Goal: Transaction & Acquisition: Purchase product/service

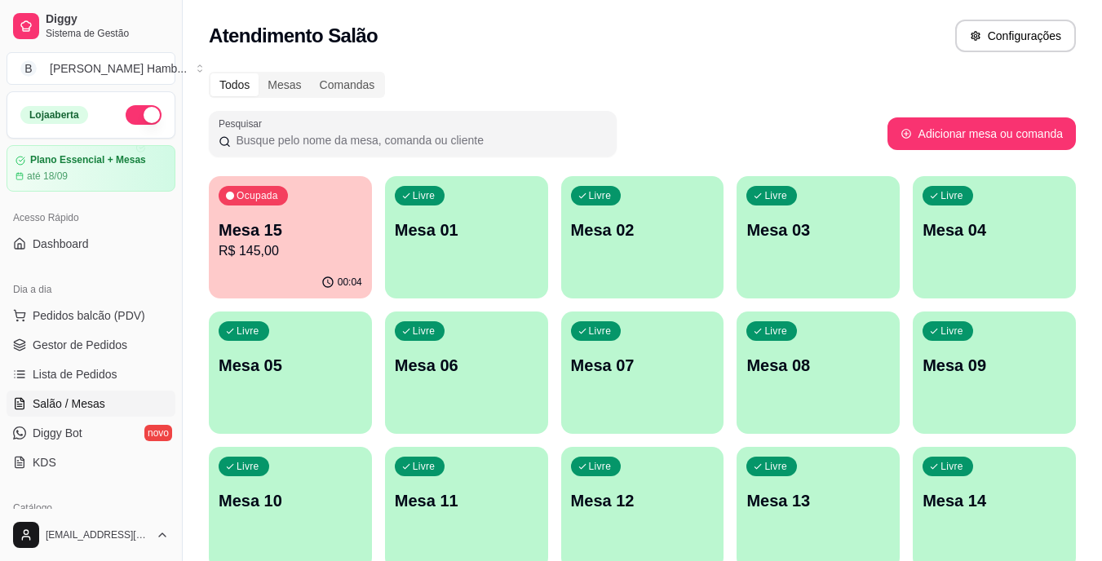
click at [320, 223] on p "Mesa 15" at bounding box center [291, 230] width 144 height 23
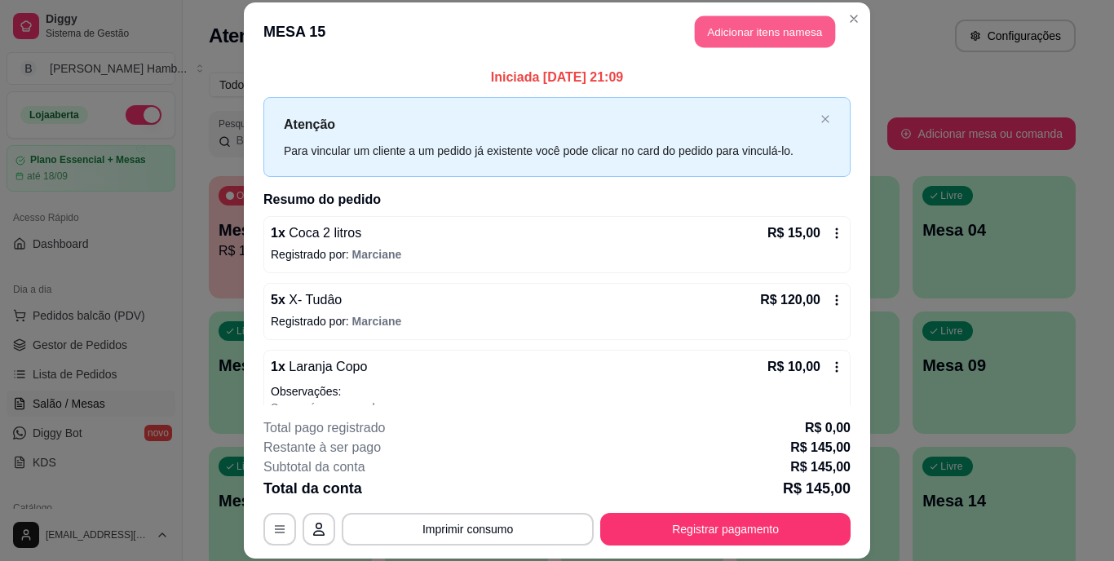
click at [823, 20] on button "Adicionar itens na mesa" at bounding box center [765, 32] width 140 height 32
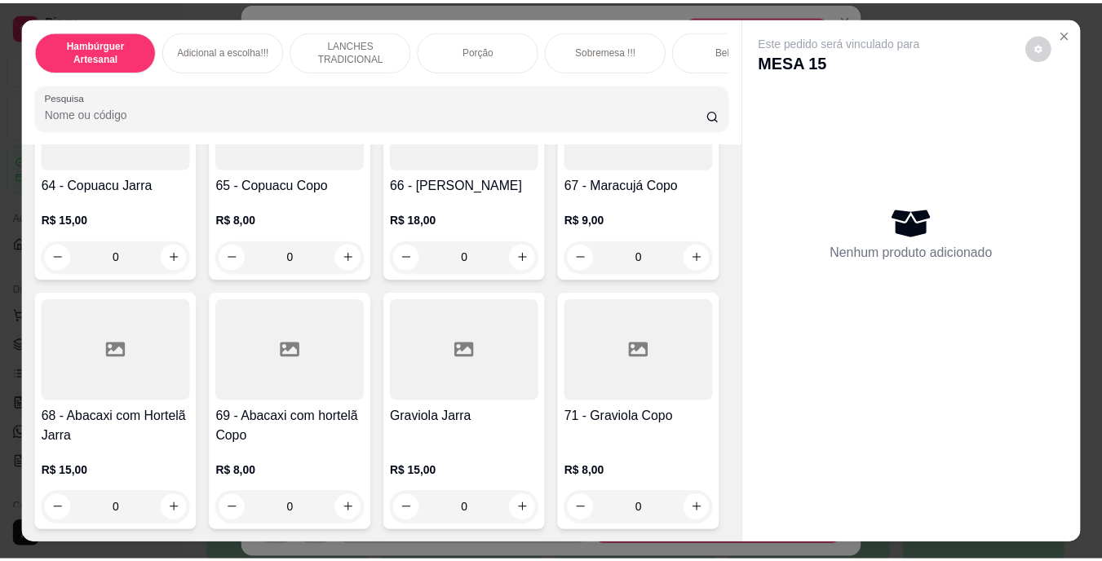
scroll to position [5384, 0]
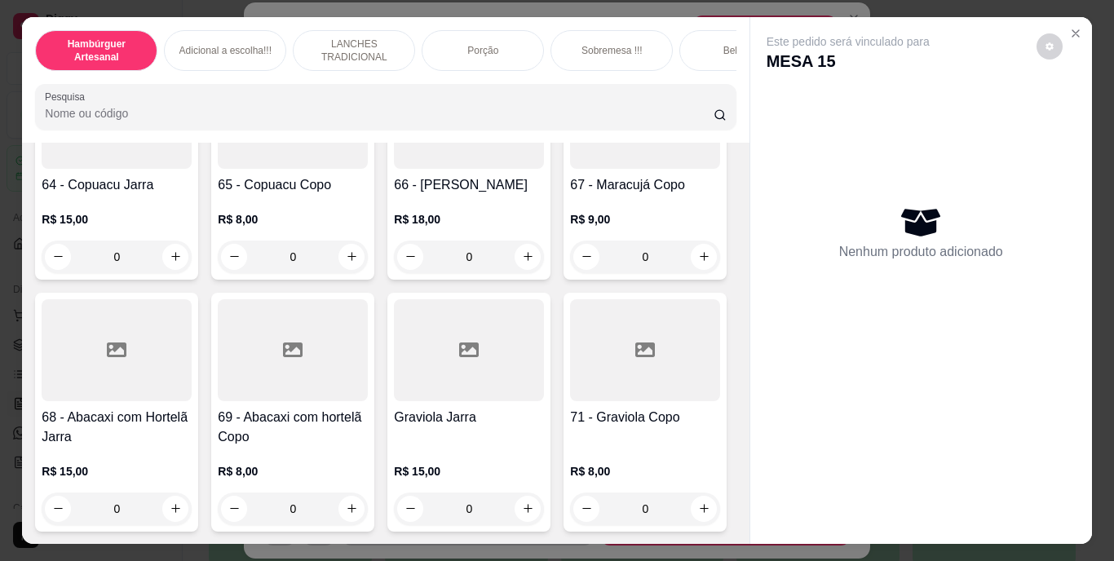
type input "1"
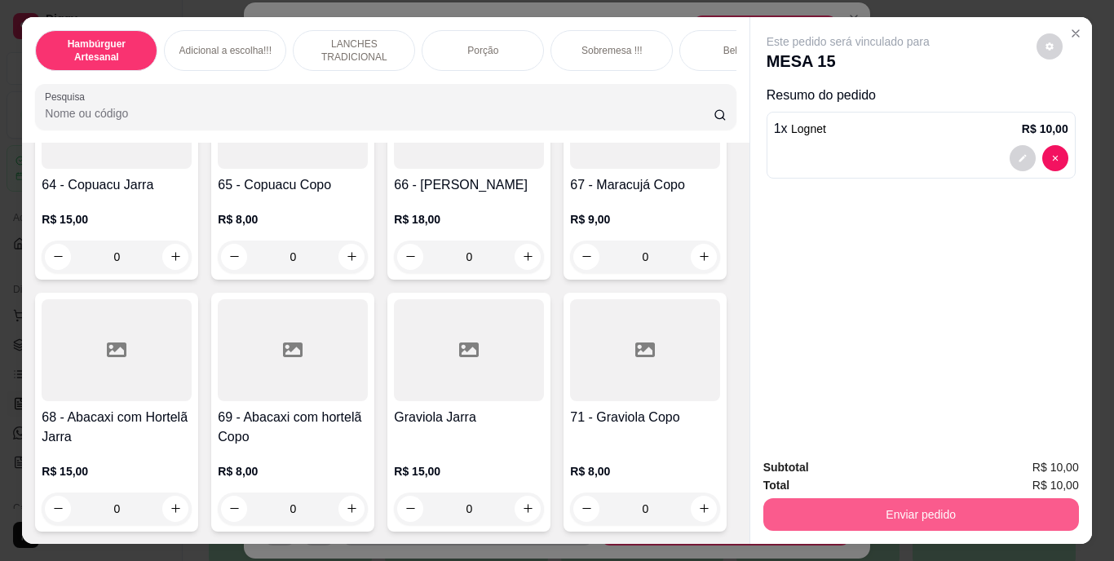
click at [772, 506] on button "Enviar pedido" at bounding box center [921, 514] width 316 height 33
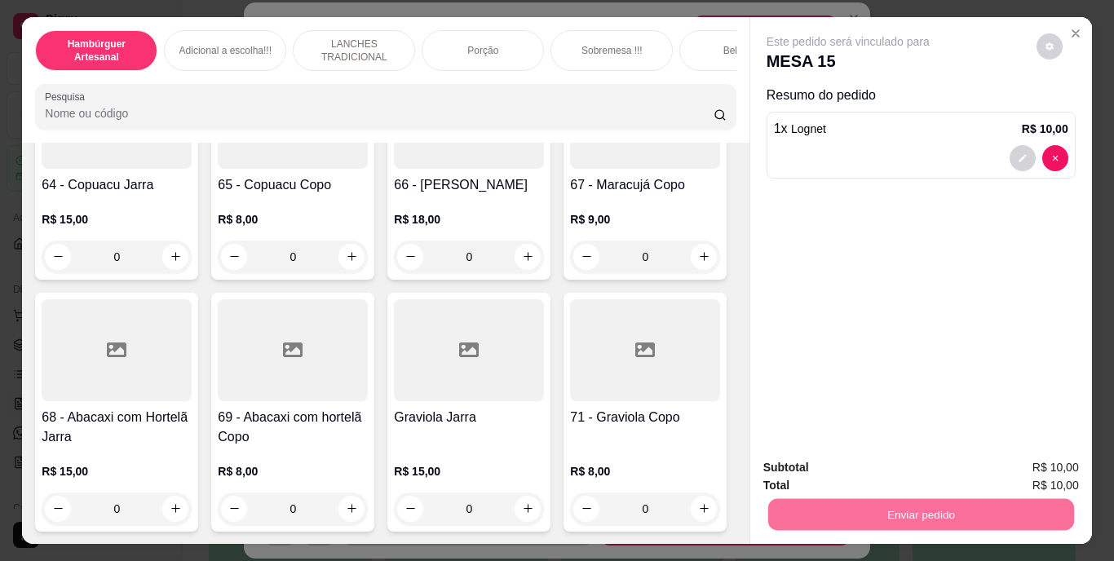
click at [799, 460] on button "Não registrar e enviar pedido" at bounding box center [867, 469] width 170 height 31
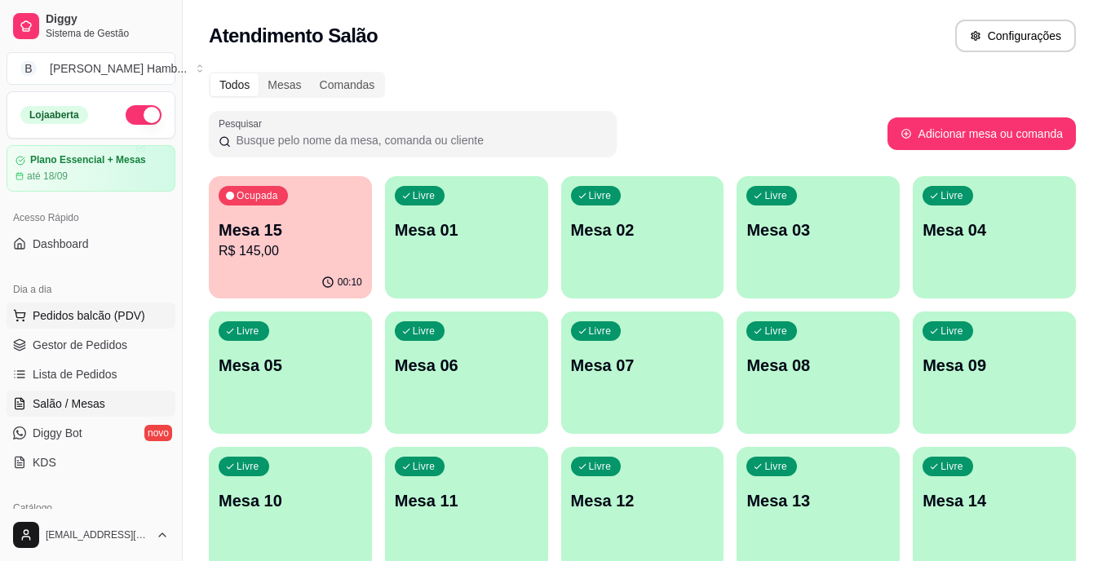
drag, startPoint x: 97, startPoint y: 314, endPoint x: 147, endPoint y: 314, distance: 49.8
click at [99, 314] on span "Pedidos balcão (PDV)" at bounding box center [89, 316] width 113 height 16
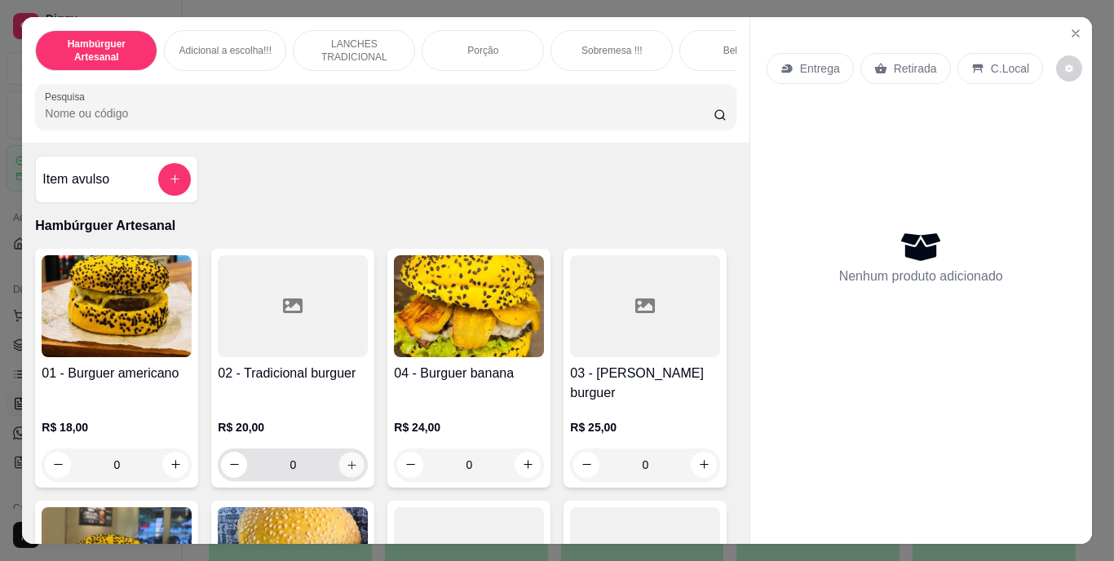
click at [347, 461] on icon "increase-product-quantity" at bounding box center [351, 465] width 8 height 8
type input "1"
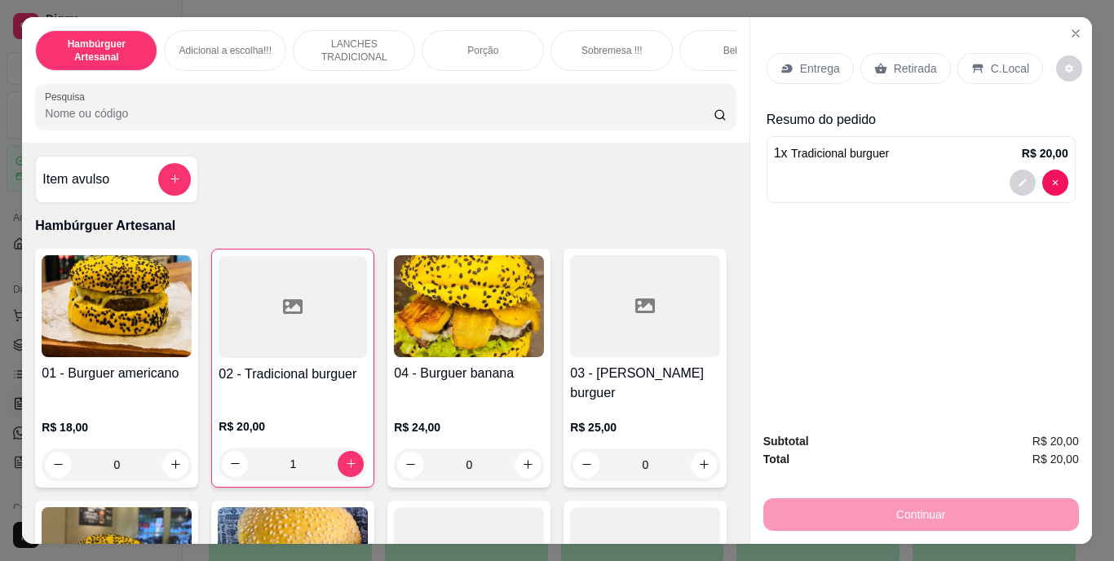
click at [816, 60] on p "Entrega" at bounding box center [820, 68] width 40 height 16
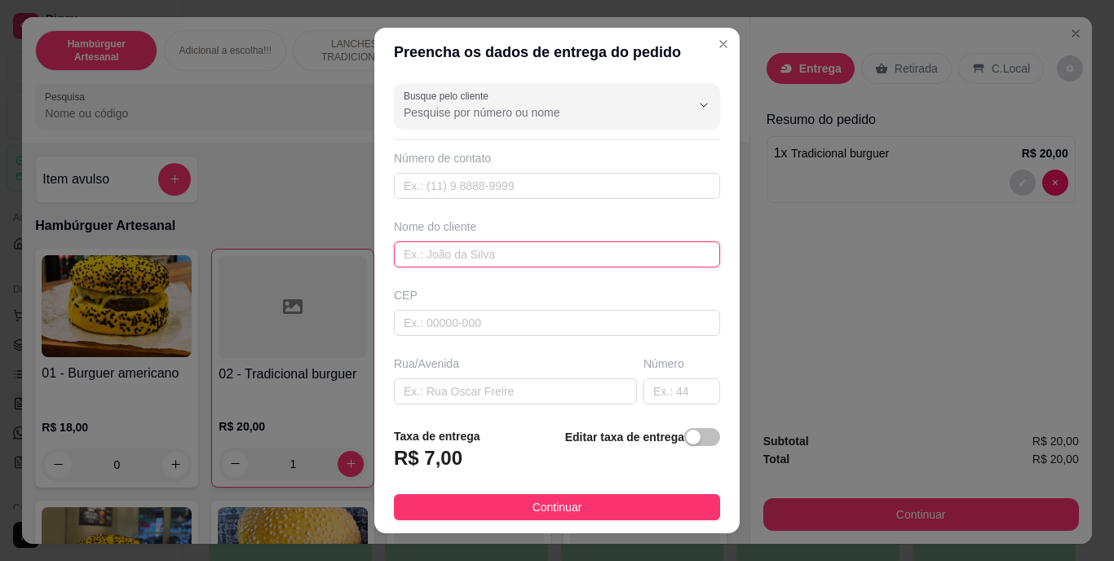
click at [598, 250] on input "text" at bounding box center [557, 254] width 326 height 26
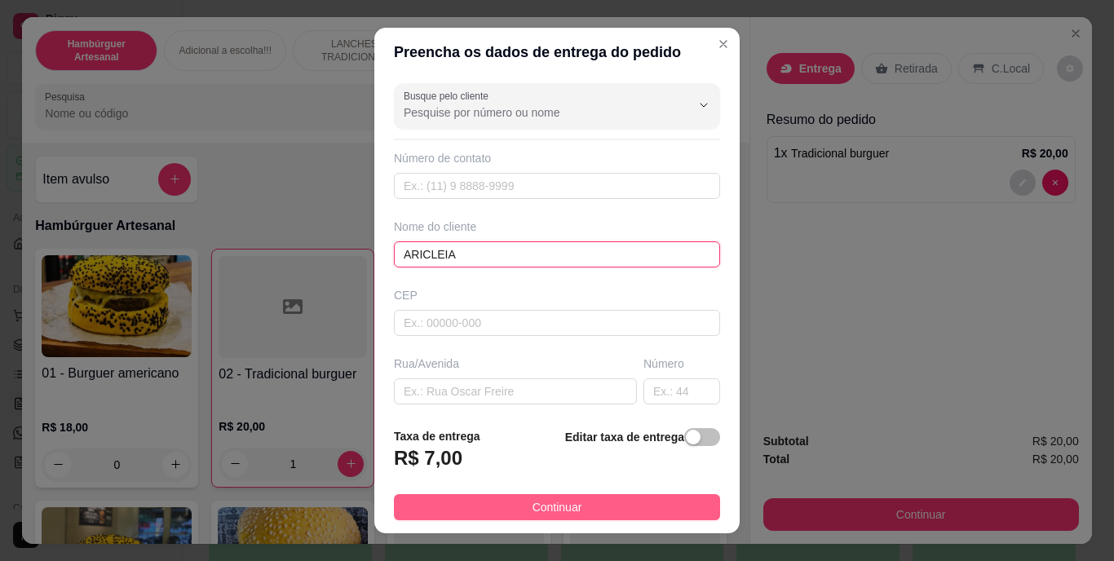
type input "ARICLEIA"
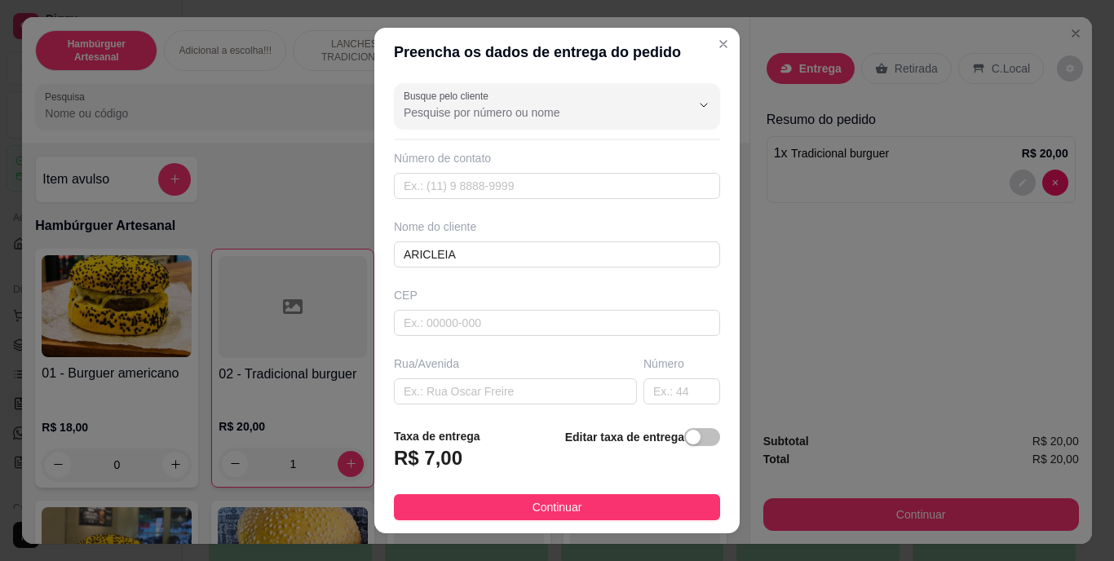
drag, startPoint x: 489, startPoint y: 507, endPoint x: 502, endPoint y: 474, distance: 35.5
click at [491, 504] on button "Continuar" at bounding box center [557, 507] width 326 height 26
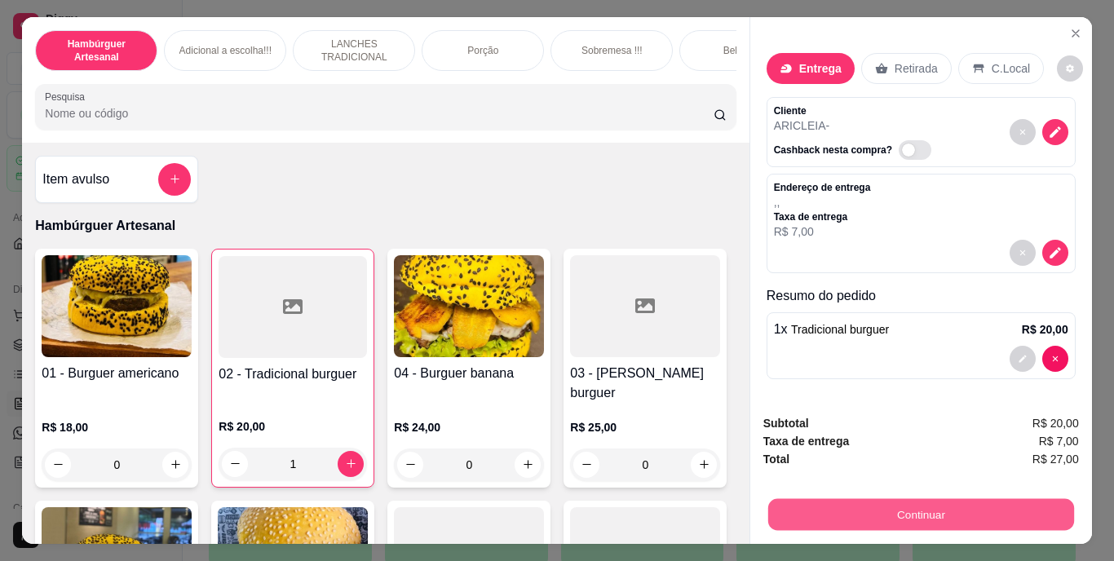
click at [790, 509] on button "Continuar" at bounding box center [921, 515] width 306 height 32
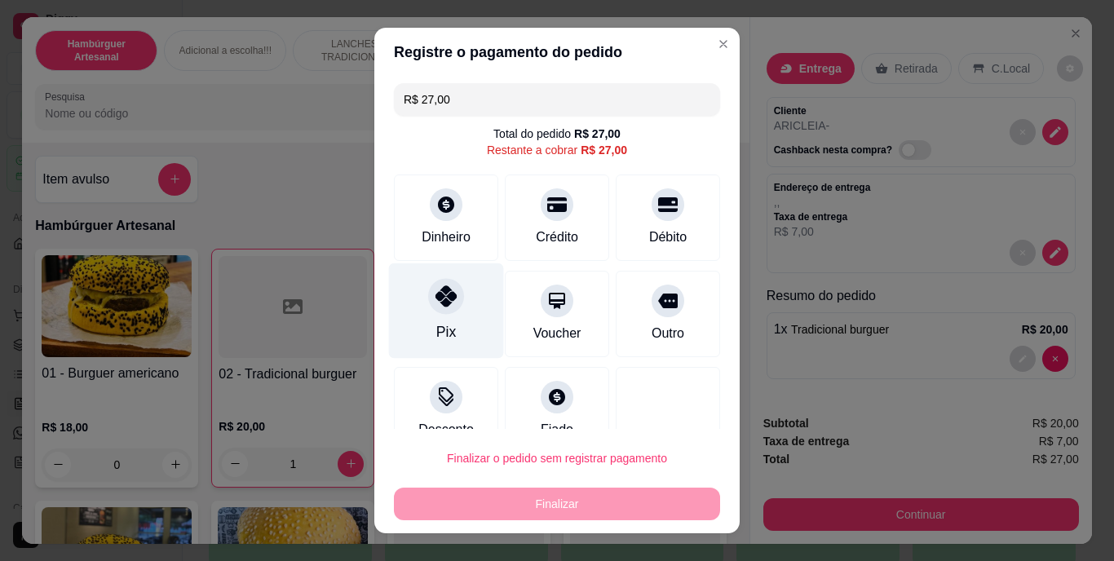
click at [429, 312] on div at bounding box center [446, 297] width 36 height 36
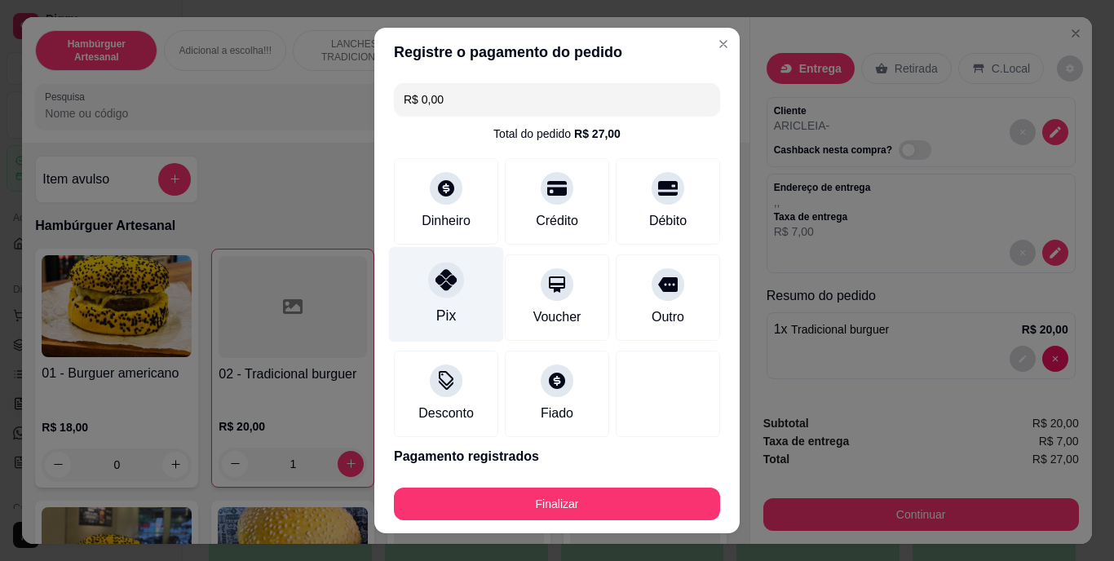
type input "R$ 0,00"
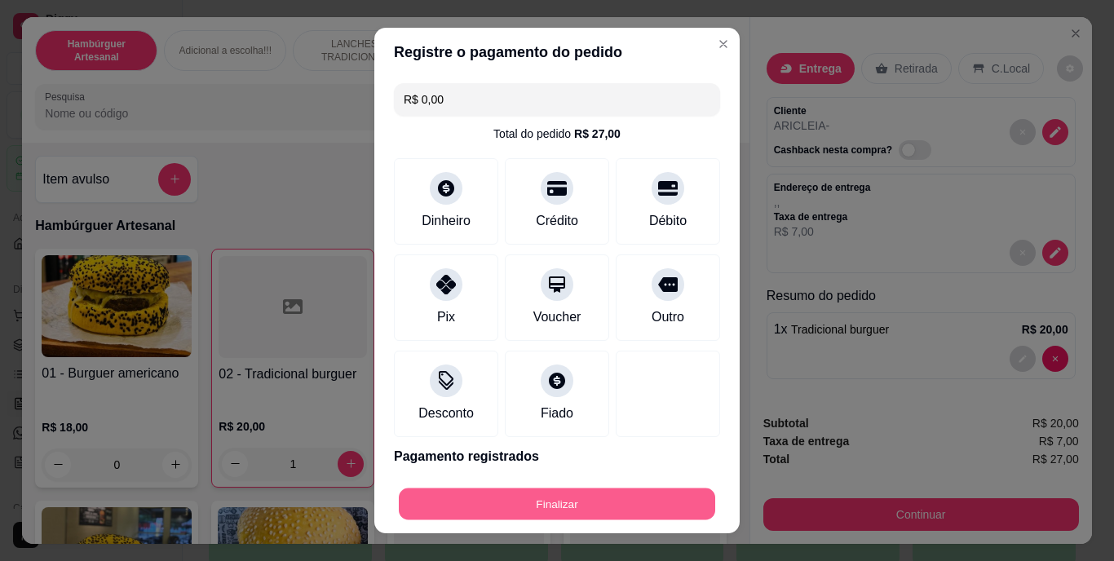
click at [415, 499] on button "Finalizar" at bounding box center [557, 504] width 316 height 32
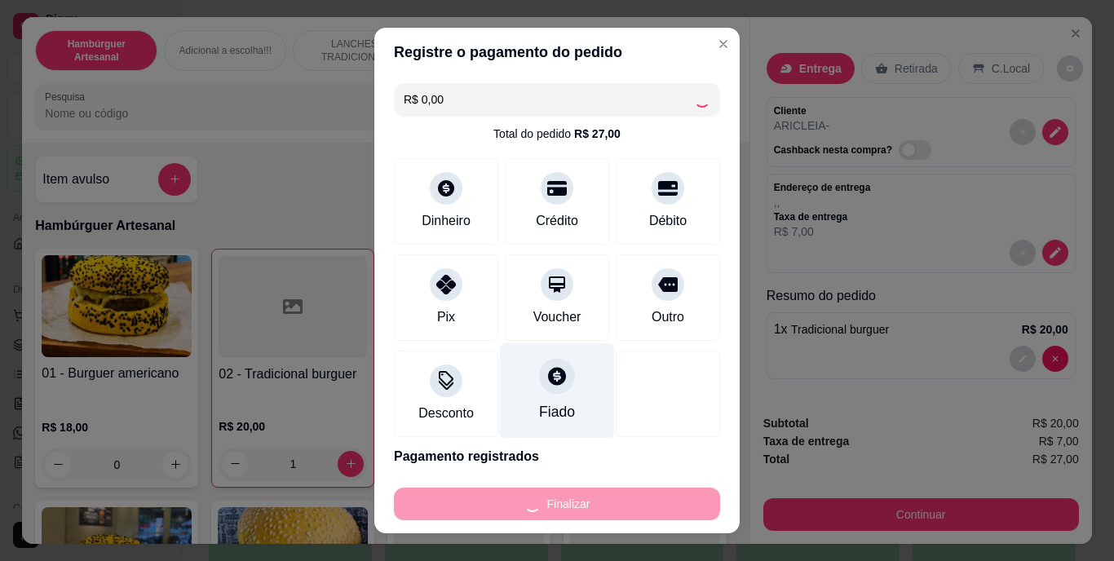
type input "0"
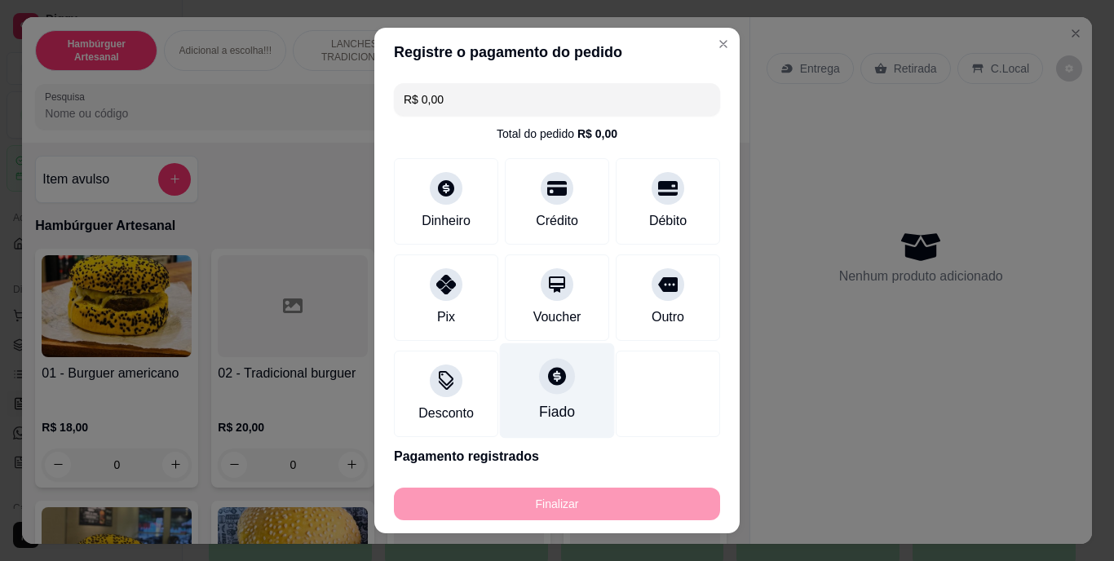
type input "-R$ 27,00"
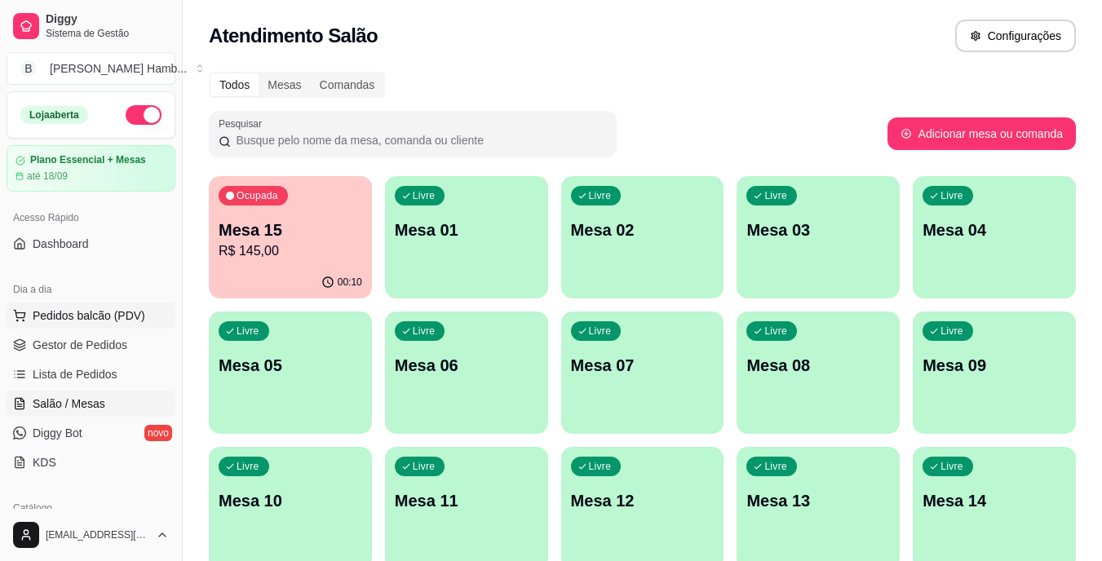
click at [82, 315] on span "Pedidos balcão (PDV)" at bounding box center [89, 316] width 113 height 16
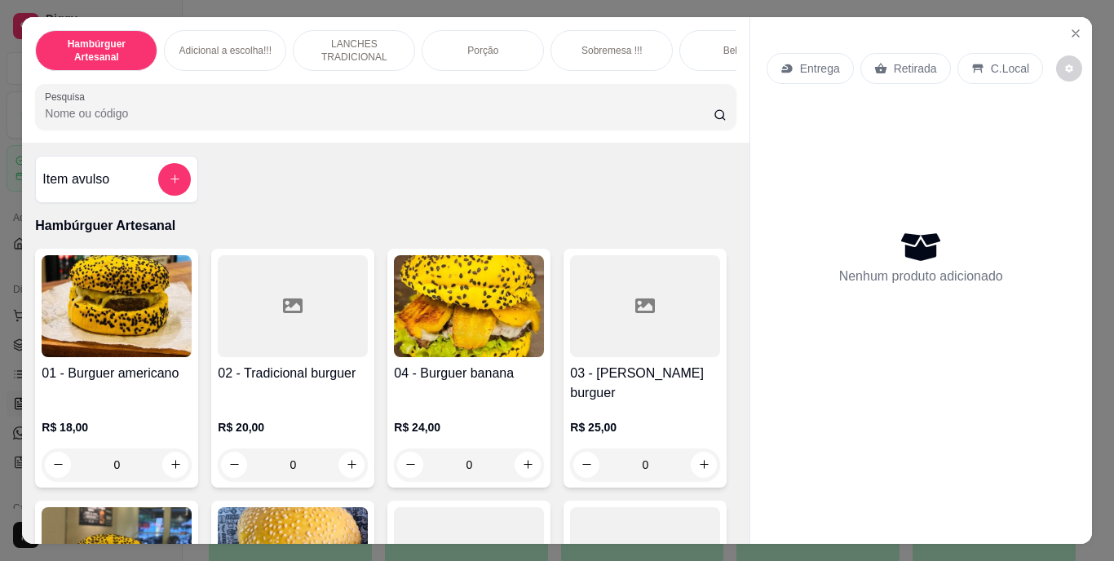
click at [330, 115] on input "Pesquisa" at bounding box center [379, 113] width 669 height 16
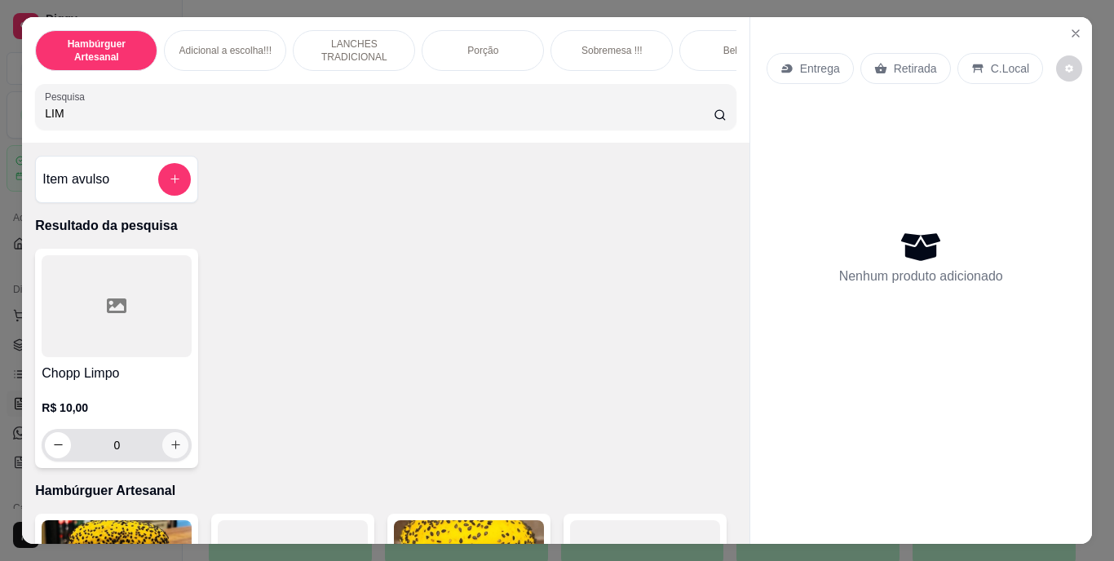
type input "LIM"
click at [163, 445] on button "increase-product-quantity" at bounding box center [175, 444] width 25 height 25
type input "1"
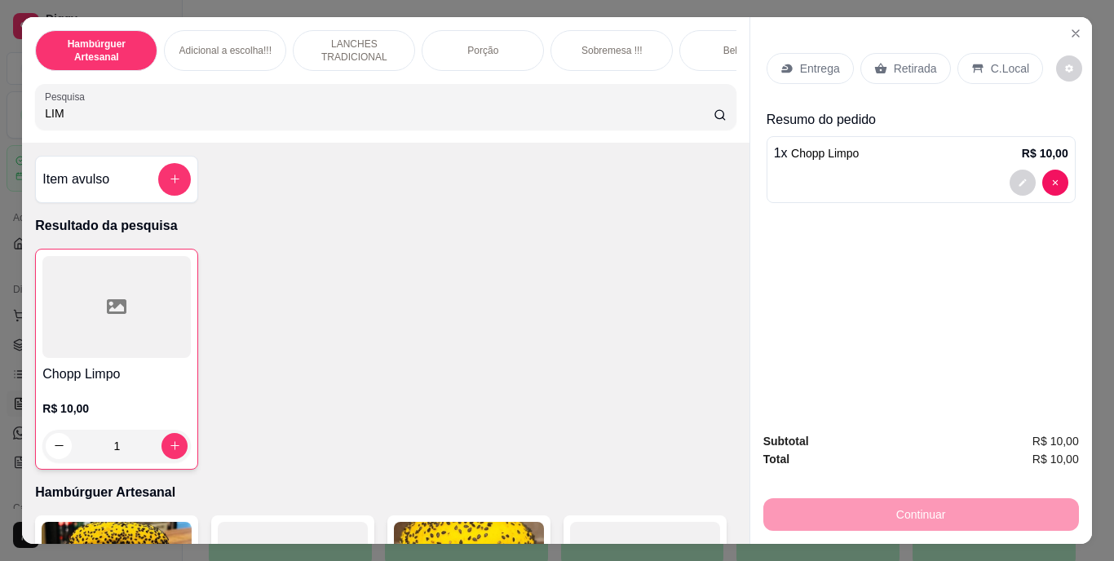
click at [896, 60] on p "Retirada" at bounding box center [915, 68] width 43 height 16
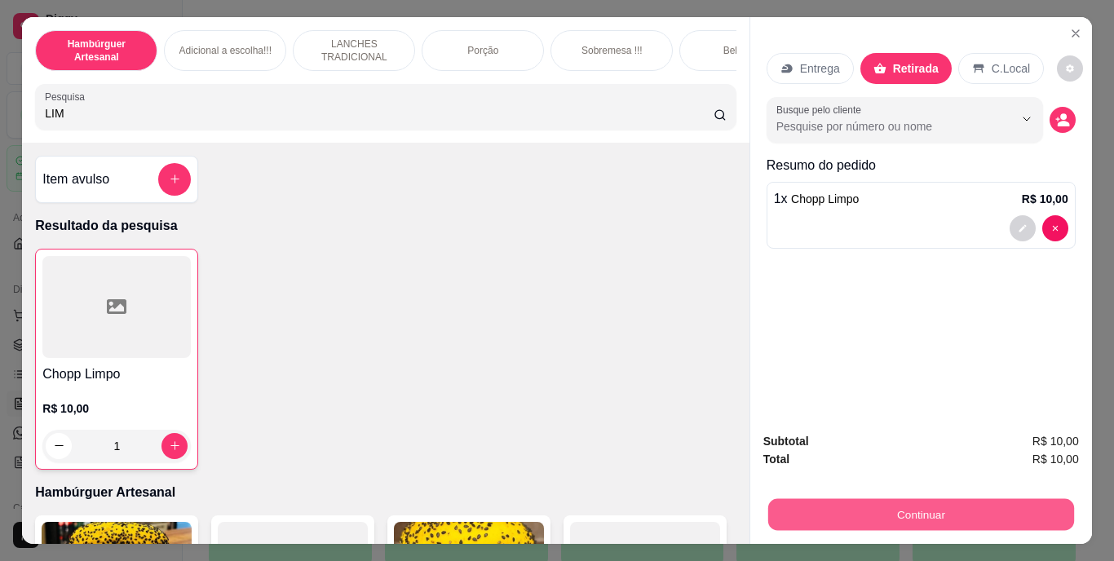
click at [834, 504] on button "Continuar" at bounding box center [921, 515] width 306 height 32
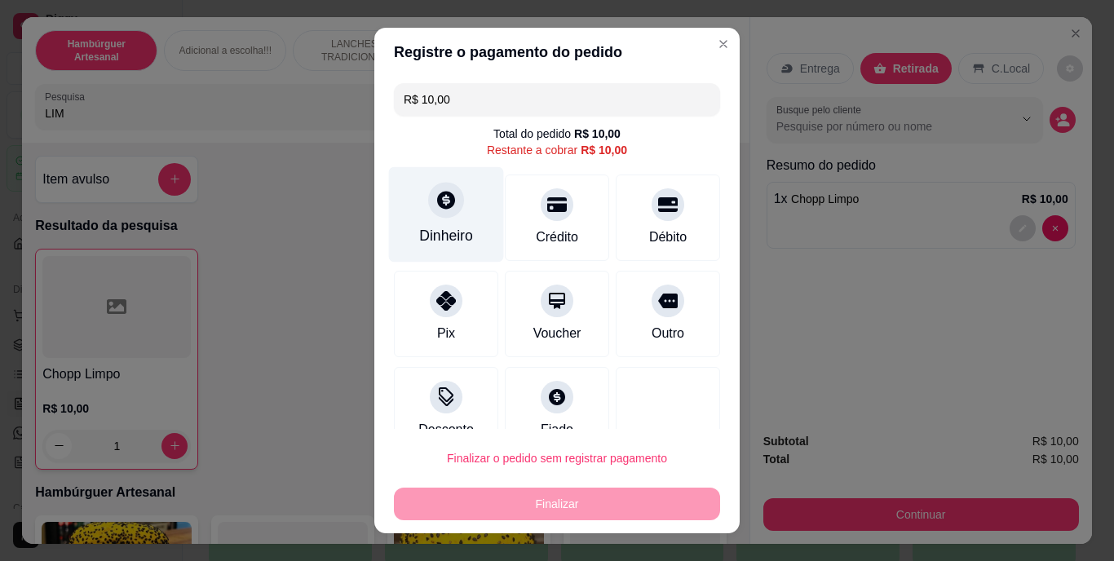
click at [441, 235] on div "Dinheiro" at bounding box center [446, 236] width 54 height 21
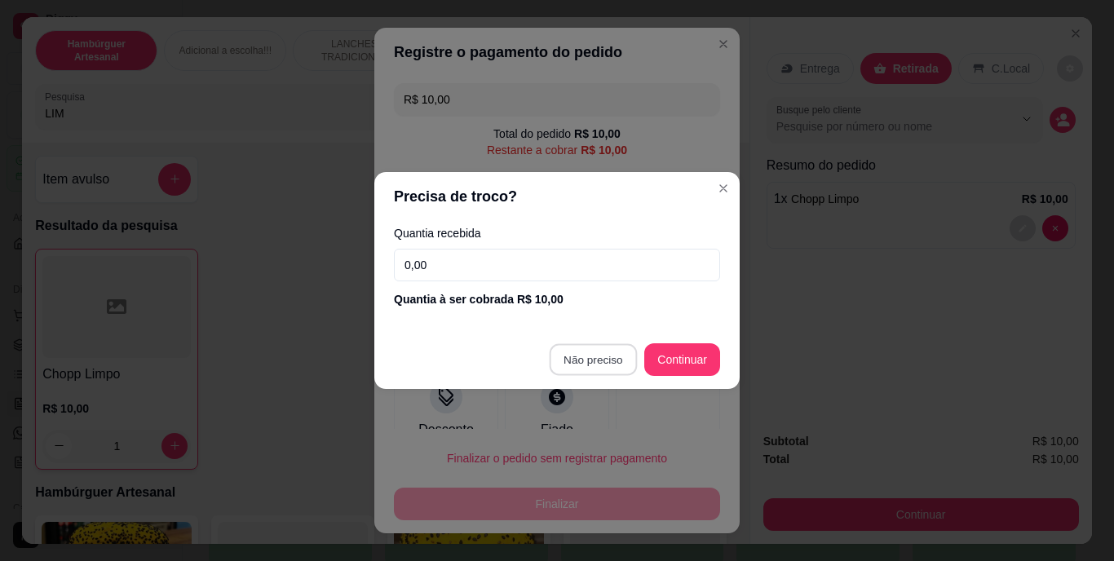
type input "R$ 0,00"
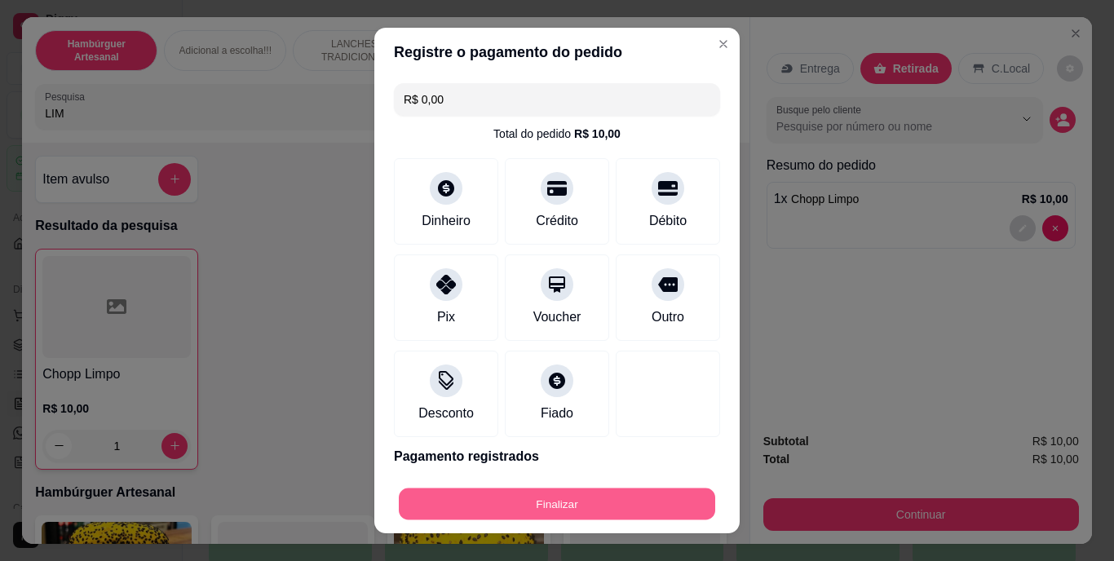
click at [563, 508] on button "Finalizar" at bounding box center [557, 504] width 316 height 32
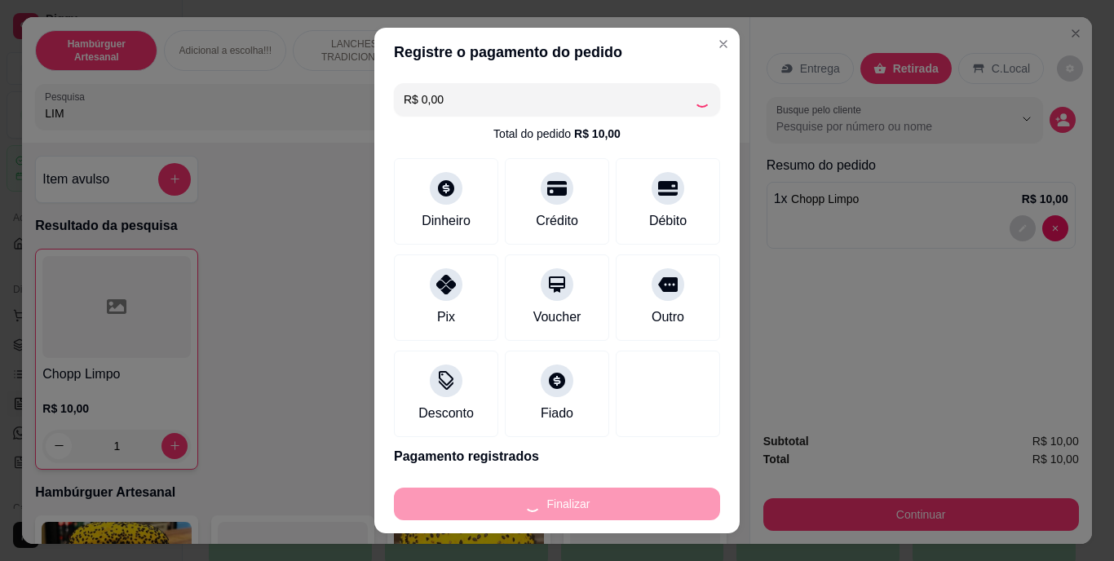
type input "0"
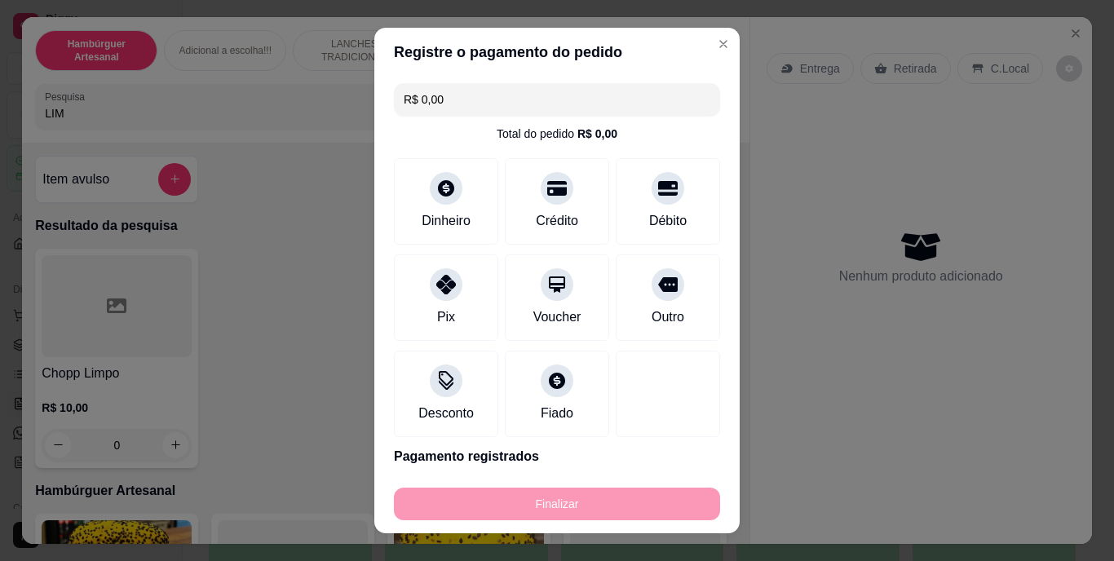
type input "-R$ 10,00"
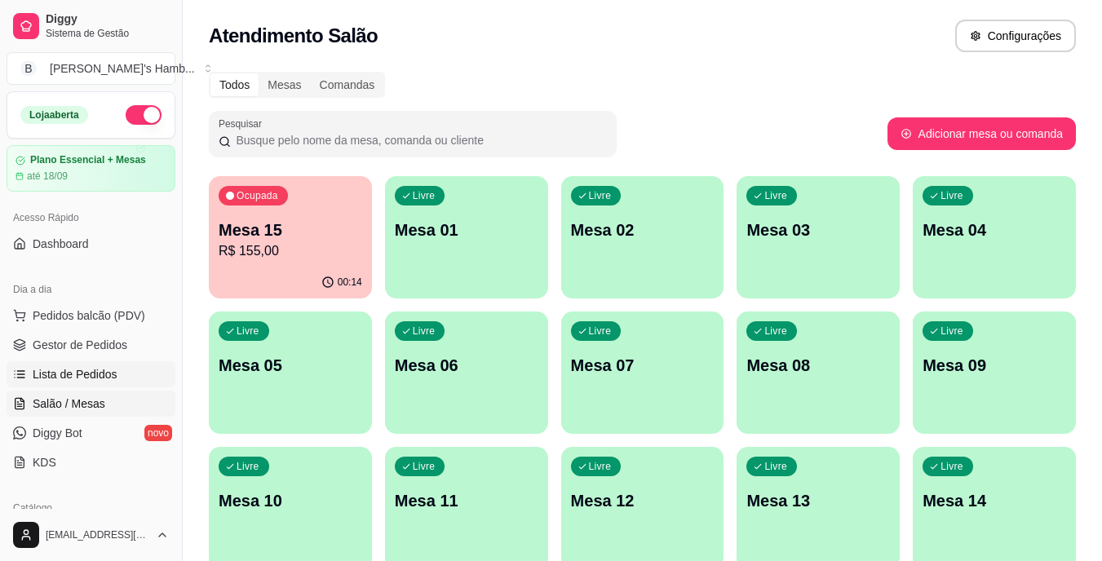
click at [131, 368] on link "Lista de Pedidos" at bounding box center [91, 374] width 169 height 26
click at [267, 235] on p "Mesa 15" at bounding box center [290, 230] width 139 height 22
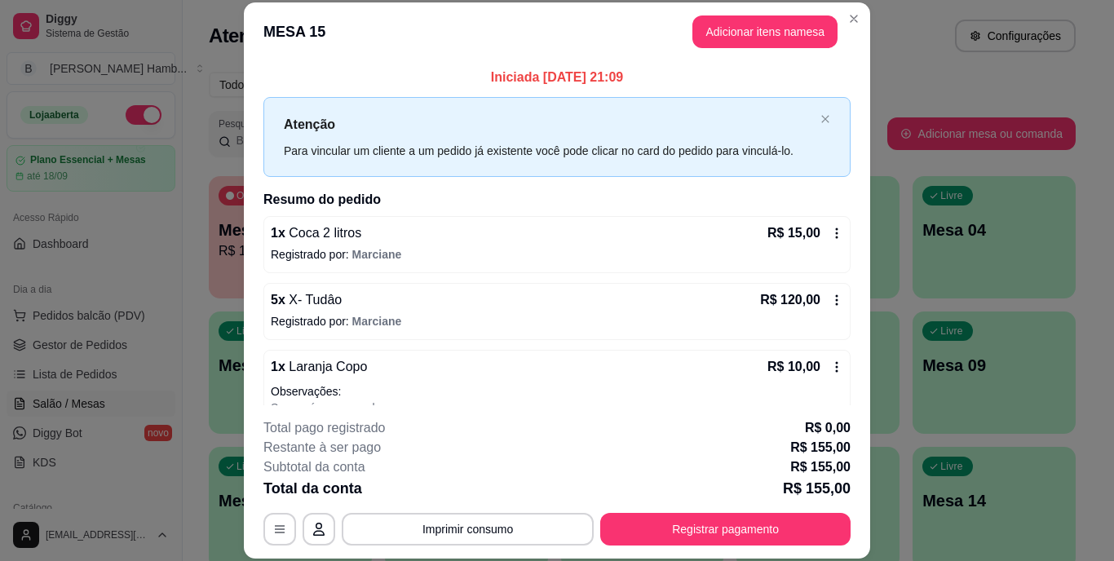
drag, startPoint x: 617, startPoint y: 83, endPoint x: 731, endPoint y: -15, distance: 149.8
click at [722, 20] on button "Adicionar itens na mesa" at bounding box center [765, 32] width 140 height 32
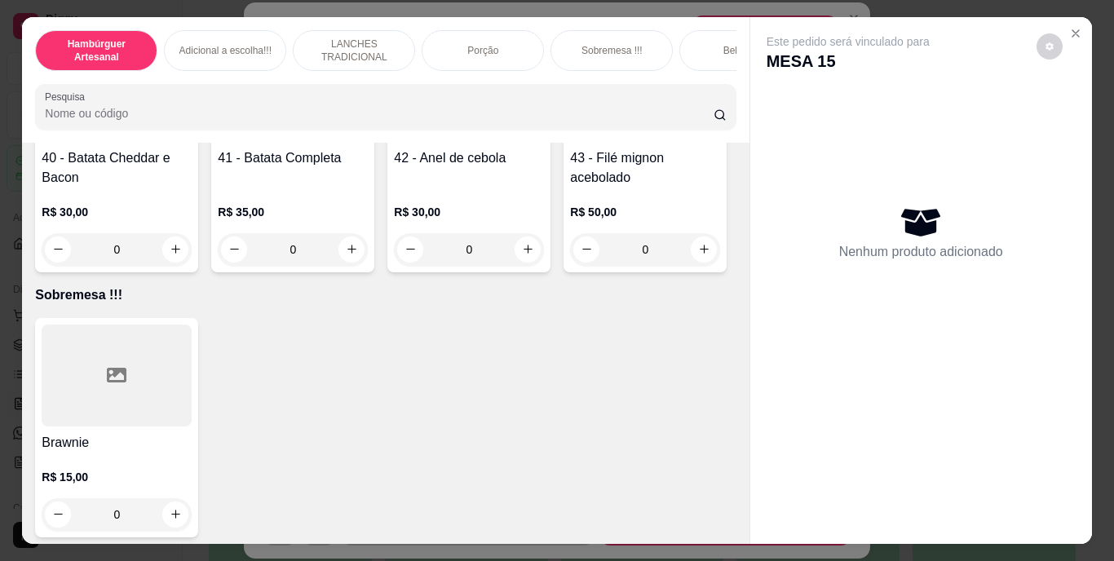
scroll to position [3100, 0]
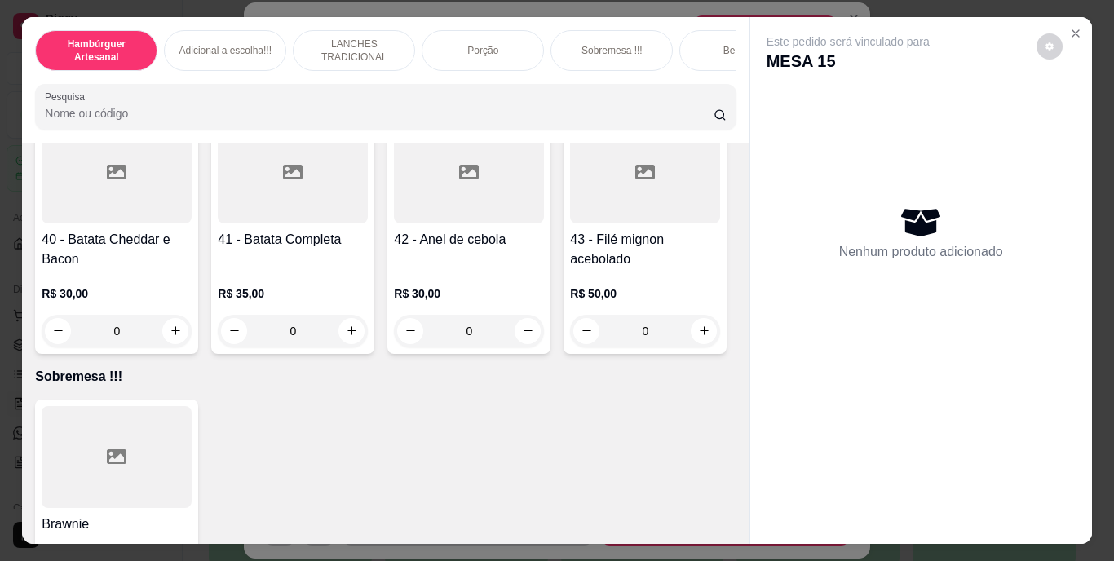
type input "1"
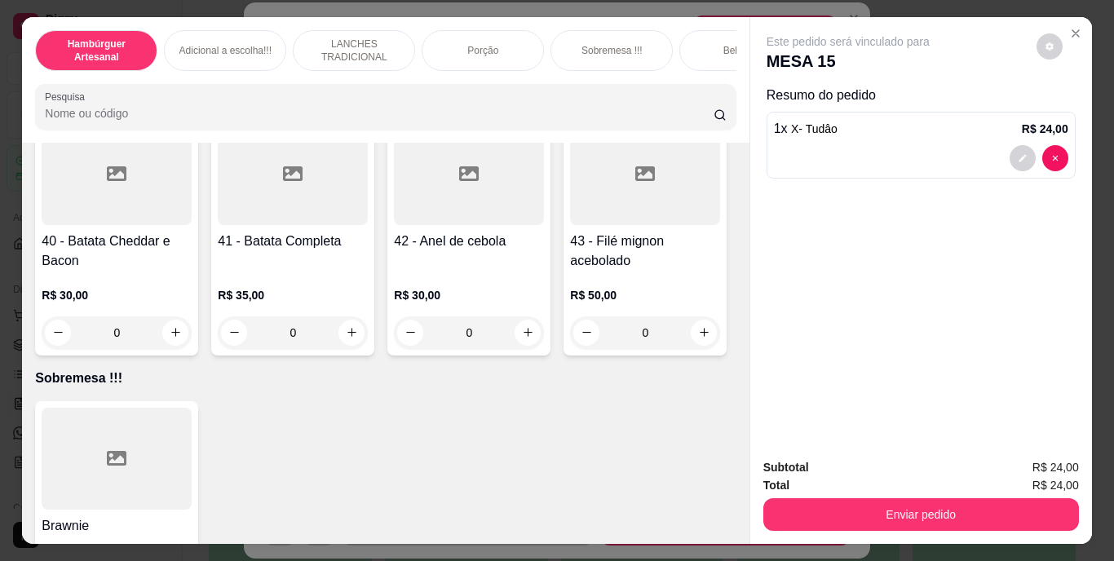
click at [935, 494] on div "Enviar pedido" at bounding box center [921, 512] width 316 height 37
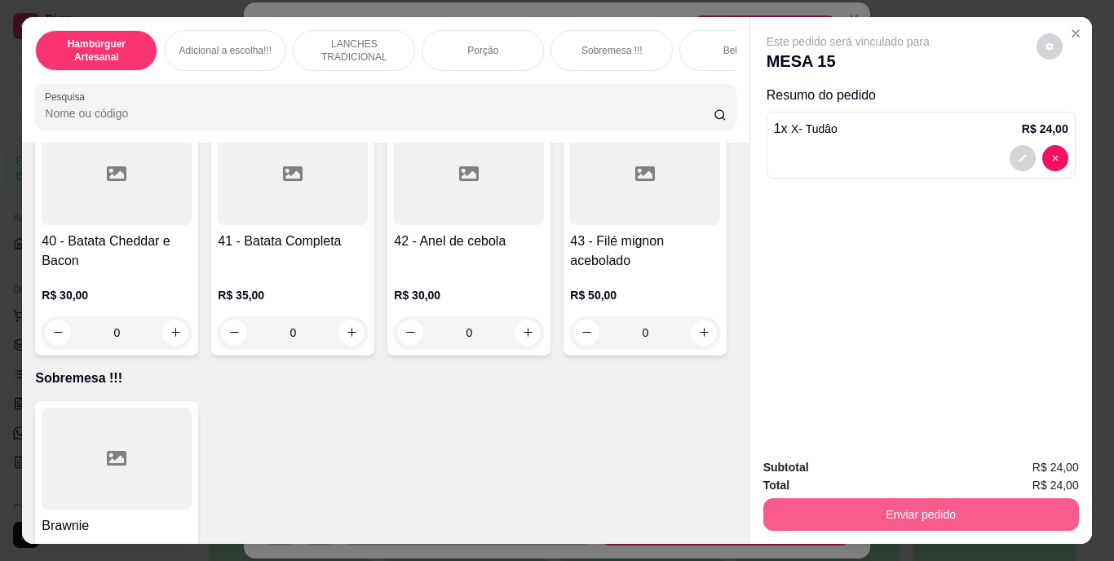
click at [783, 500] on button "Enviar pedido" at bounding box center [921, 514] width 316 height 33
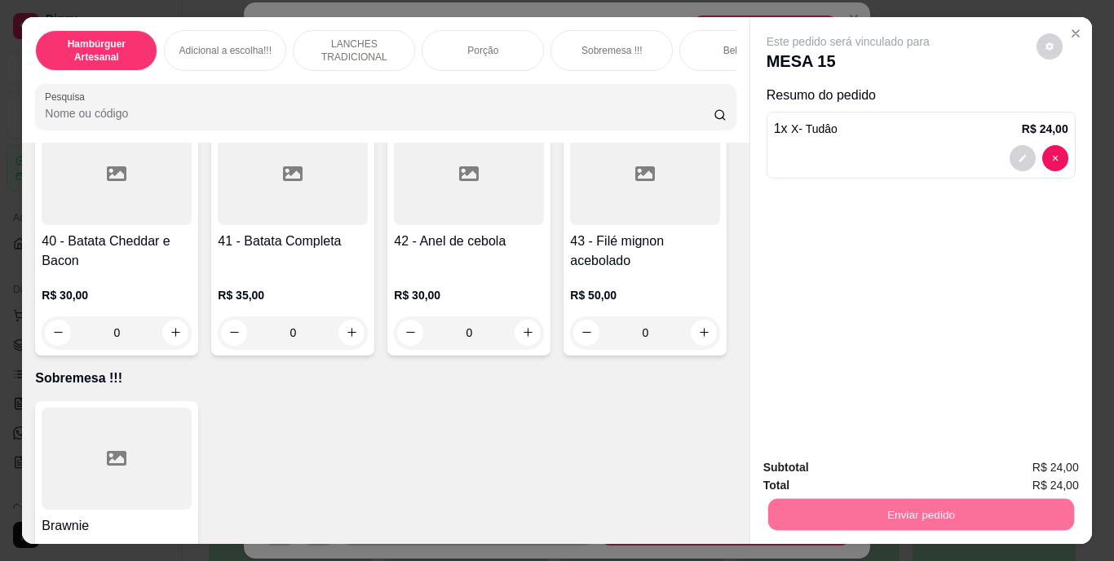
click at [816, 470] on button "Não registrar e enviar pedido" at bounding box center [867, 469] width 165 height 30
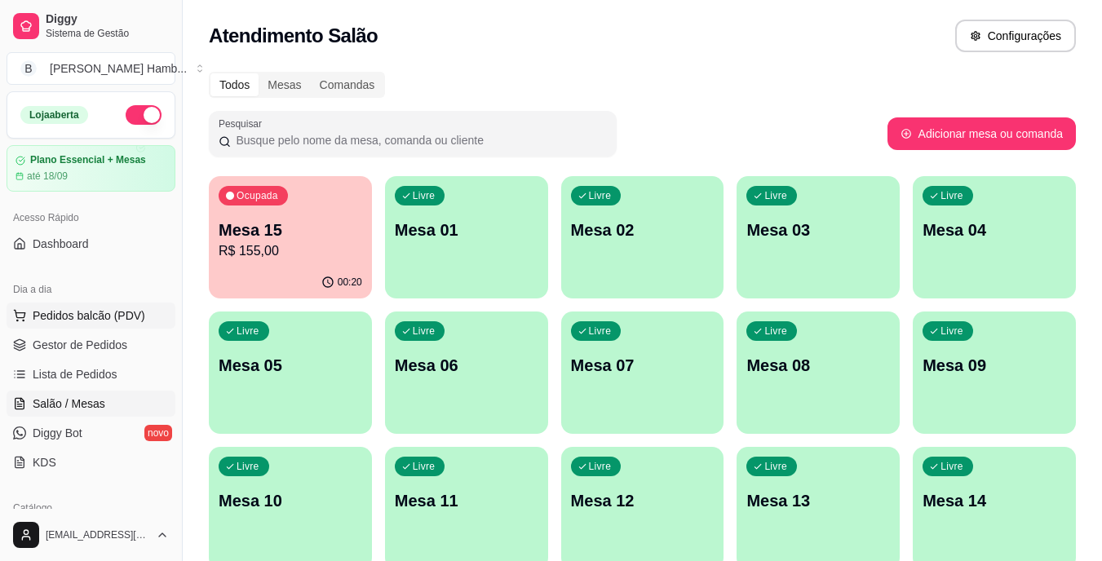
click at [124, 312] on span "Pedidos balcão (PDV)" at bounding box center [89, 316] width 113 height 16
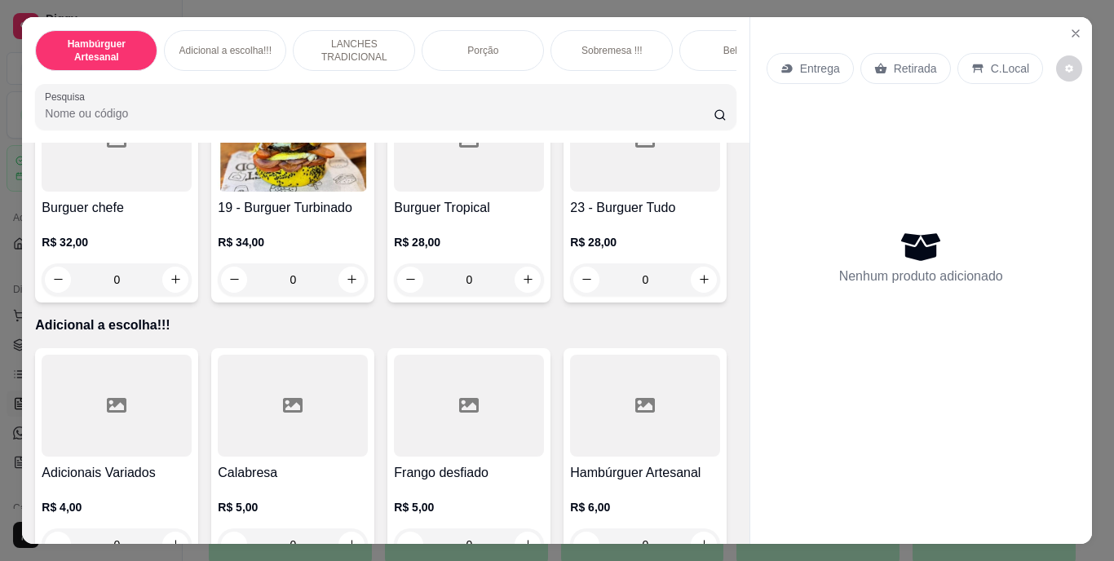
scroll to position [1305, 0]
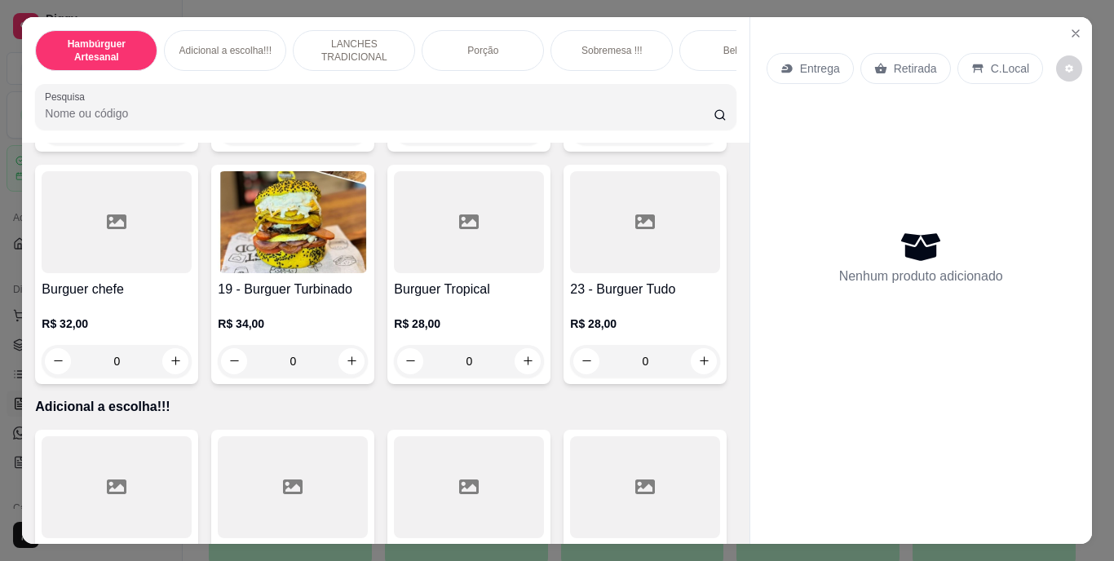
type input "1"
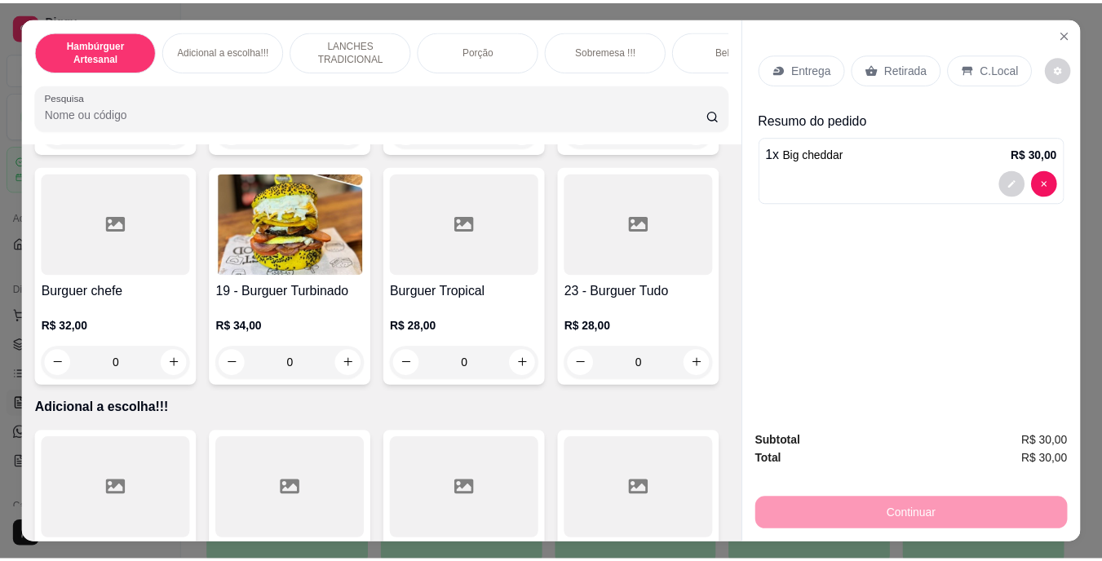
scroll to position [1306, 0]
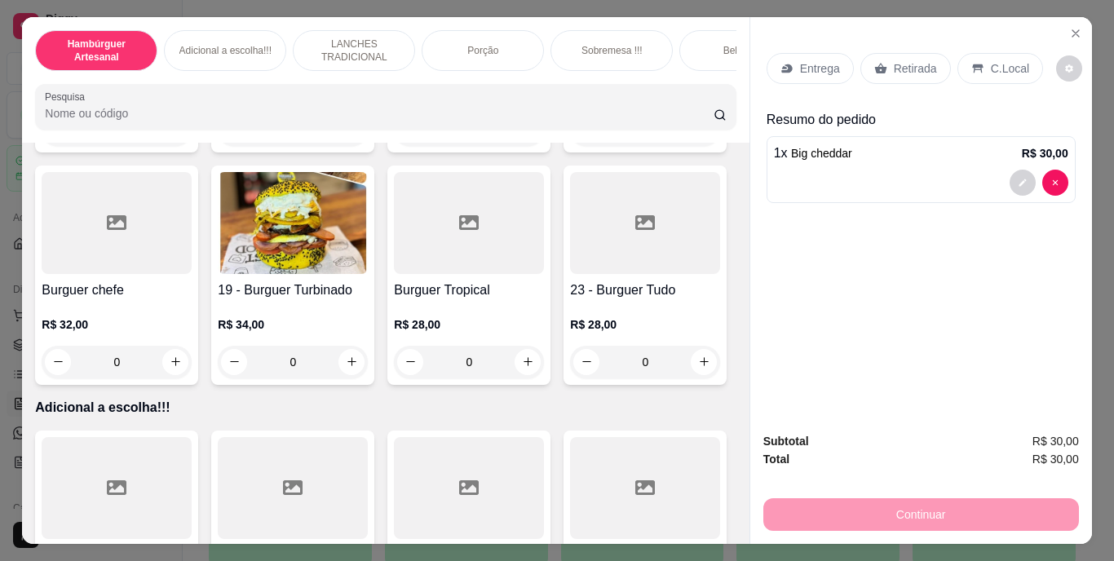
drag, startPoint x: 860, startPoint y: 210, endPoint x: 852, endPoint y: 222, distance: 13.6
click at [1067, 20] on button "Close" at bounding box center [1076, 33] width 26 height 26
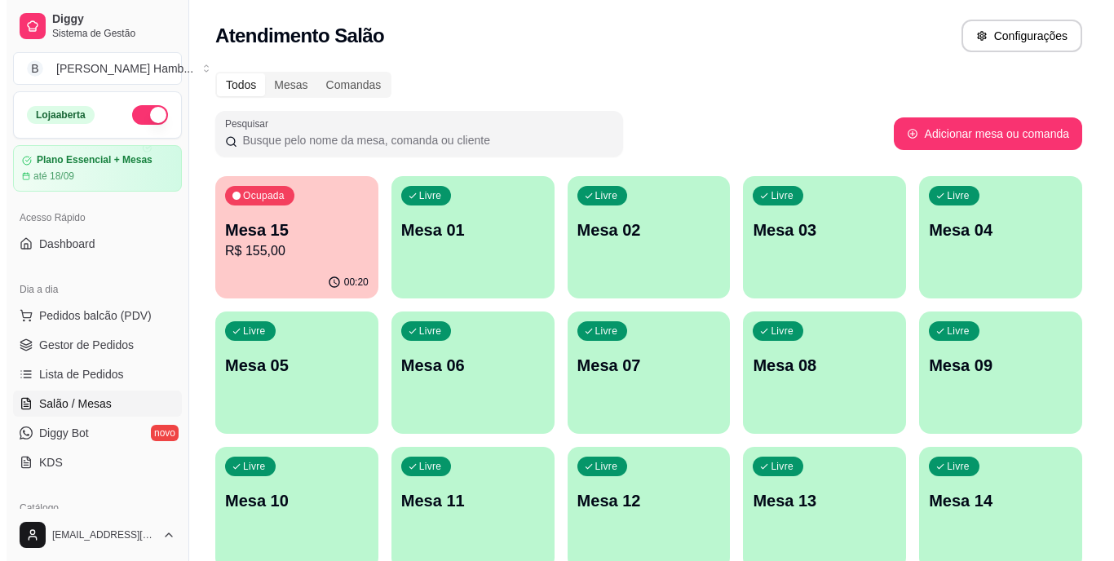
scroll to position [82, 0]
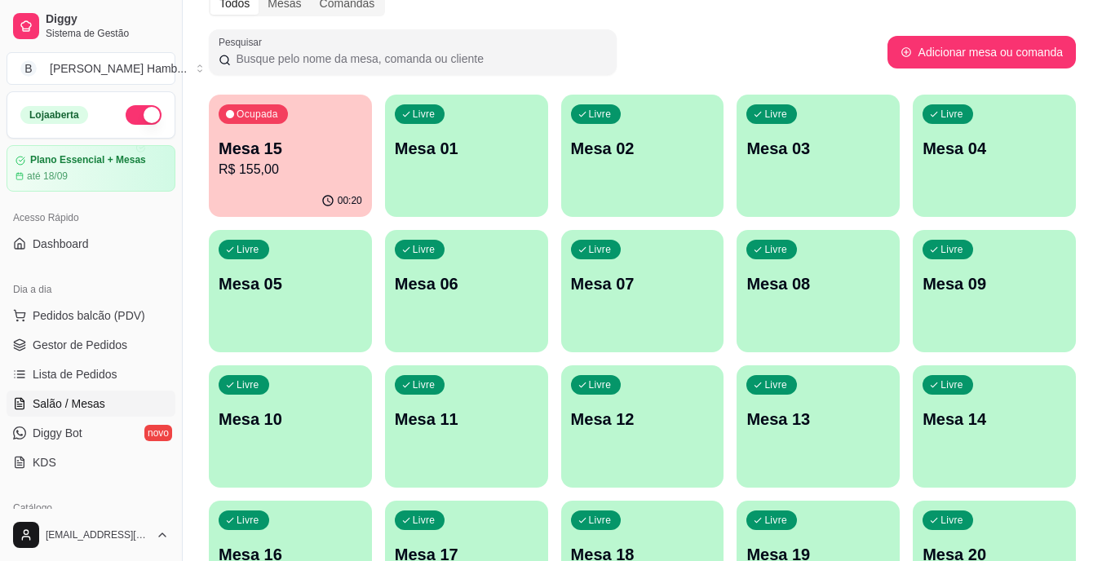
click at [990, 423] on p "Mesa 14" at bounding box center [995, 419] width 144 height 23
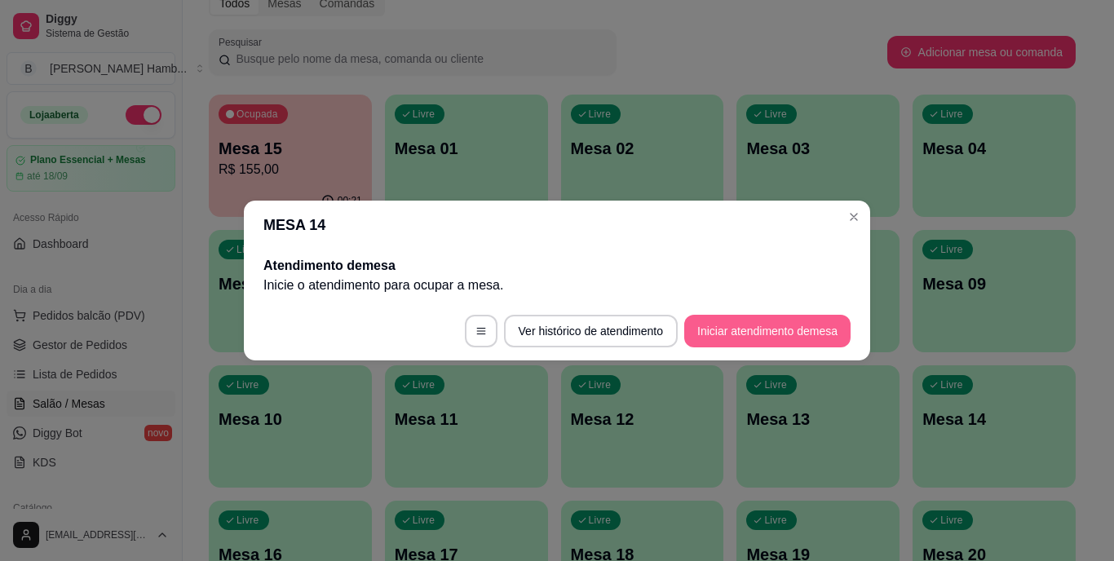
click at [764, 327] on button "Iniciar atendimento de mesa" at bounding box center [767, 331] width 166 height 33
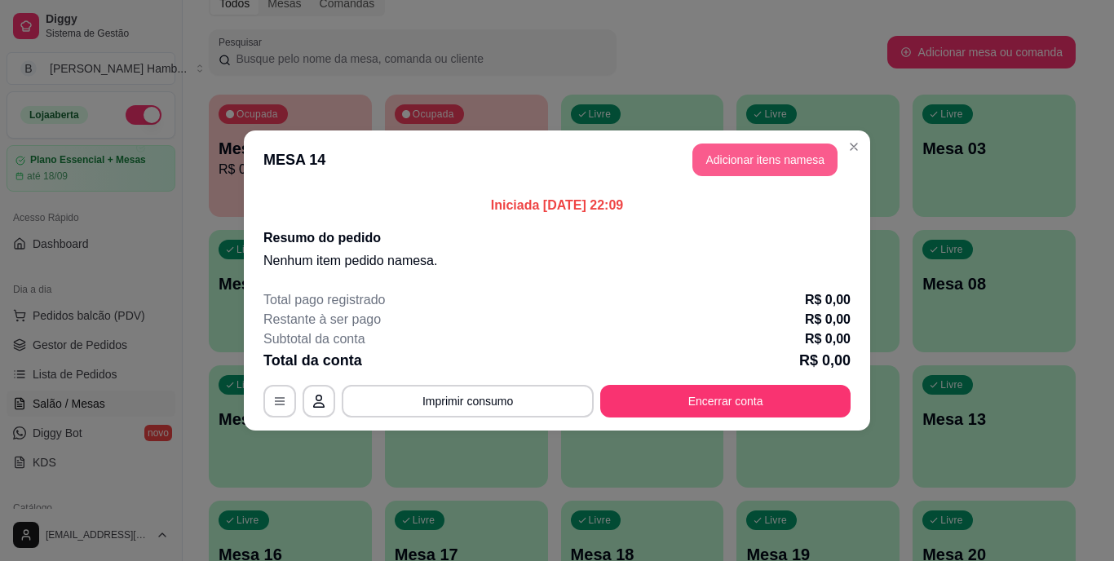
click at [741, 148] on button "Adicionar itens na mesa" at bounding box center [765, 160] width 145 height 33
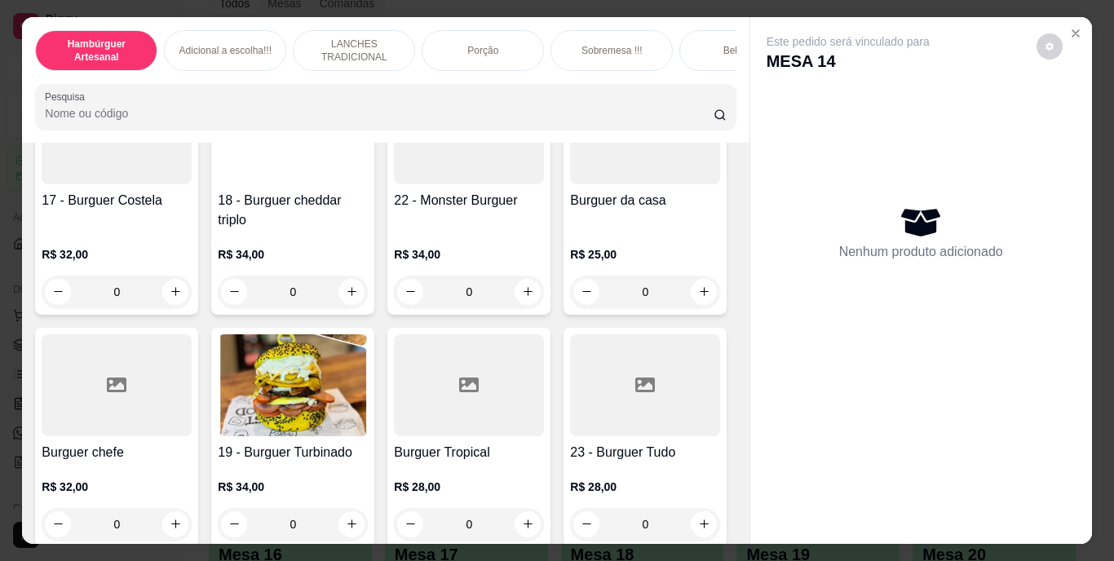
scroll to position [1224, 0]
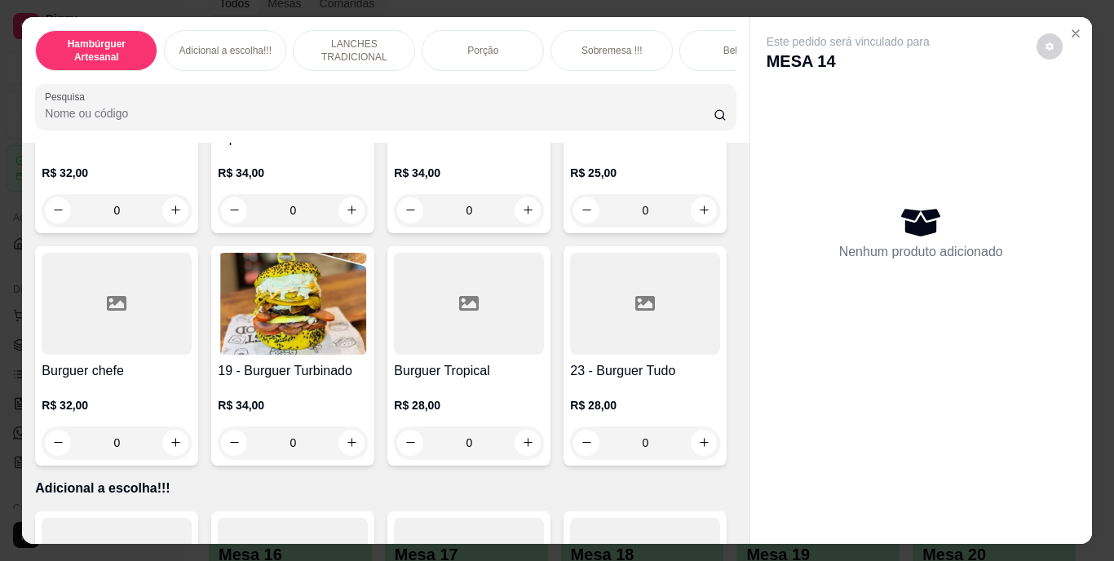
type input "1"
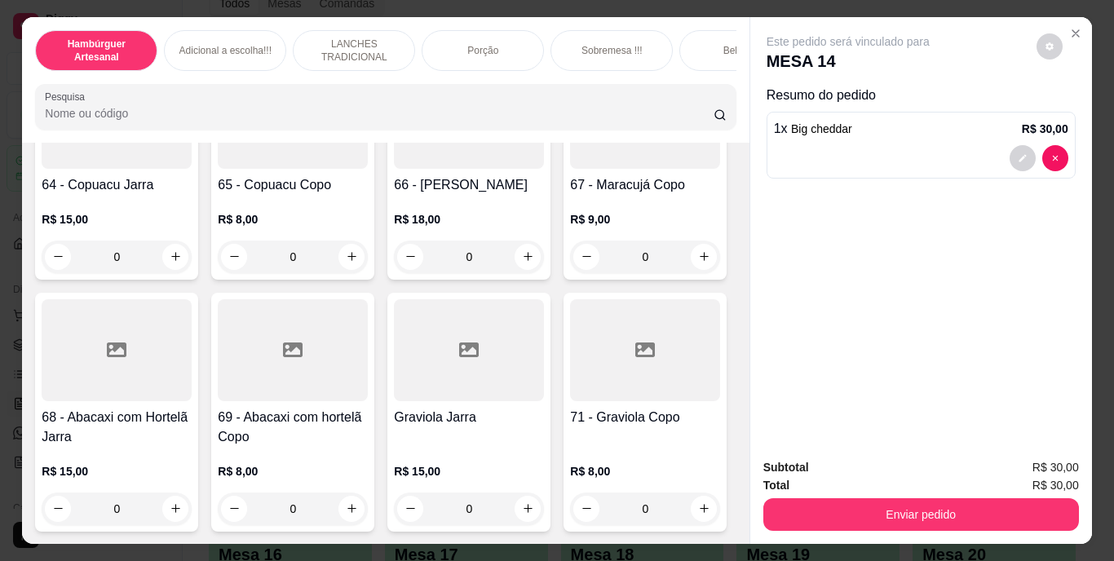
scroll to position [5628, 0]
type input "1"
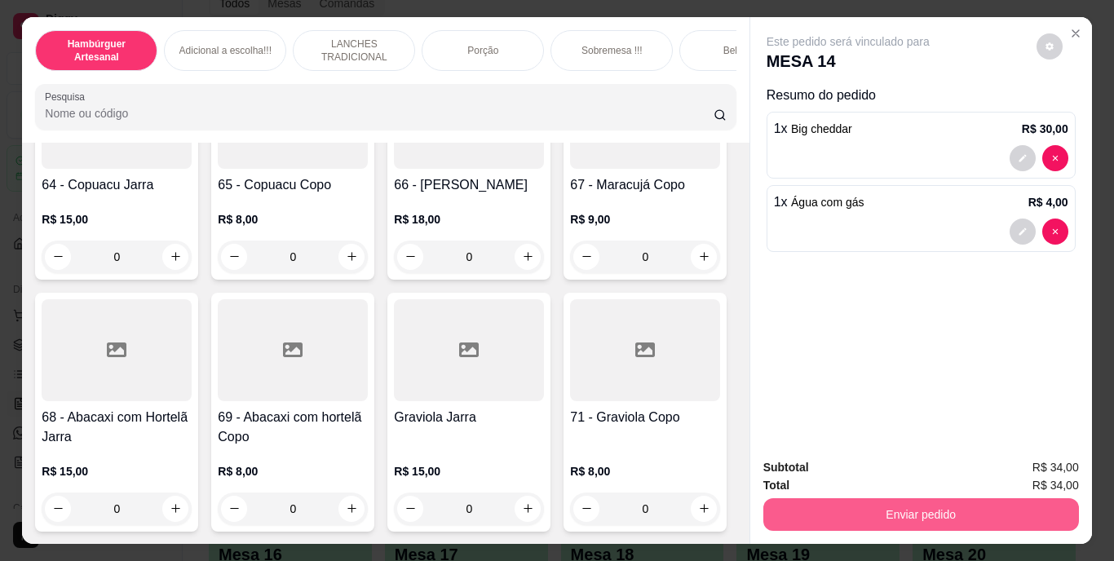
click at [795, 507] on button "Enviar pedido" at bounding box center [921, 514] width 316 height 33
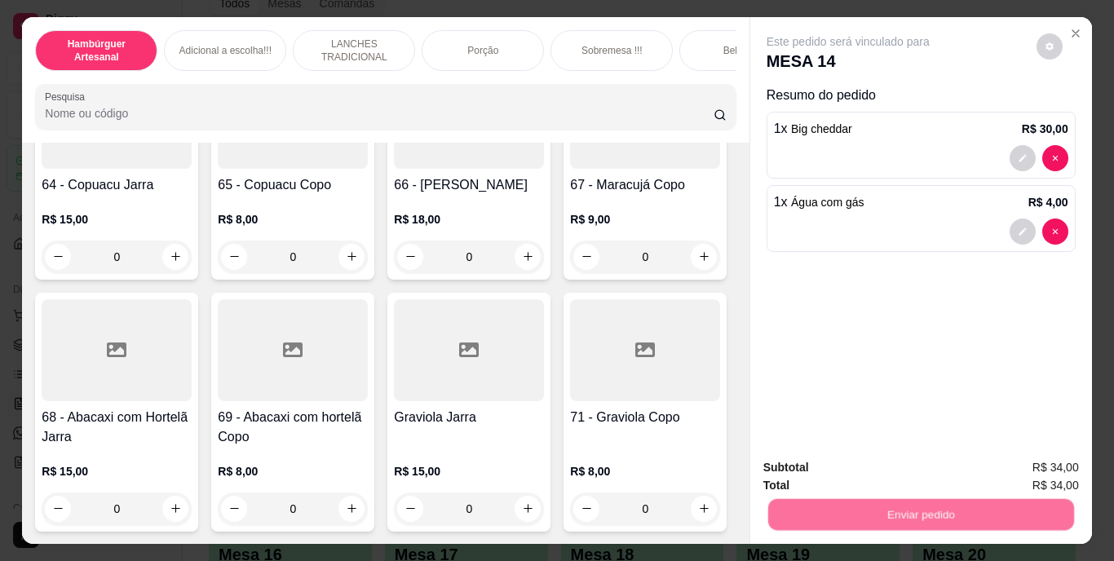
click at [785, 469] on button "Não registrar e enviar pedido" at bounding box center [867, 469] width 165 height 30
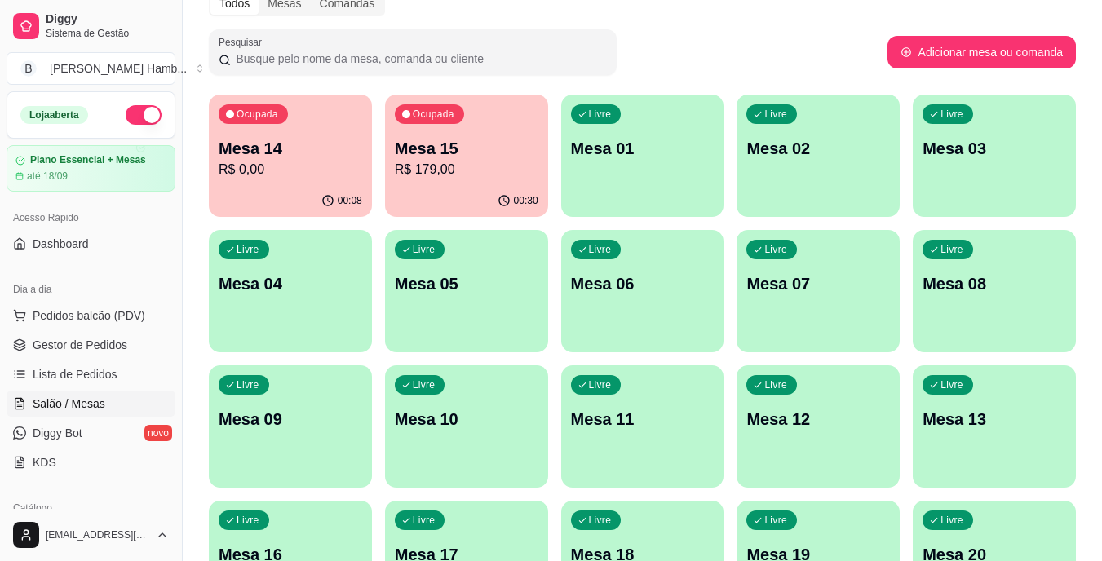
click at [442, 146] on p "Mesa 15" at bounding box center [467, 148] width 144 height 23
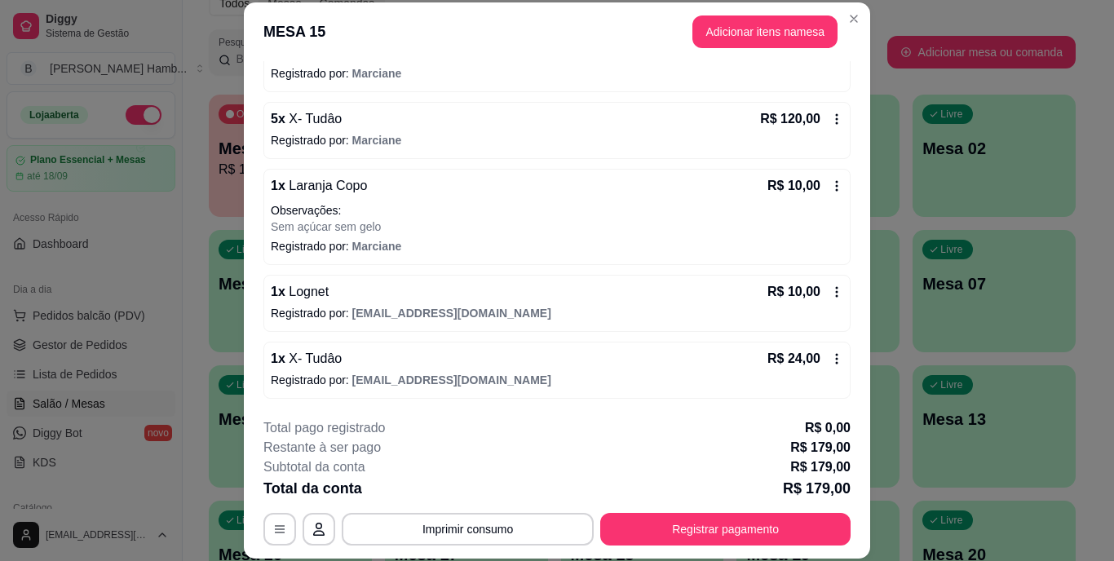
scroll to position [0, 0]
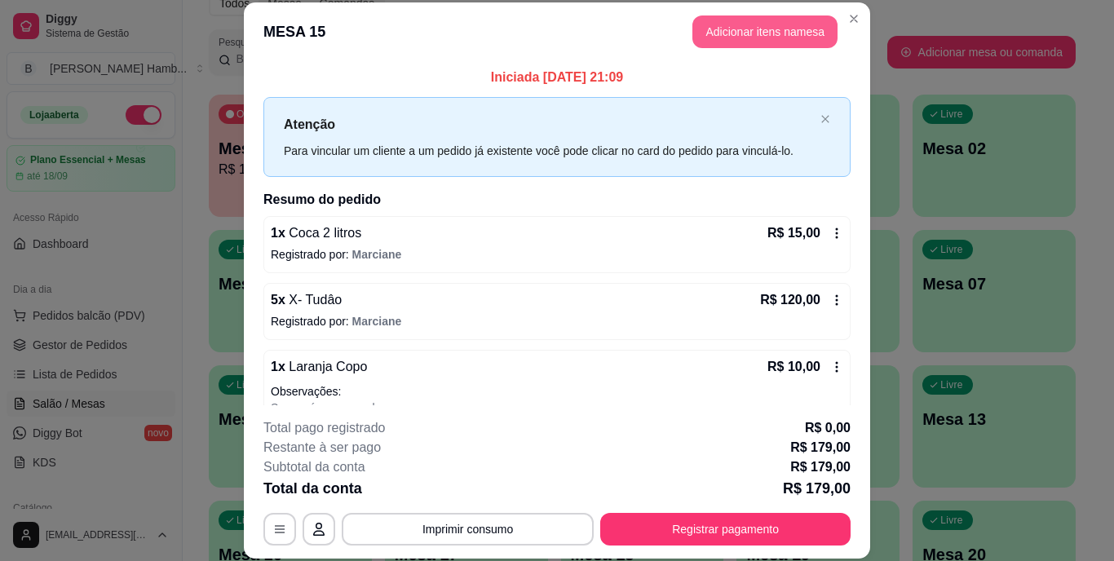
click at [770, 17] on button "Adicionar itens na mesa" at bounding box center [765, 31] width 145 height 33
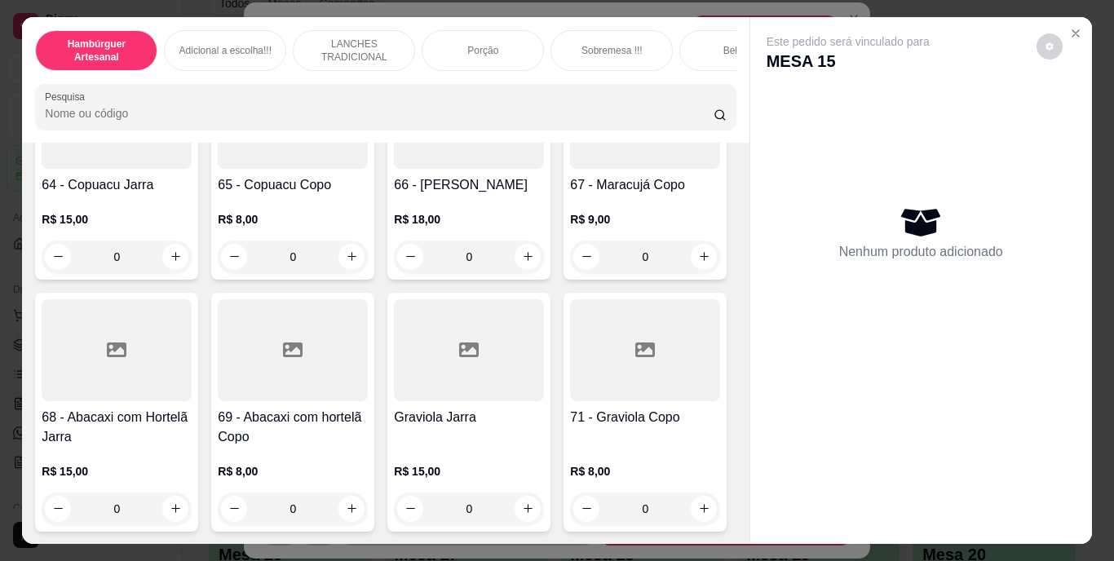
scroll to position [5454, 0]
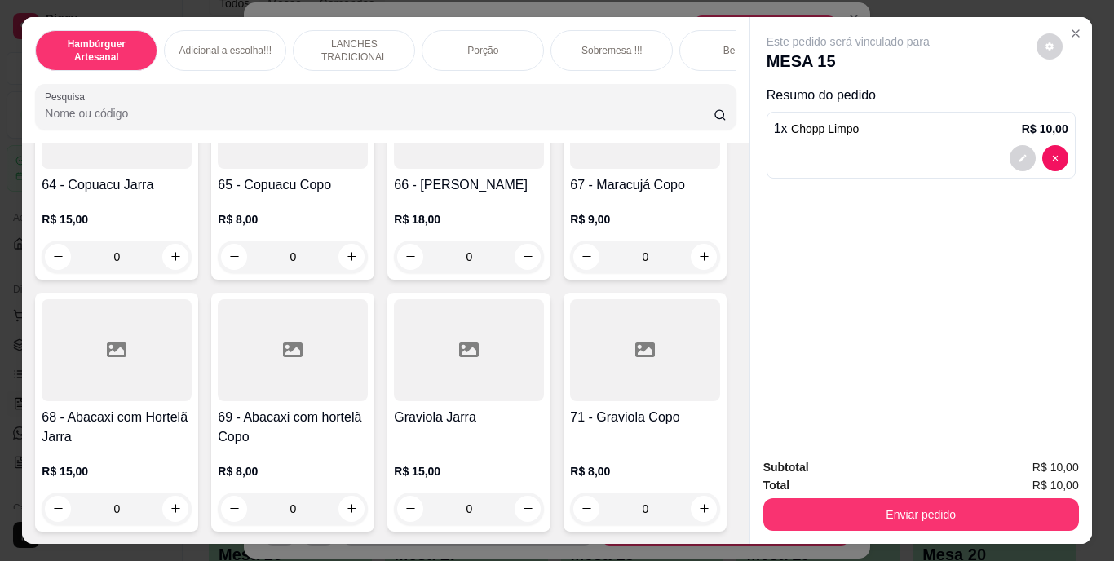
type input "2"
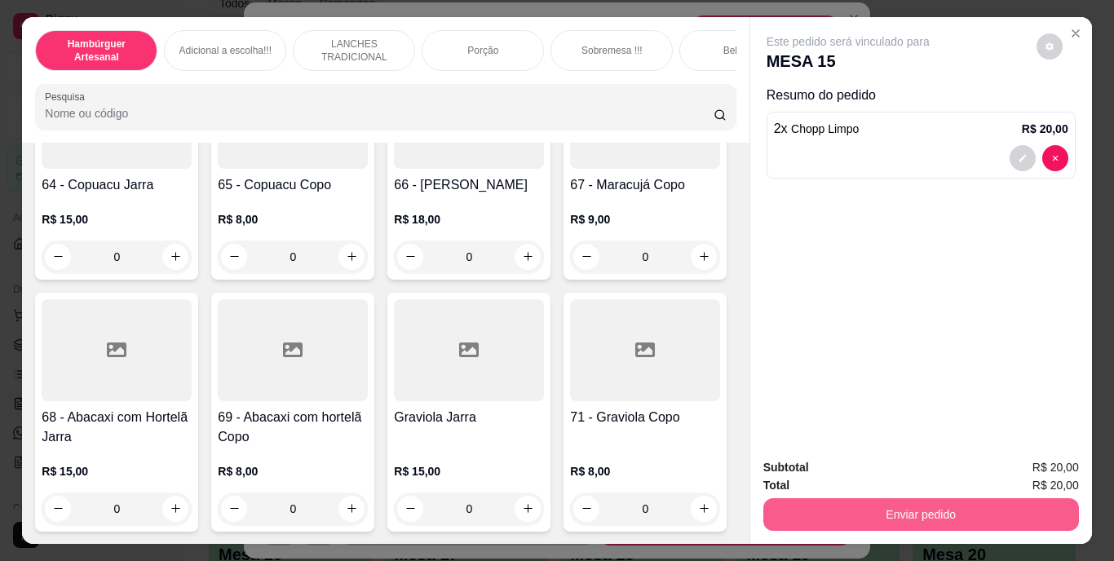
click at [794, 514] on button "Enviar pedido" at bounding box center [921, 514] width 316 height 33
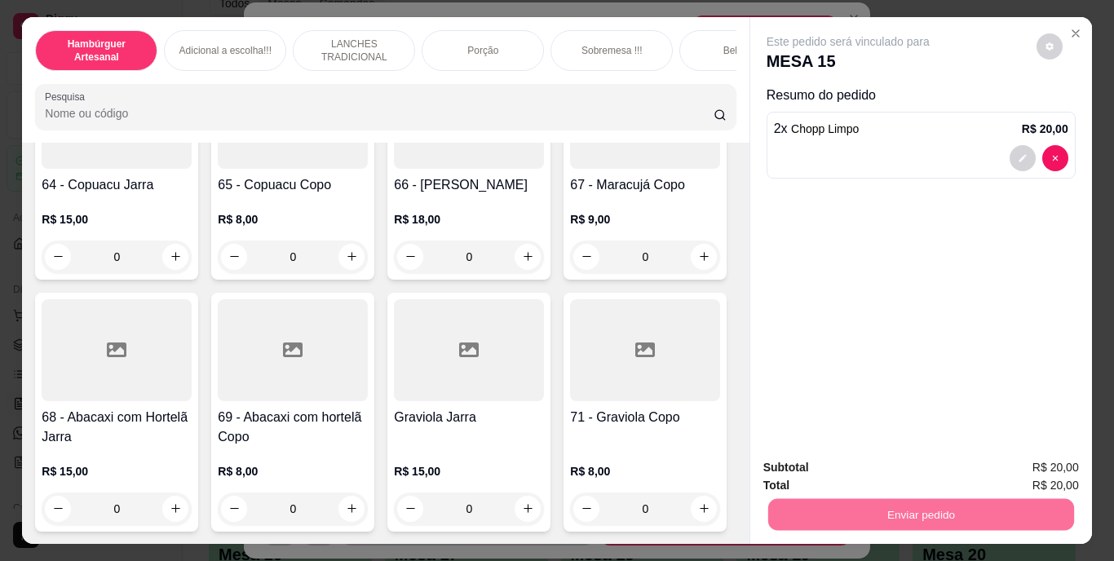
click at [804, 464] on button "Não registrar e enviar pedido" at bounding box center [867, 469] width 170 height 31
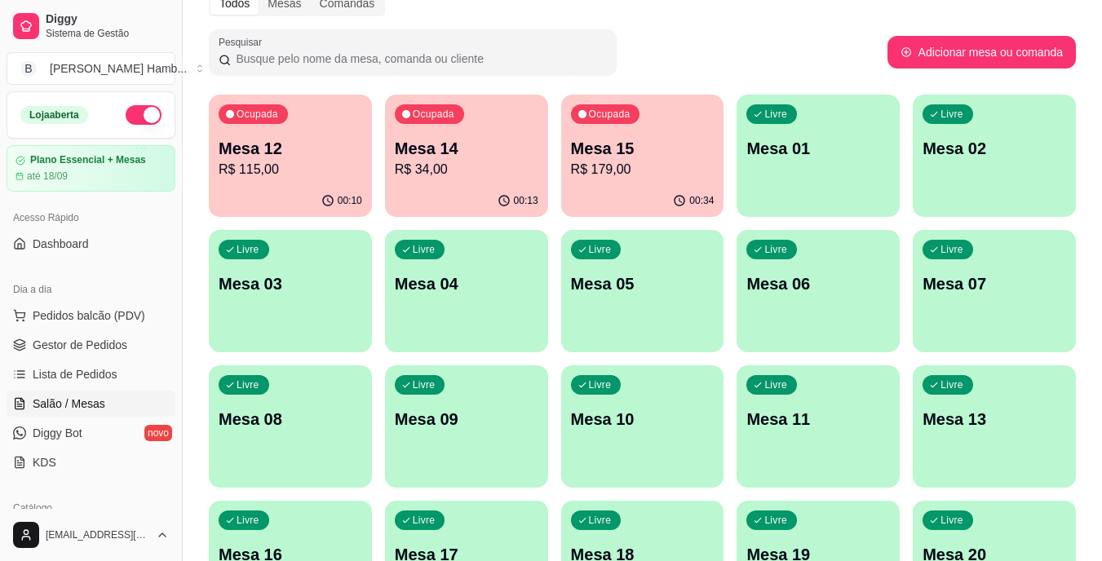
click at [622, 177] on p "R$ 179,00" at bounding box center [643, 170] width 144 height 20
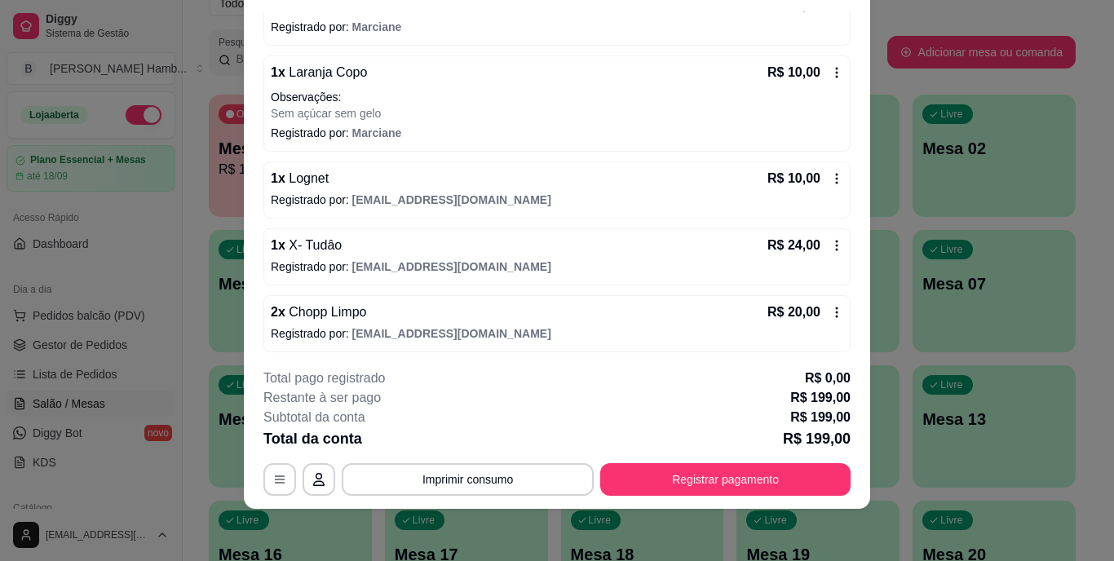
scroll to position [248, 0]
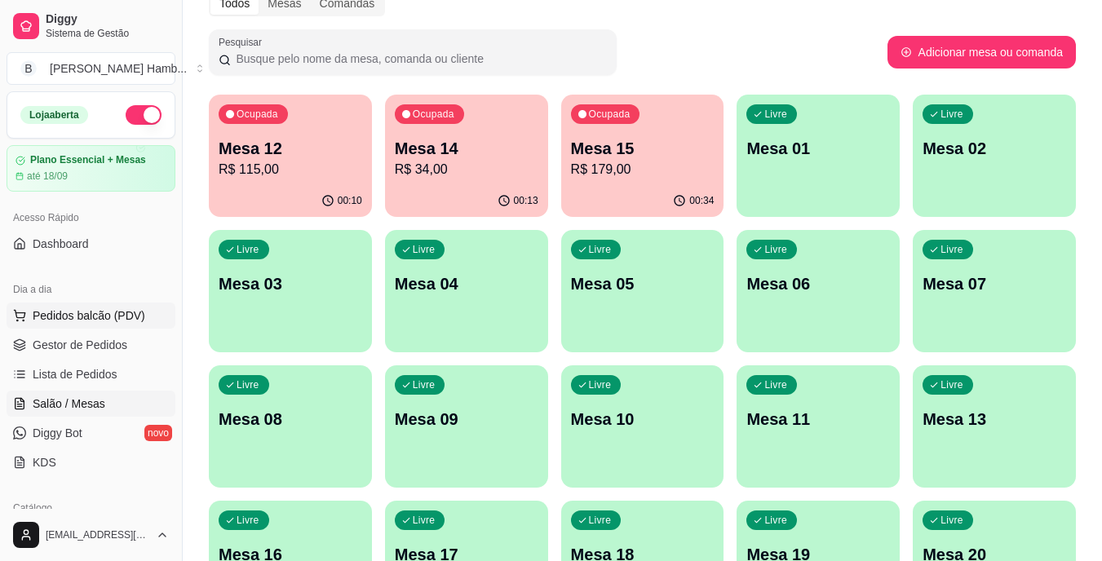
click at [162, 316] on button "Pedidos balcão (PDV)" at bounding box center [91, 316] width 169 height 26
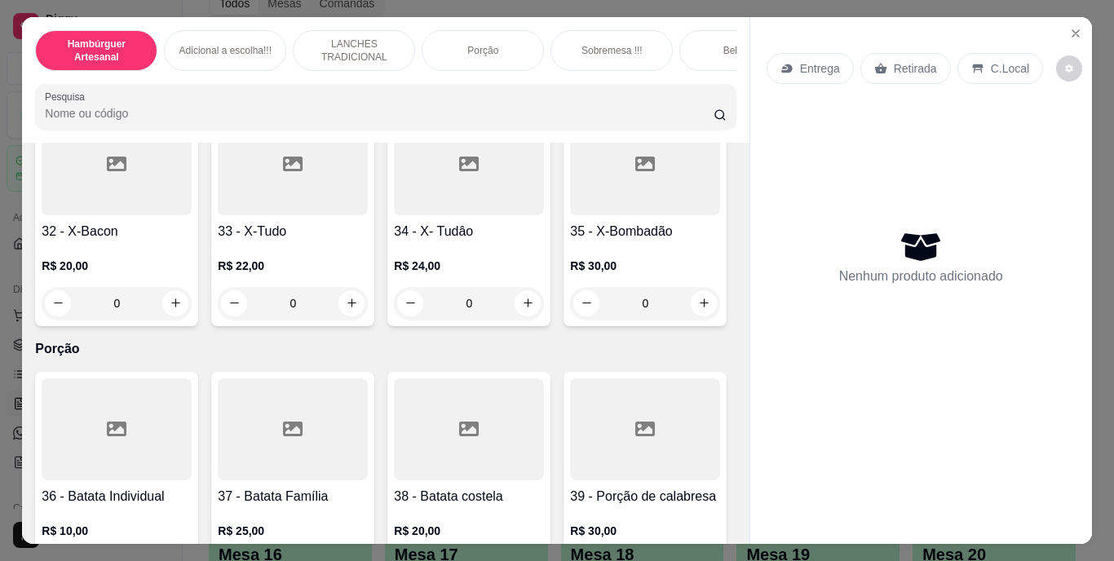
scroll to position [2692, 0]
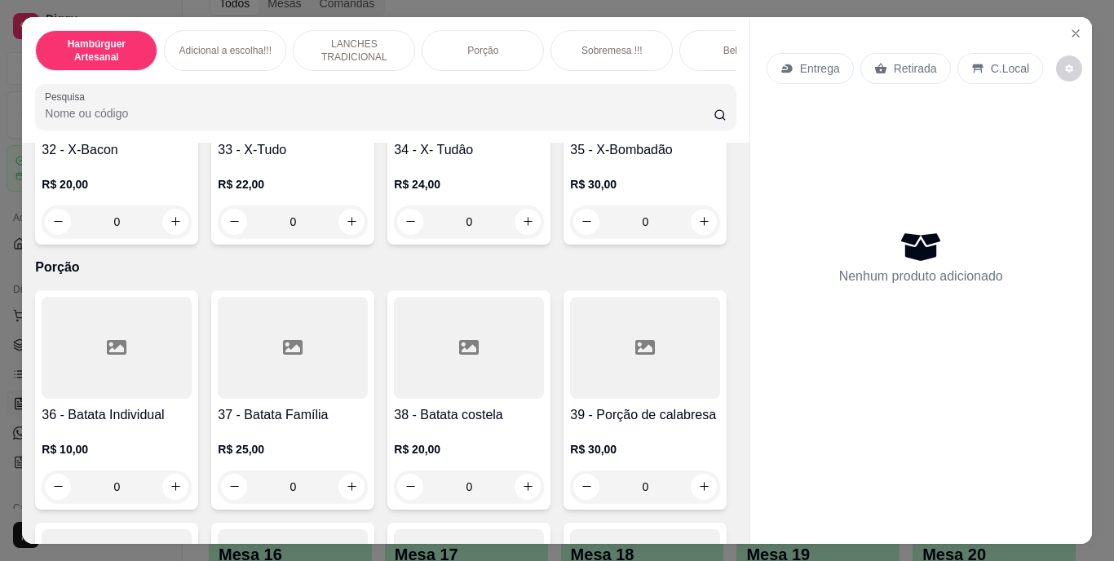
type input "1"
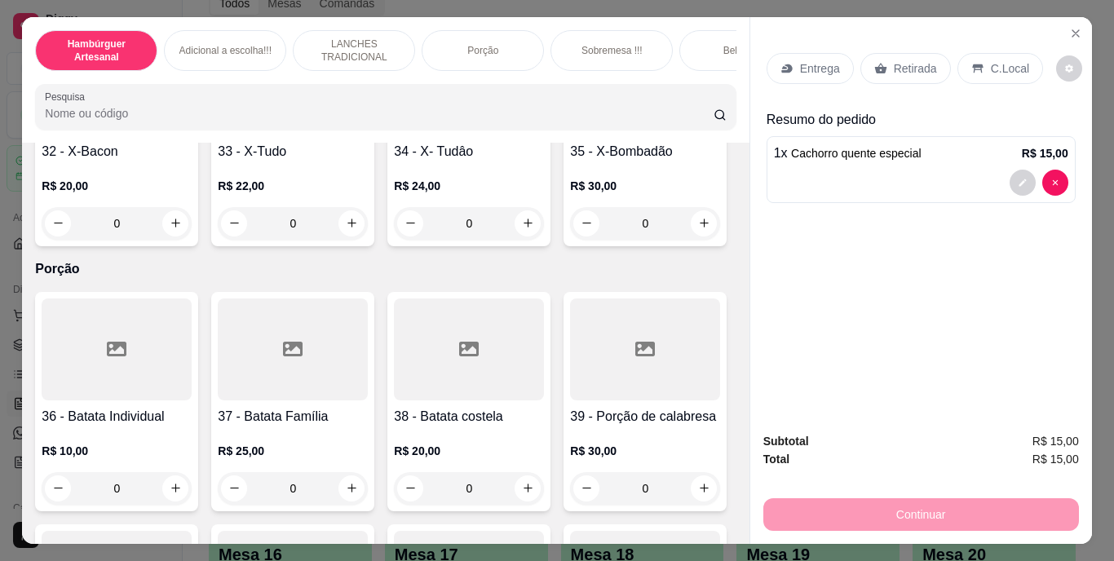
click at [919, 53] on div "Retirada" at bounding box center [906, 68] width 91 height 31
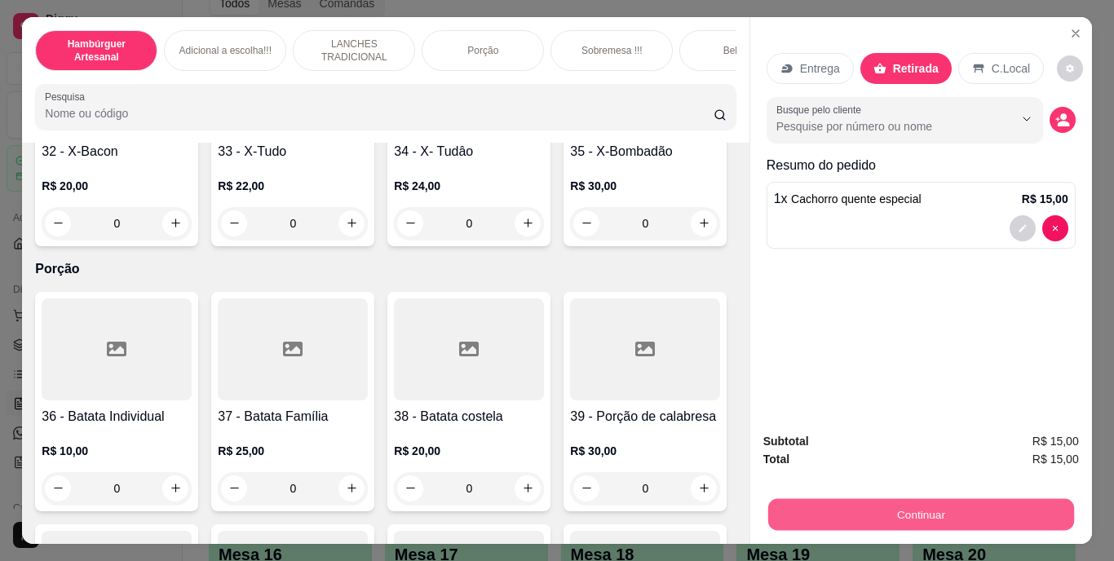
click at [836, 501] on button "Continuar" at bounding box center [921, 515] width 306 height 32
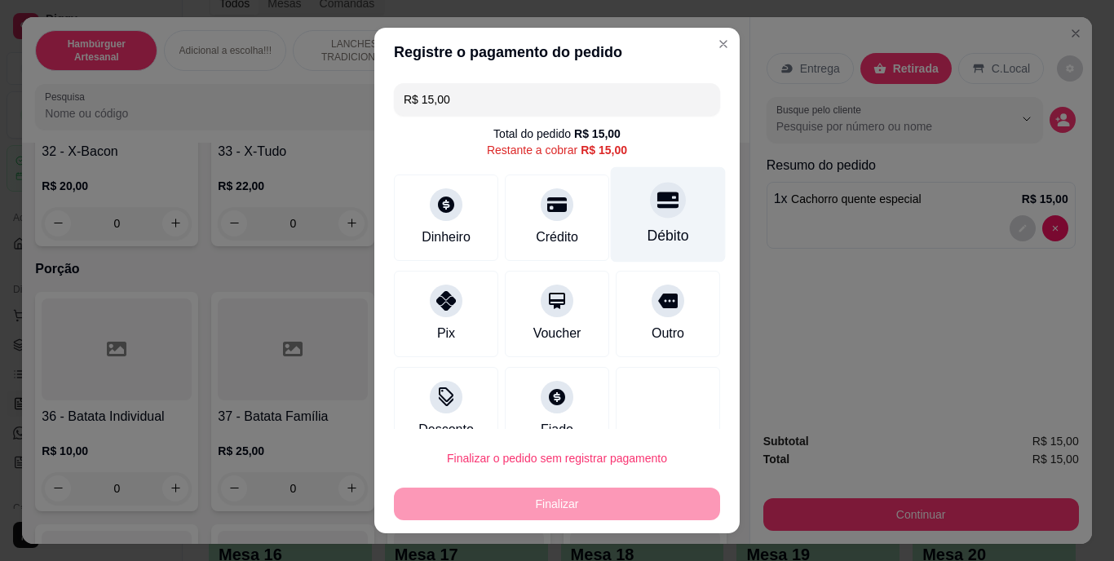
click at [620, 215] on div "Débito" at bounding box center [668, 214] width 115 height 95
type input "R$ 0,00"
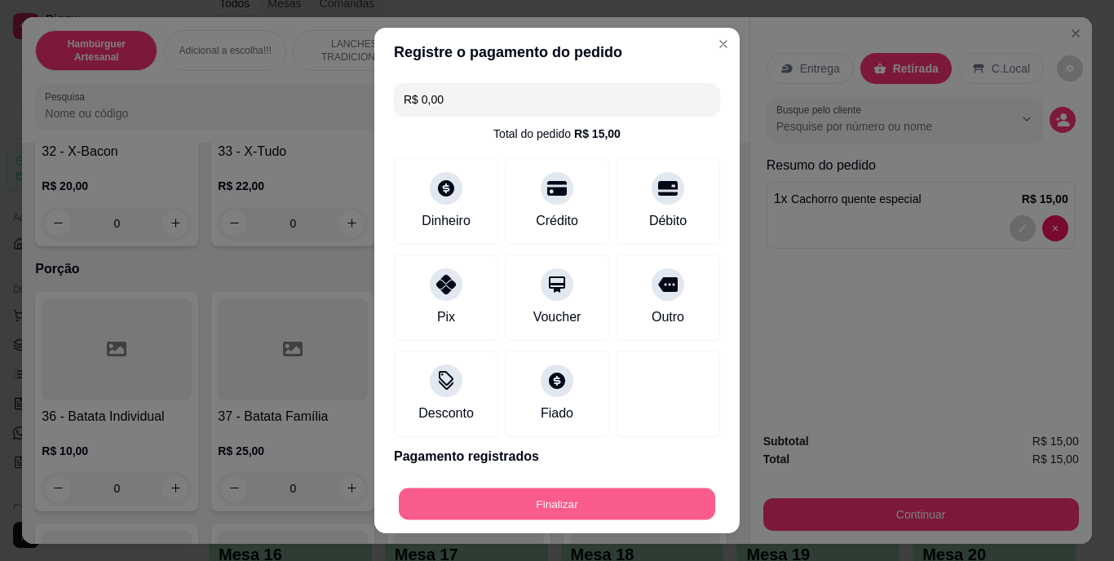
click at [529, 497] on button "Finalizar" at bounding box center [557, 504] width 316 height 32
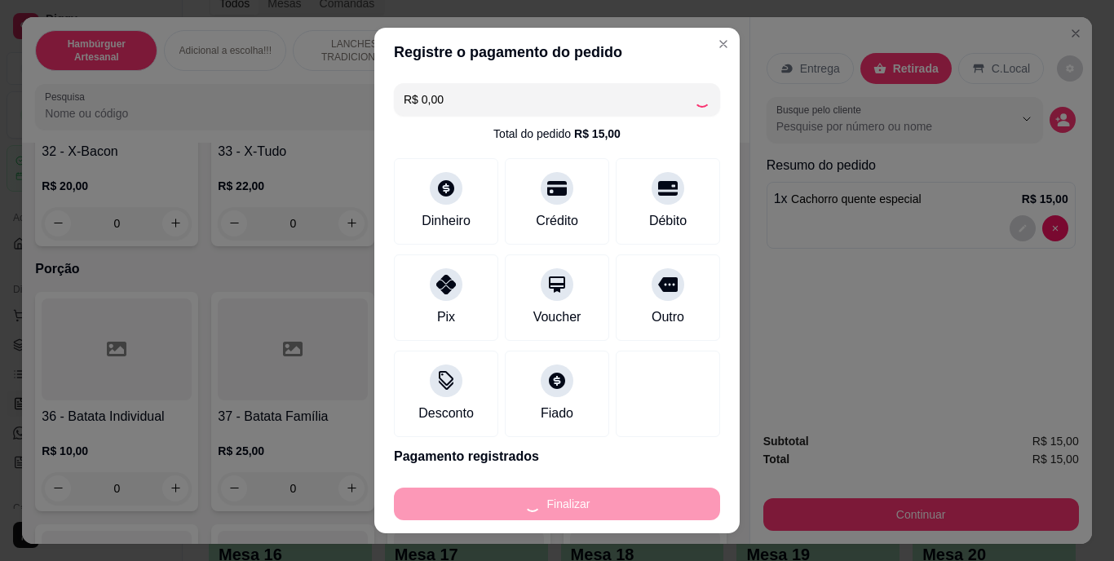
type input "0"
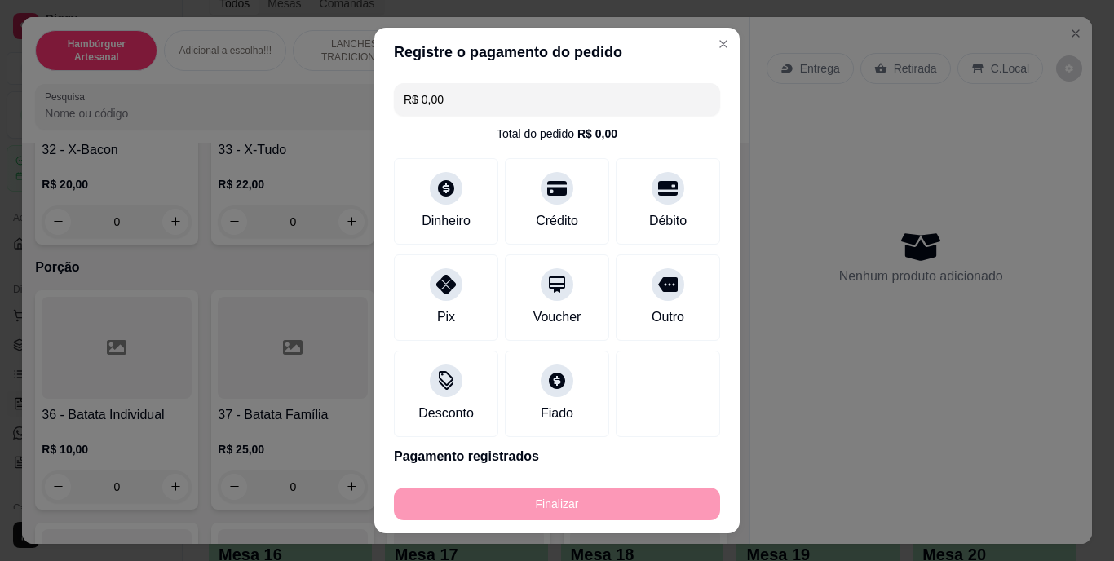
type input "-R$ 15,00"
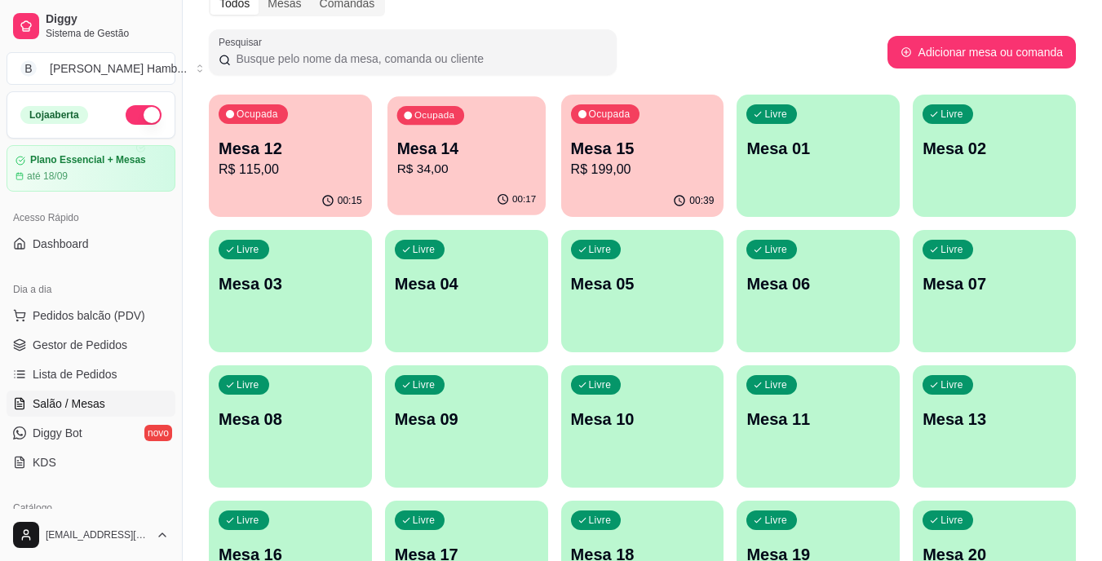
click at [492, 190] on div "00:17" at bounding box center [466, 199] width 158 height 31
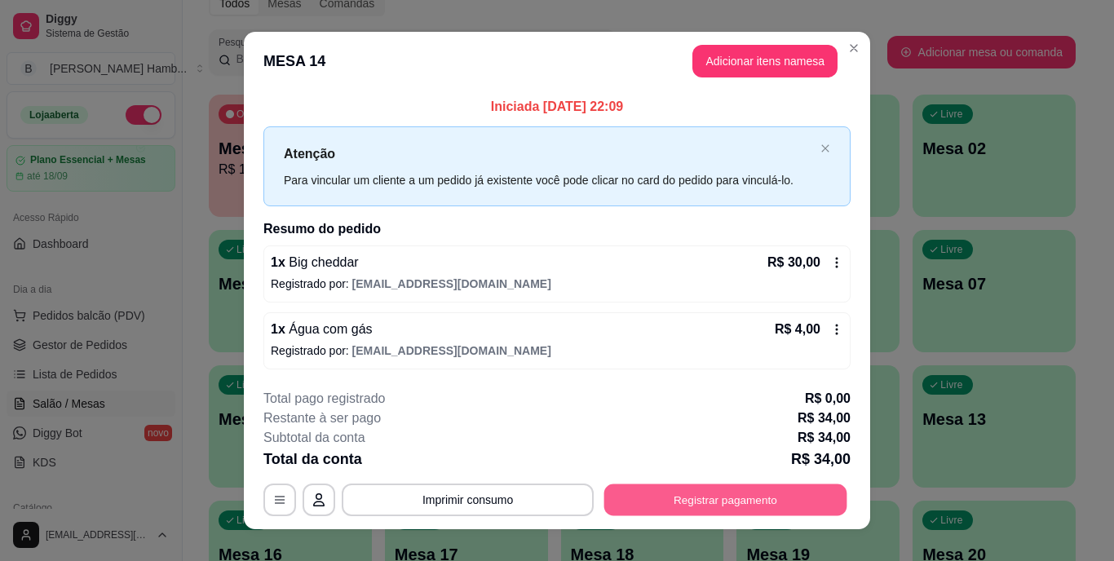
click at [704, 495] on button "Registrar pagamento" at bounding box center [725, 500] width 243 height 32
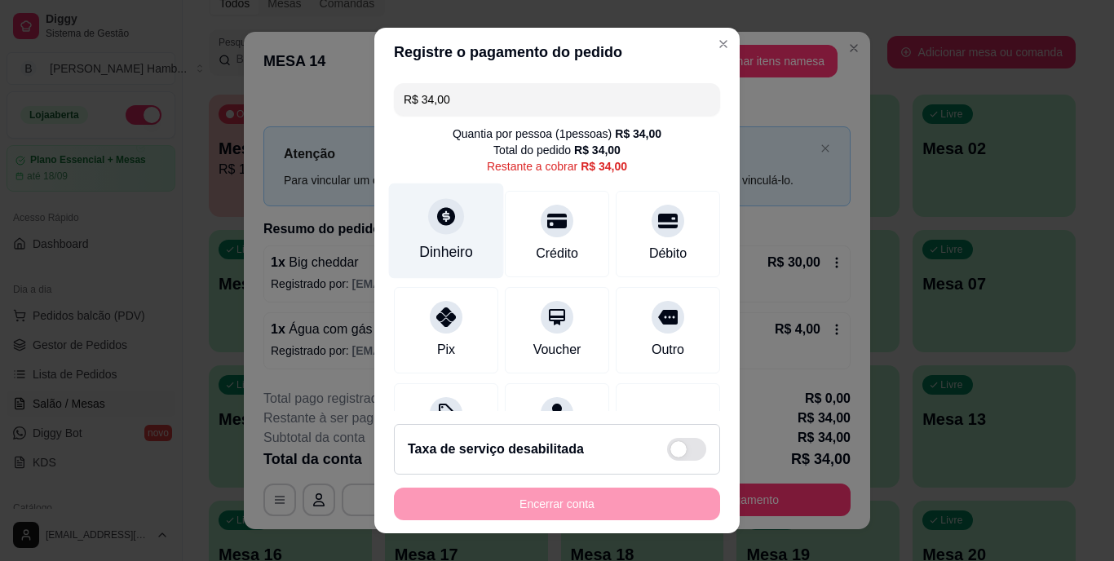
click at [419, 250] on div "Dinheiro" at bounding box center [446, 252] width 54 height 21
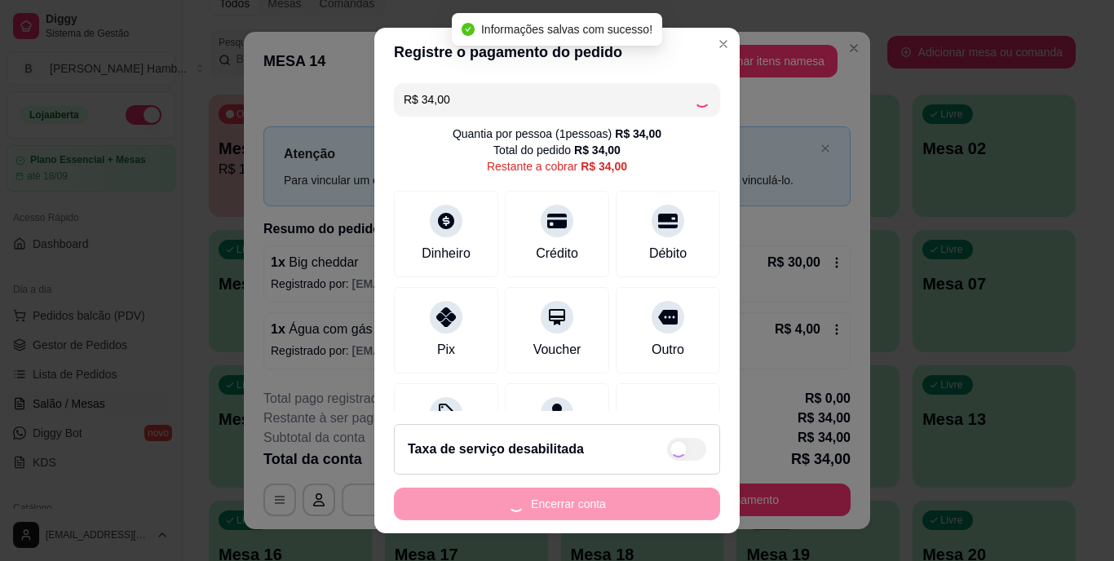
type input "R$ 0,00"
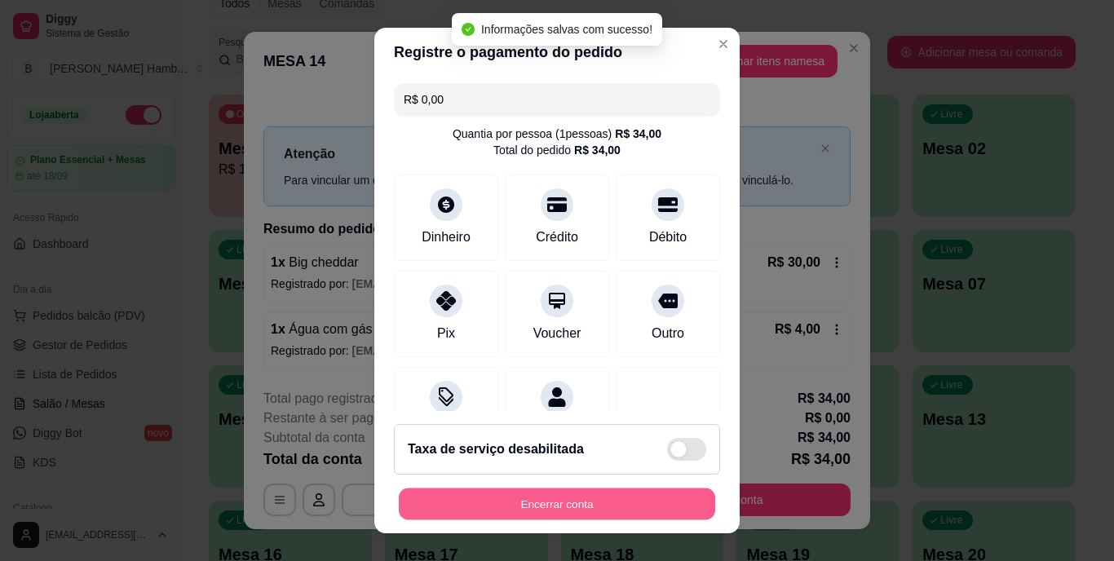
click at [547, 501] on button "Encerrar conta" at bounding box center [557, 504] width 316 height 32
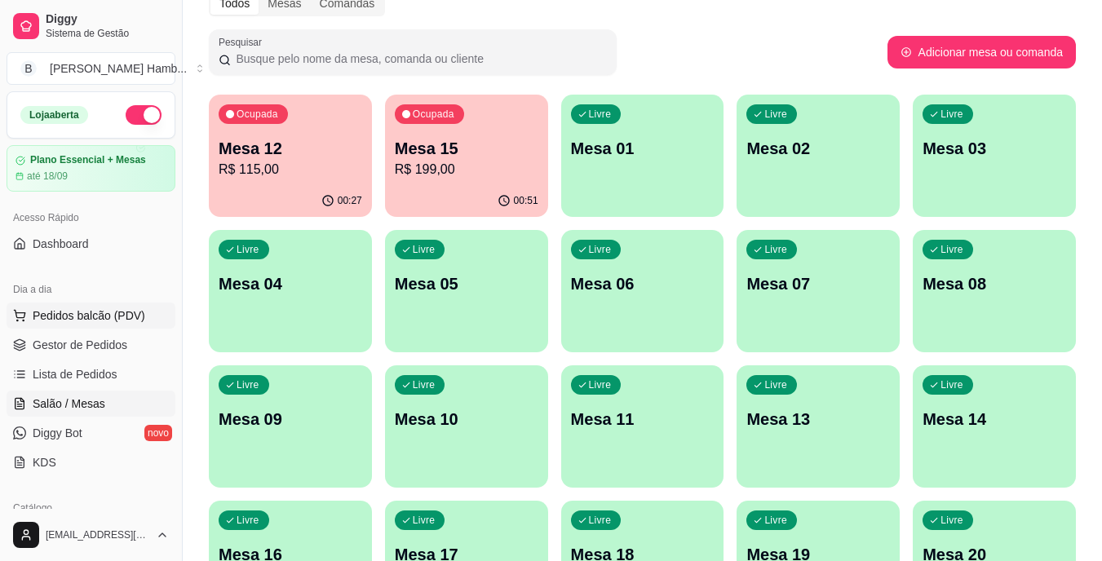
drag, startPoint x: 72, startPoint y: 318, endPoint x: 92, endPoint y: 314, distance: 20.8
click at [85, 314] on span "Pedidos balcão (PDV)" at bounding box center [89, 316] width 113 height 16
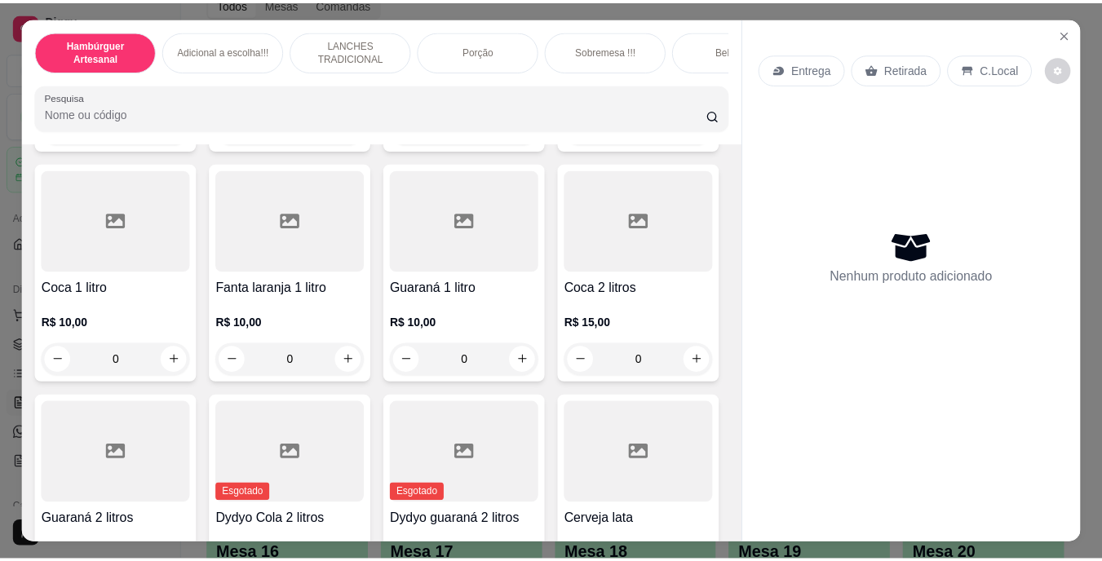
scroll to position [3671, 0]
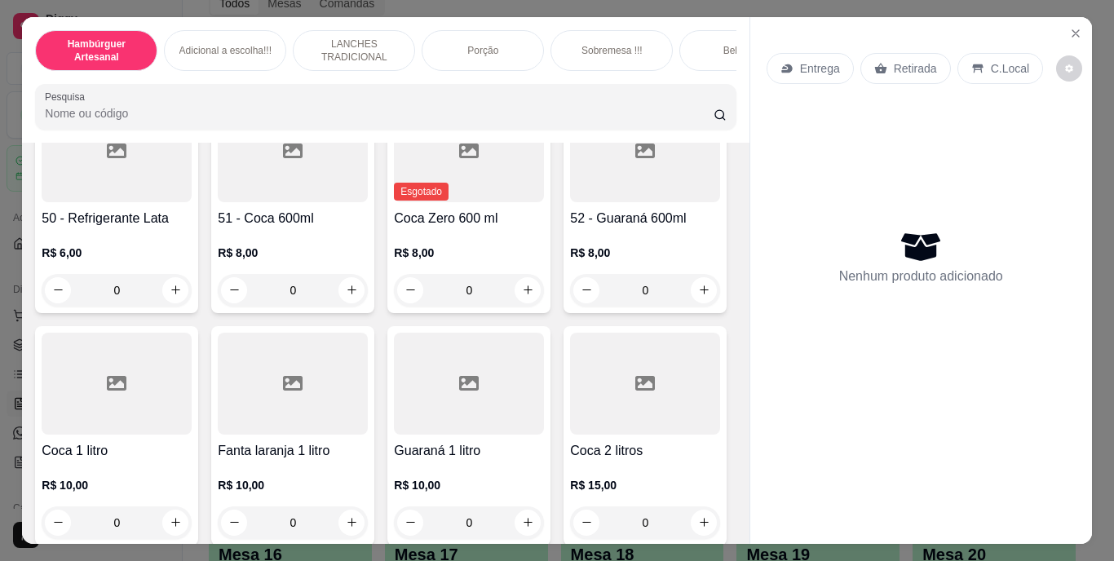
type input "1"
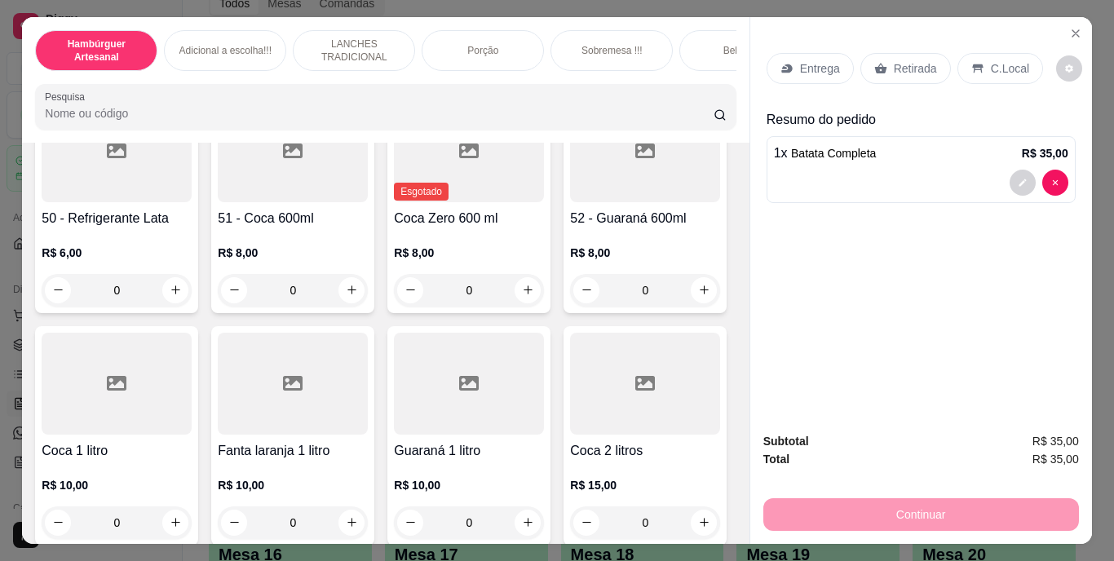
click at [827, 64] on p "Entrega" at bounding box center [820, 68] width 40 height 16
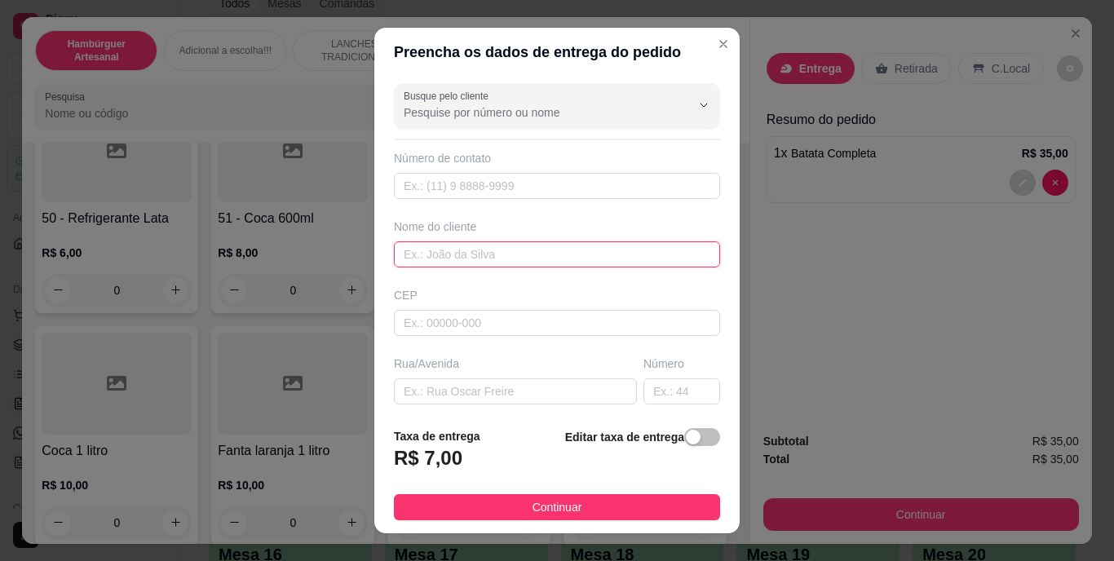
click at [575, 254] on input "text" at bounding box center [557, 254] width 326 height 26
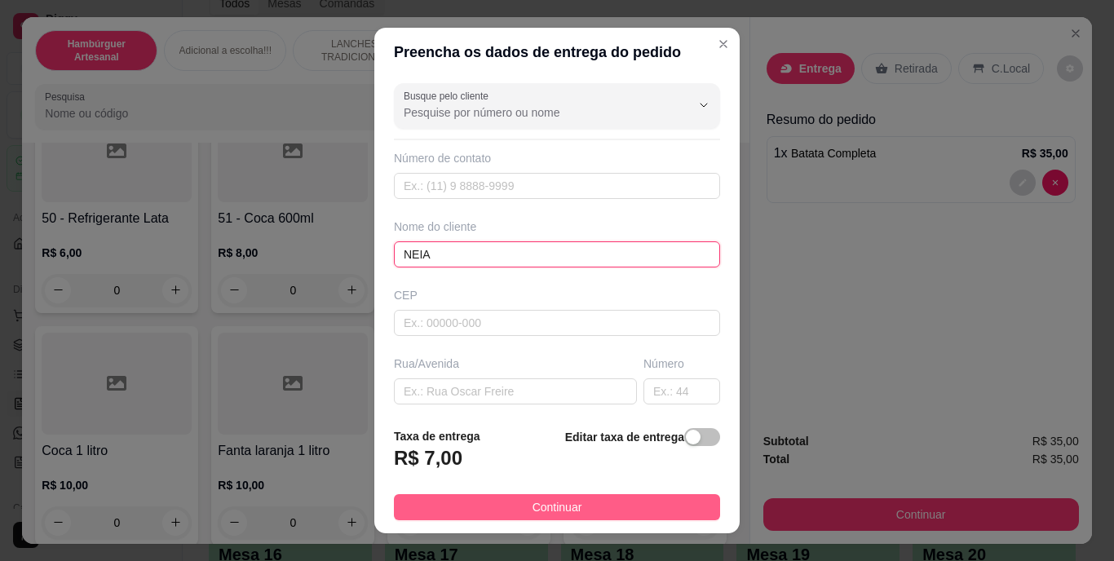
type input "NEIA"
click at [452, 507] on button "Continuar" at bounding box center [557, 507] width 326 height 26
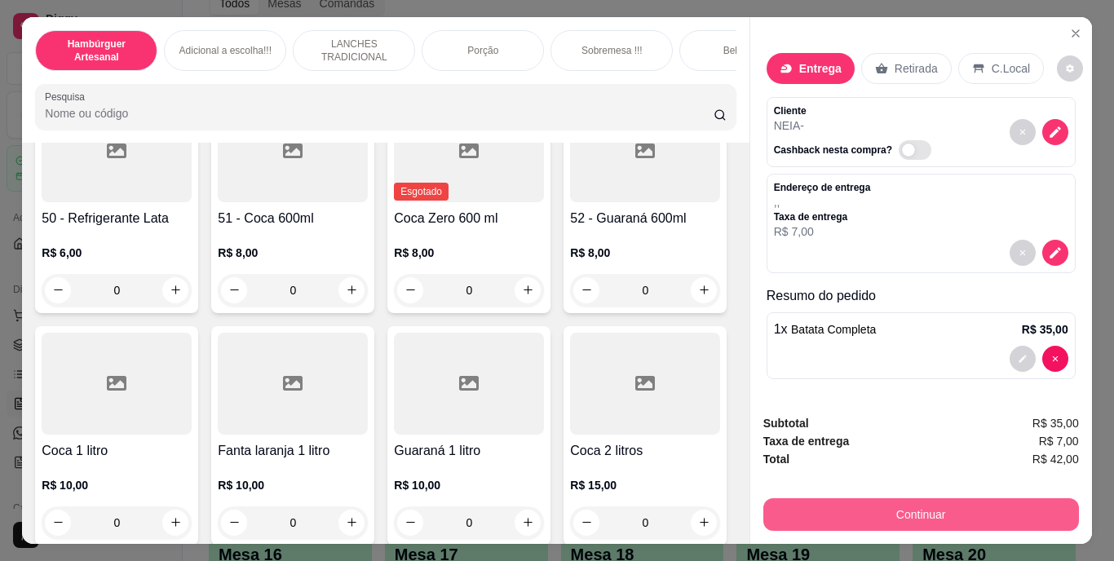
click at [804, 511] on button "Continuar" at bounding box center [921, 514] width 316 height 33
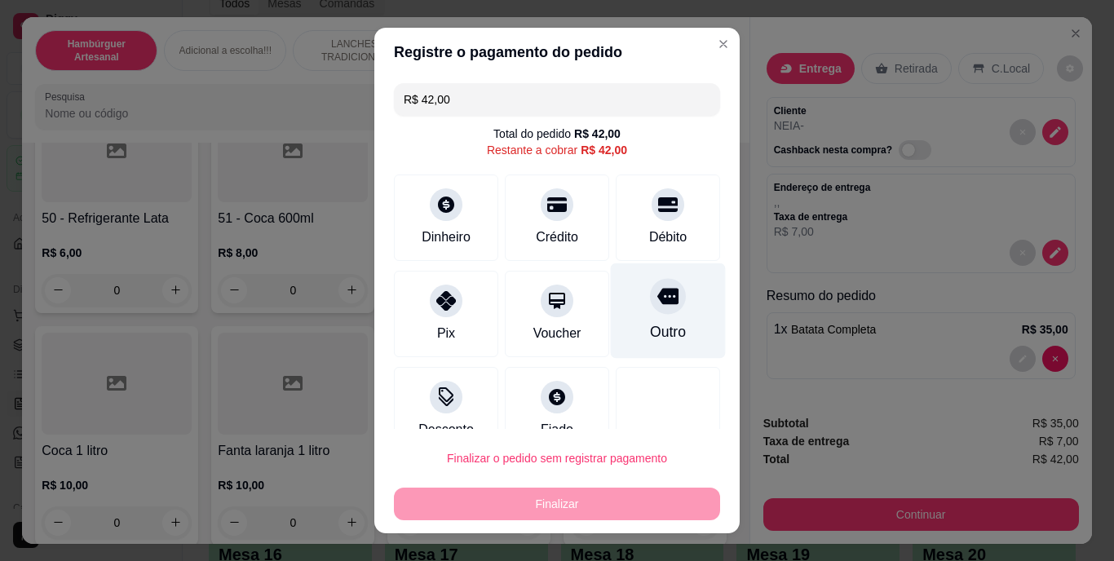
click at [622, 295] on div "Outro" at bounding box center [668, 310] width 115 height 95
type input "R$ 0,00"
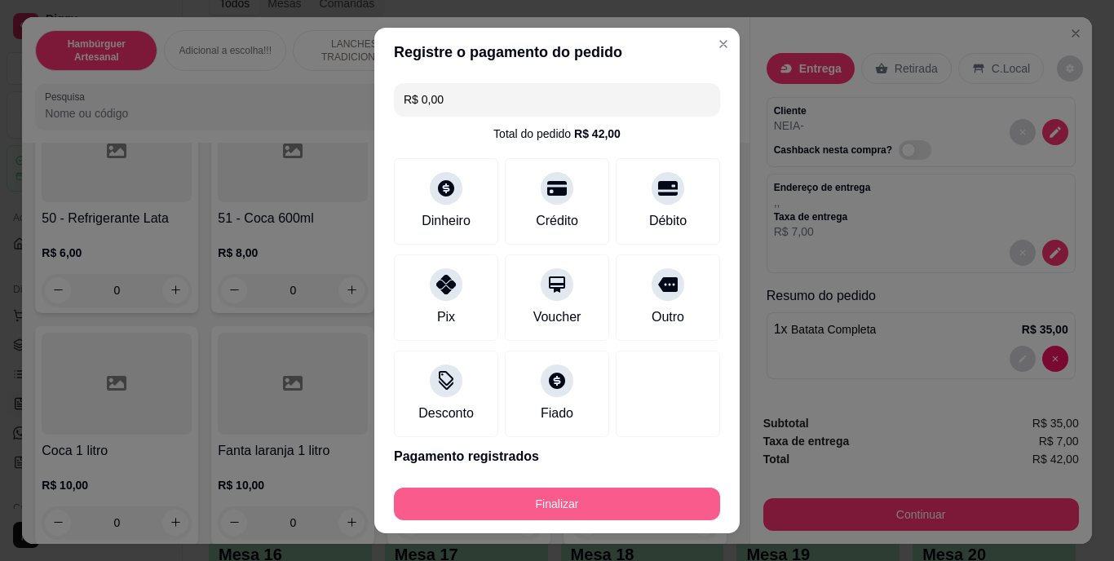
click at [533, 498] on button "Finalizar" at bounding box center [557, 504] width 326 height 33
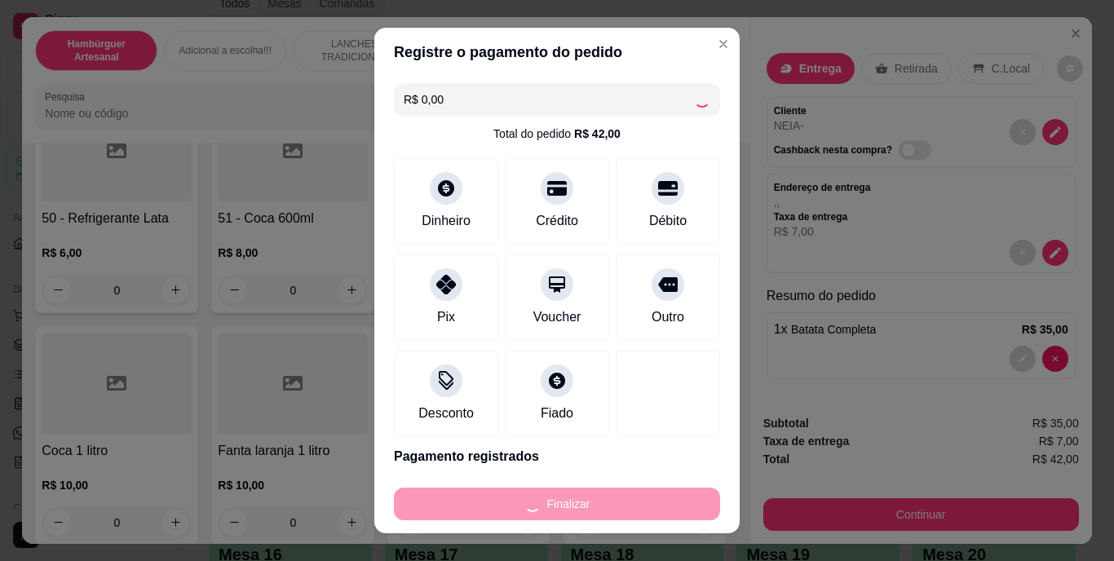
type input "0"
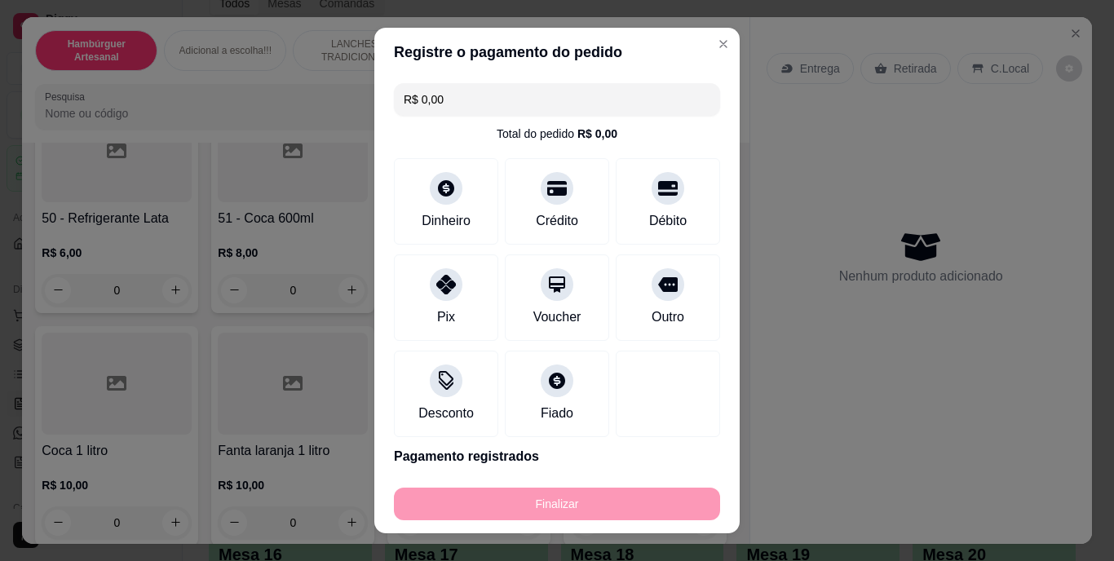
type input "-R$ 42,00"
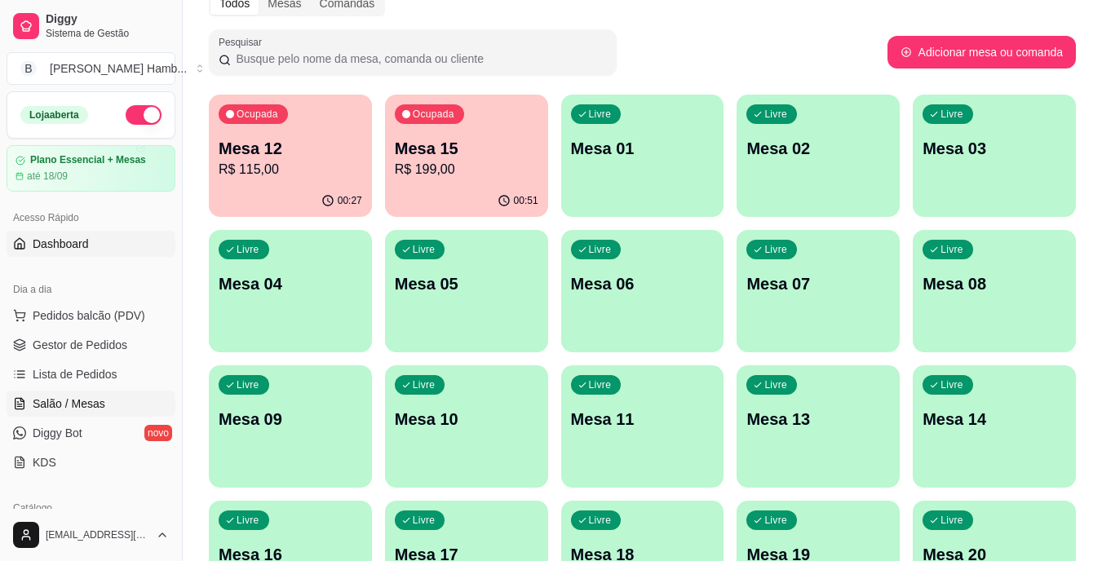
drag, startPoint x: 279, startPoint y: 222, endPoint x: 141, endPoint y: 238, distance: 138.8
click at [141, 238] on link "Dashboard" at bounding box center [91, 244] width 169 height 26
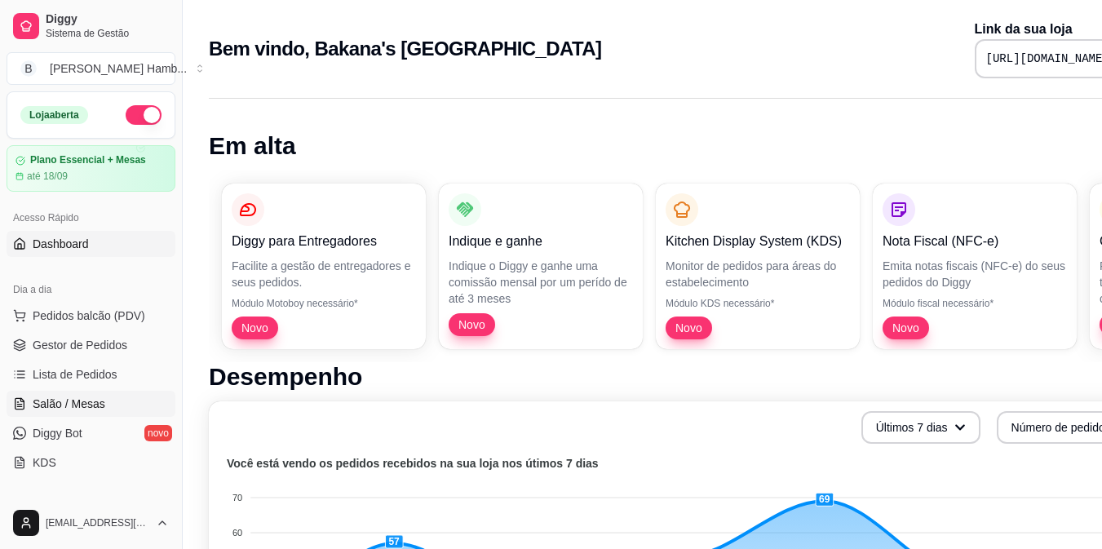
click at [118, 405] on link "Salão / Mesas" at bounding box center [91, 404] width 169 height 26
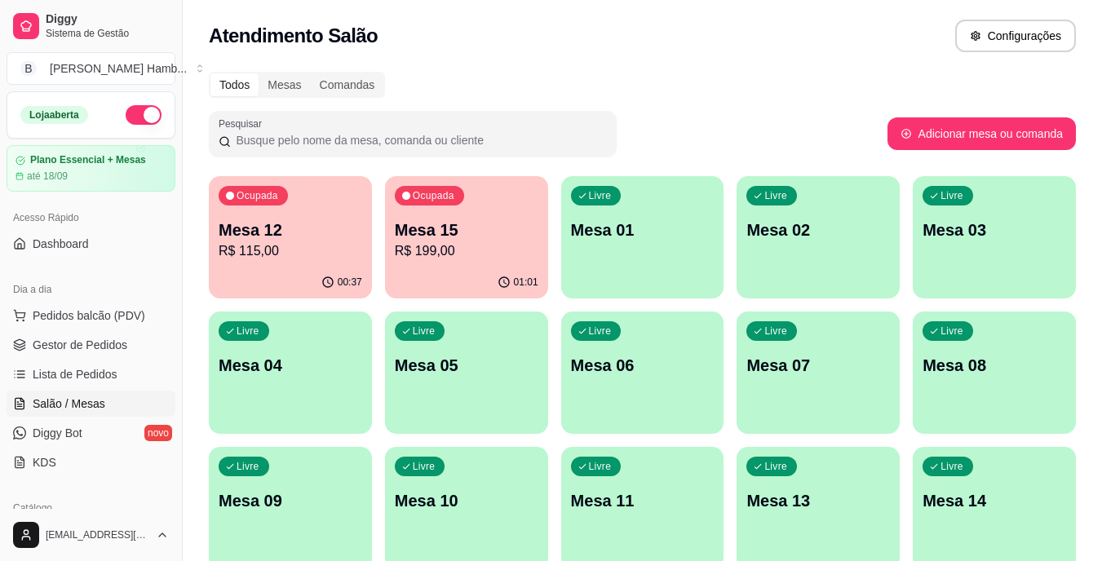
click at [444, 260] on p "R$ 199,00" at bounding box center [467, 251] width 144 height 20
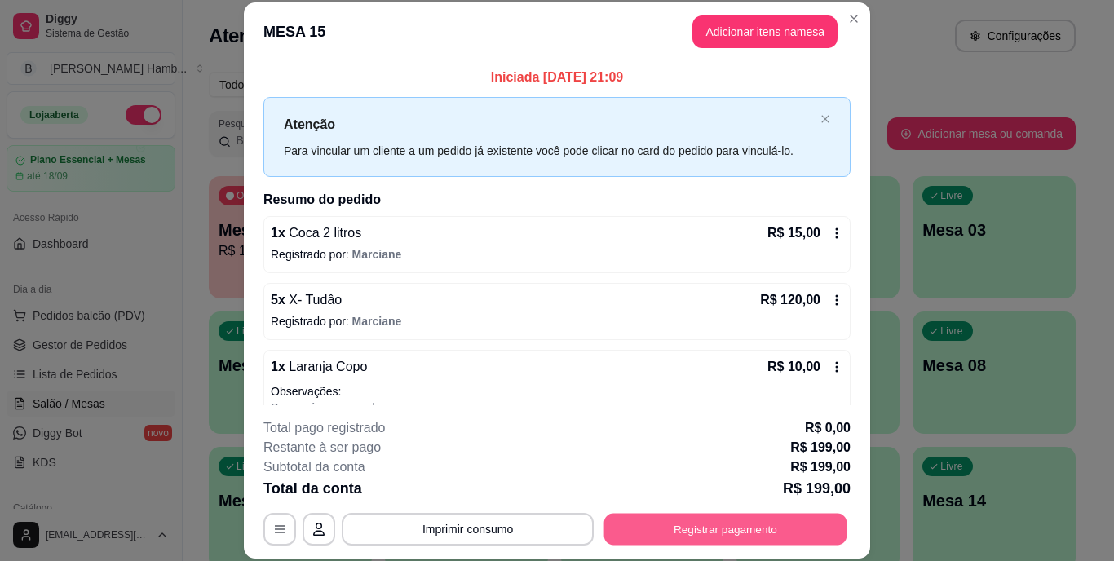
click at [670, 524] on button "Registrar pagamento" at bounding box center [725, 529] width 243 height 32
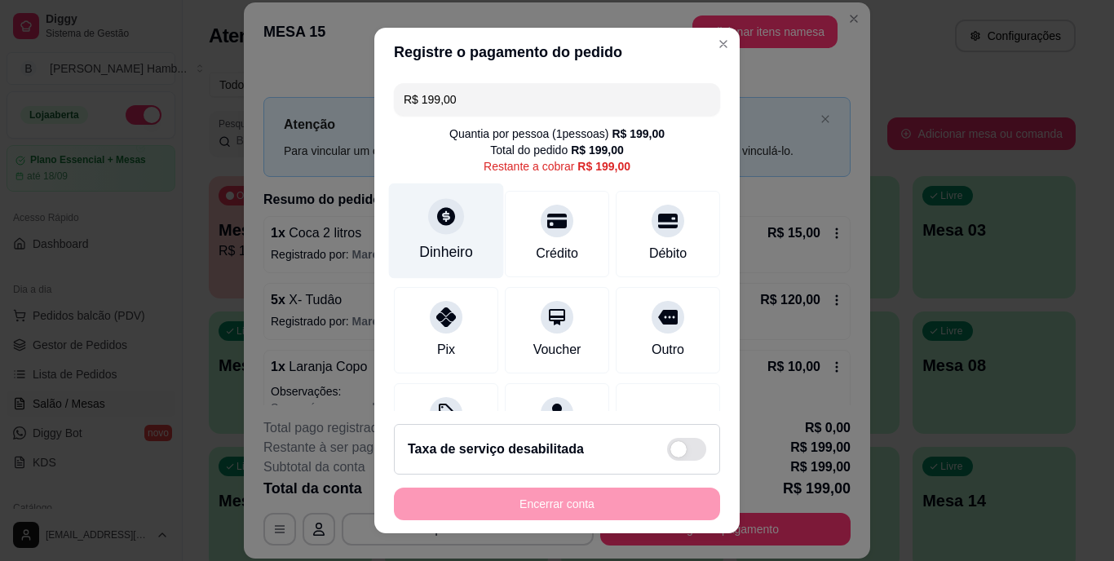
click at [445, 247] on div "Dinheiro" at bounding box center [446, 252] width 54 height 21
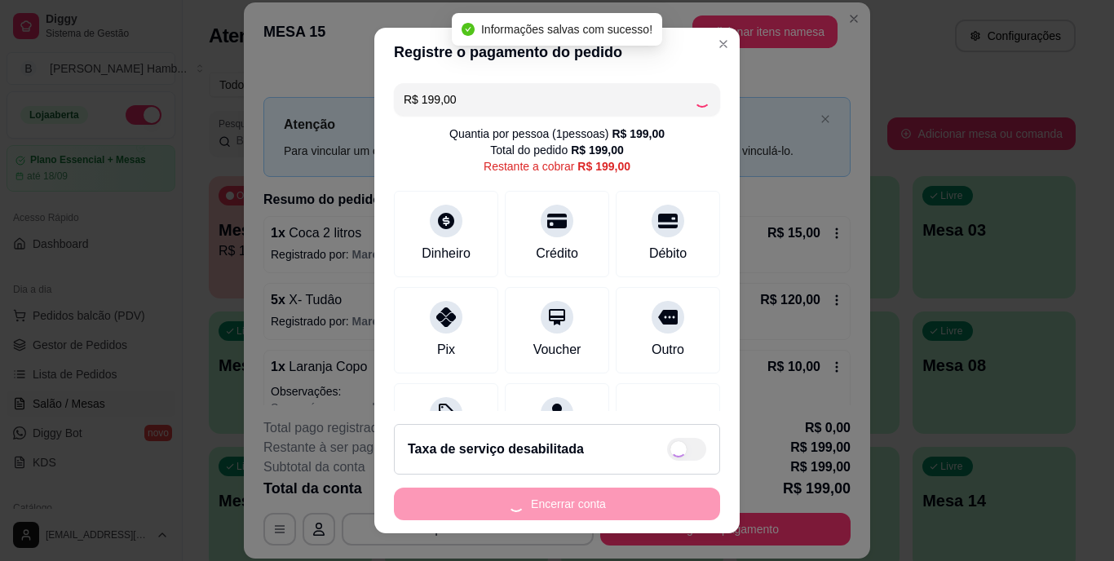
type input "R$ 0,00"
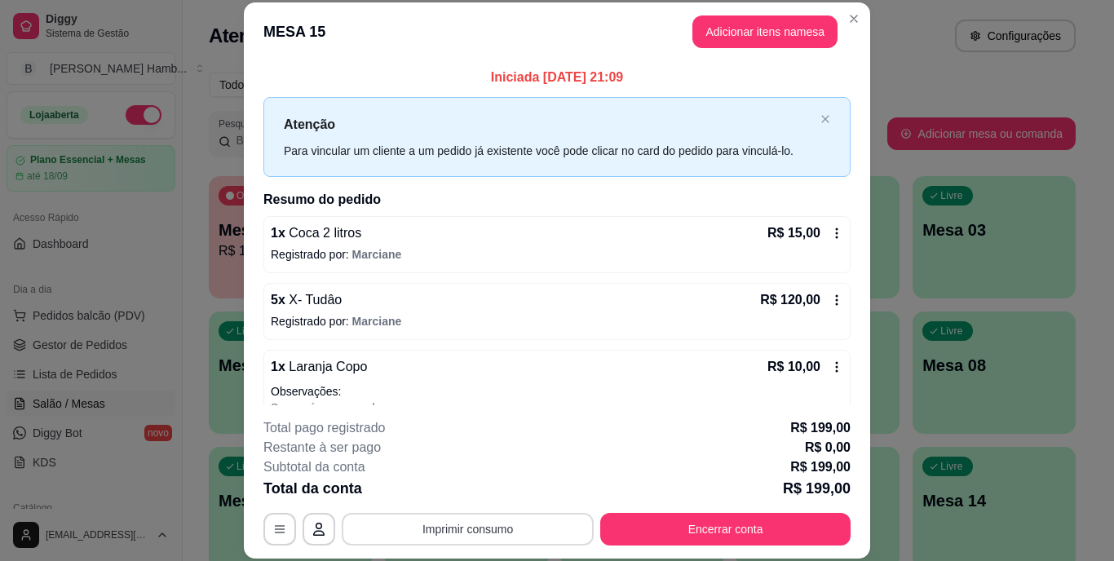
click at [413, 529] on button "Imprimir consumo" at bounding box center [468, 529] width 252 height 33
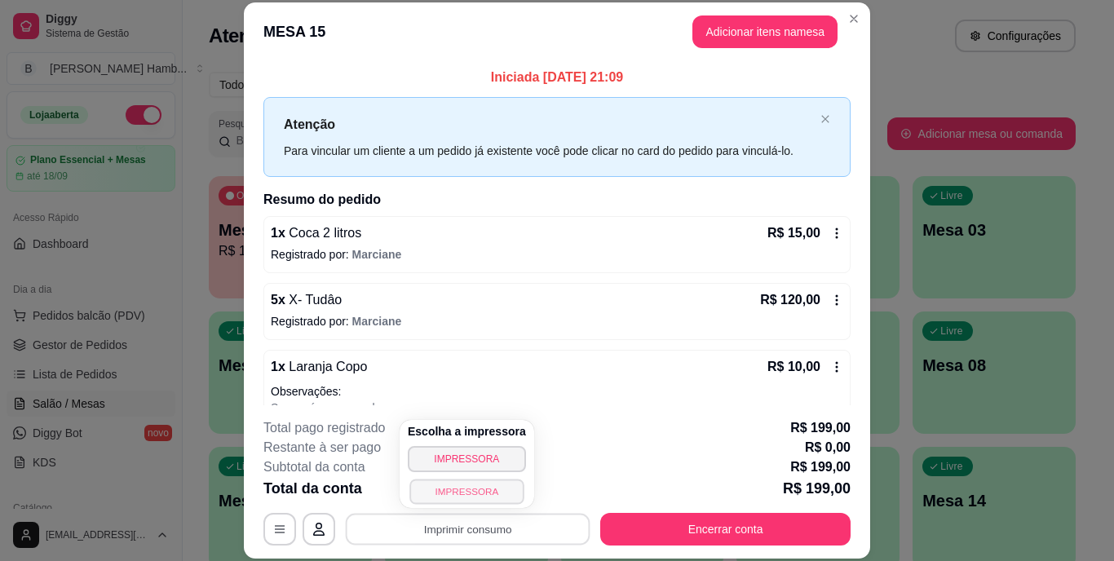
click at [438, 480] on button "IMPRESSORA" at bounding box center [466, 491] width 114 height 25
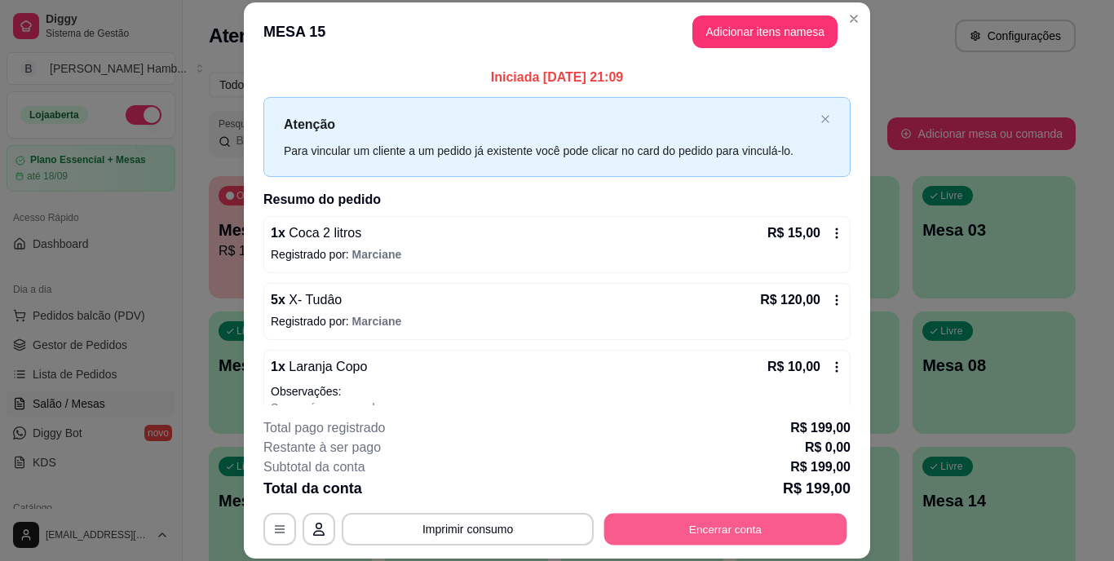
click at [736, 520] on button "Encerrar conta" at bounding box center [725, 529] width 243 height 32
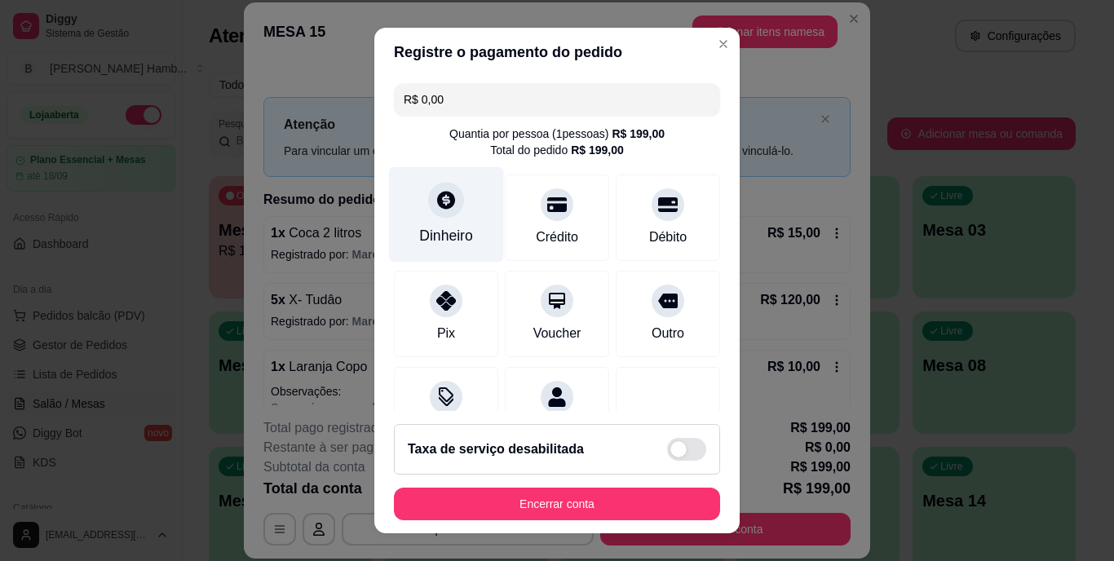
click at [431, 229] on div "Dinheiro" at bounding box center [446, 236] width 54 height 21
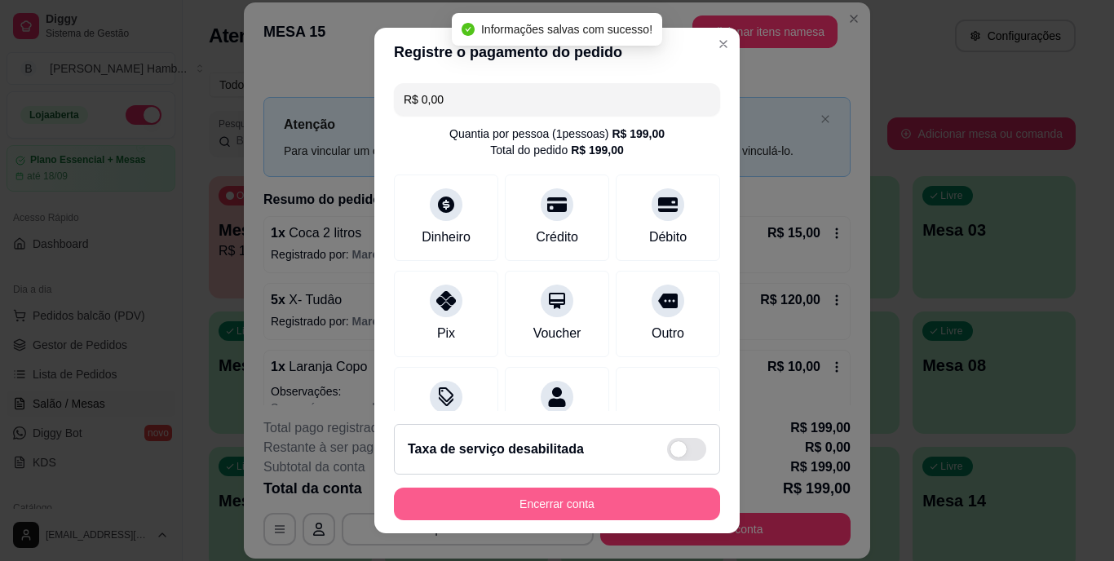
click at [551, 512] on button "Encerrar conta" at bounding box center [557, 504] width 326 height 33
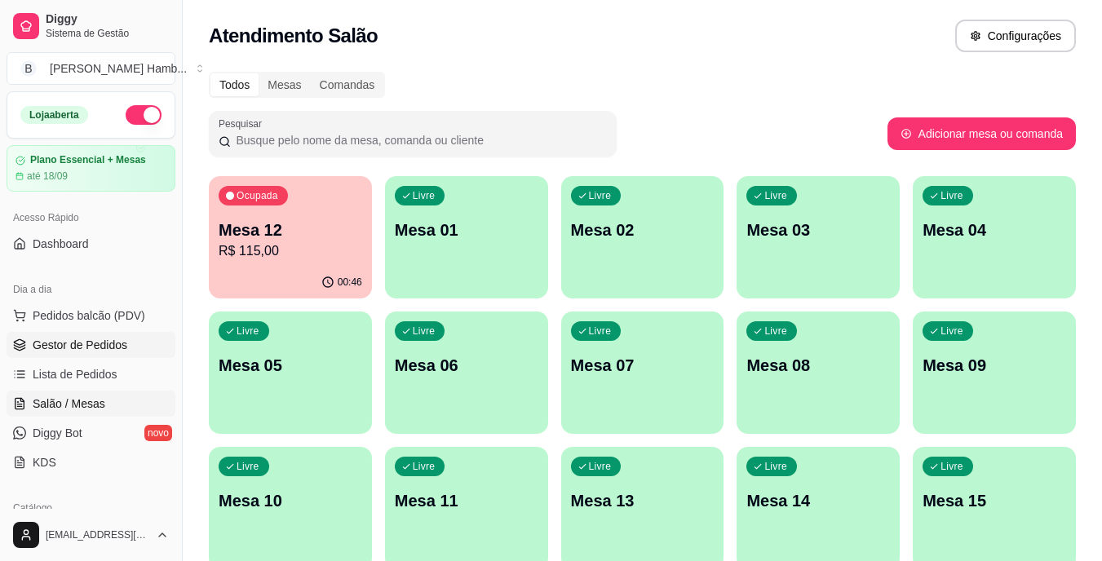
click at [100, 344] on span "Gestor de Pedidos" at bounding box center [80, 345] width 95 height 16
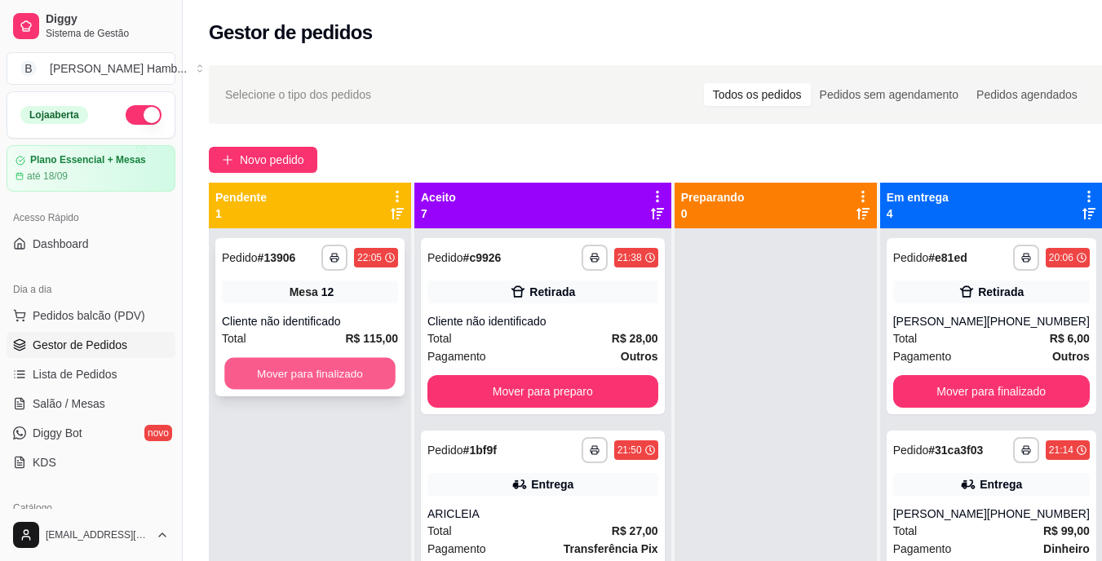
click at [308, 382] on button "Mover para finalizado" at bounding box center [309, 374] width 171 height 32
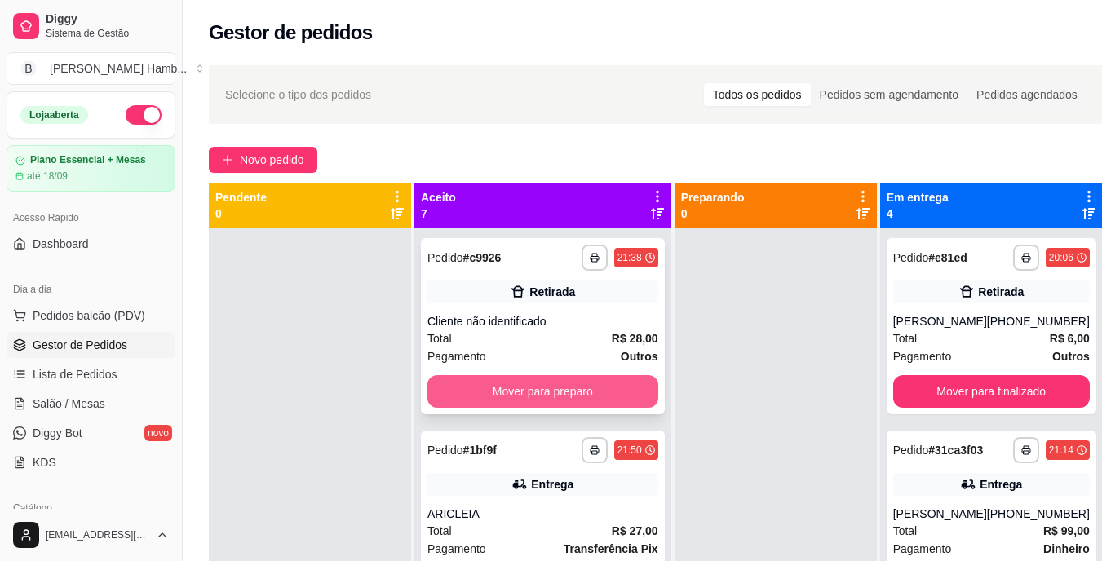
click at [490, 386] on button "Mover para preparo" at bounding box center [542, 391] width 231 height 33
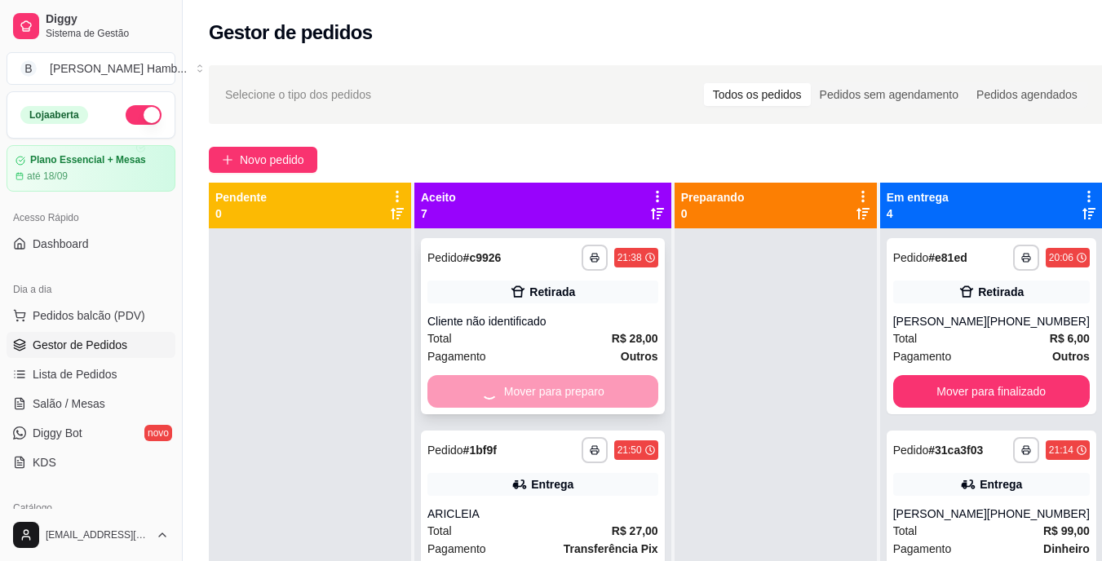
click at [490, 386] on div "Mover para preparo" at bounding box center [542, 391] width 231 height 33
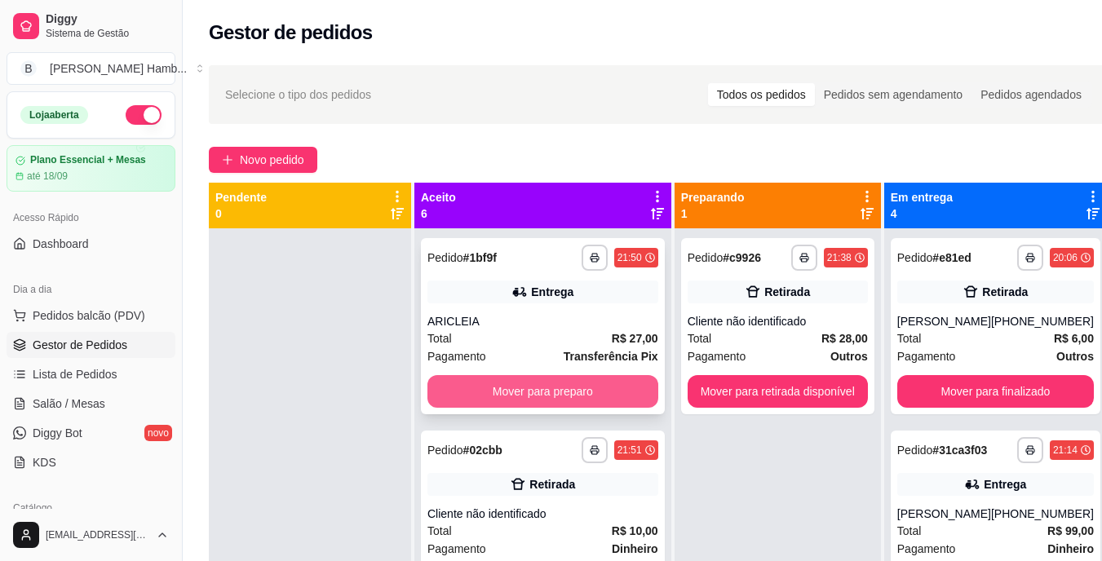
click at [457, 390] on button "Mover para preparo" at bounding box center [542, 391] width 231 height 33
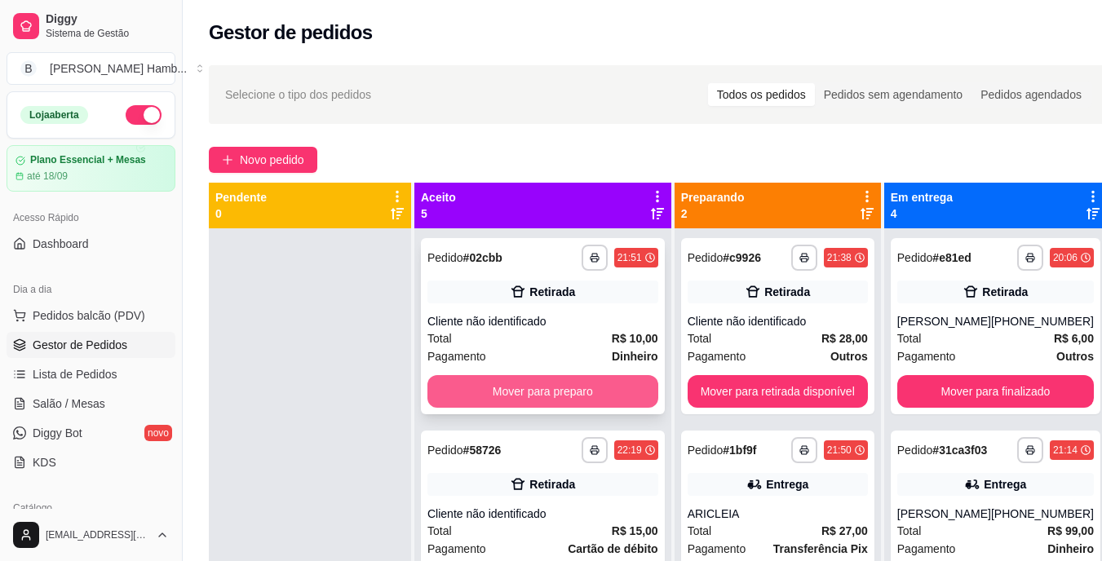
click at [461, 385] on button "Mover para preparo" at bounding box center [542, 391] width 231 height 33
click at [467, 387] on button "Mover para preparo" at bounding box center [542, 391] width 231 height 33
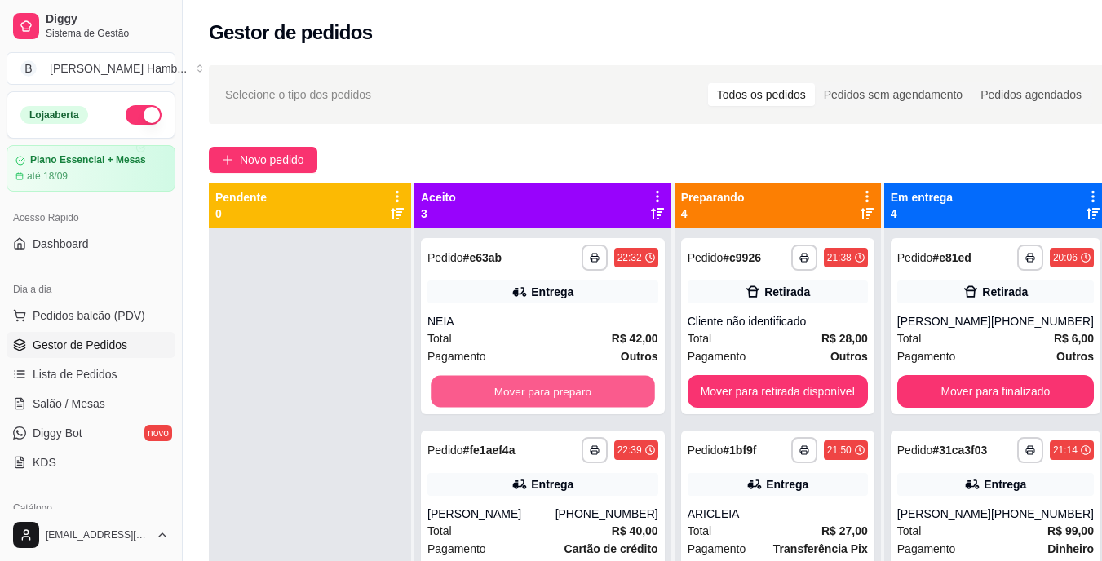
click at [474, 387] on button "Mover para preparo" at bounding box center [542, 392] width 223 height 32
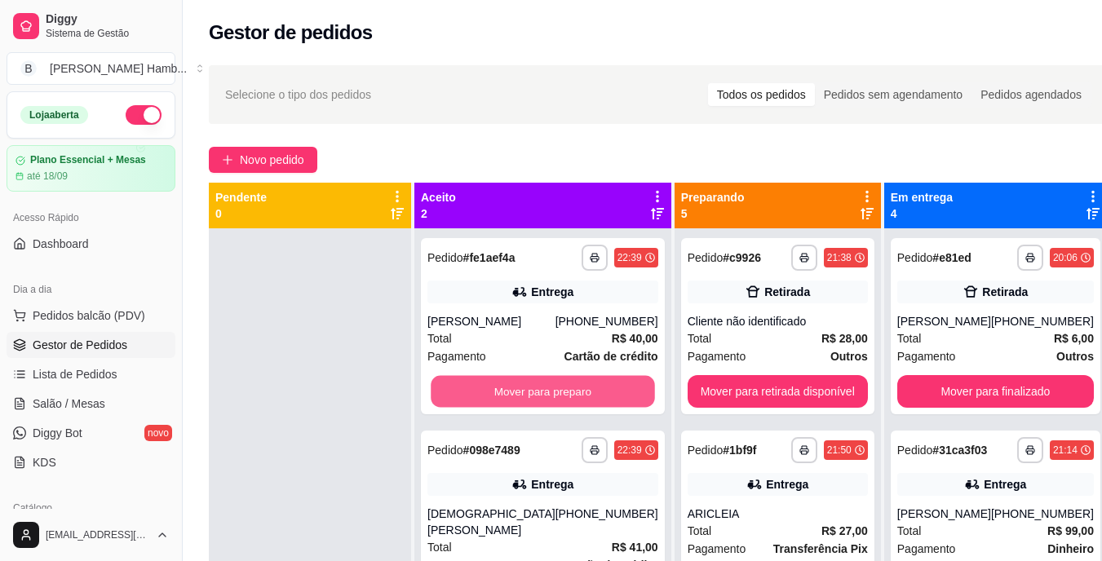
click at [474, 387] on button "Mover para preparo" at bounding box center [542, 392] width 223 height 32
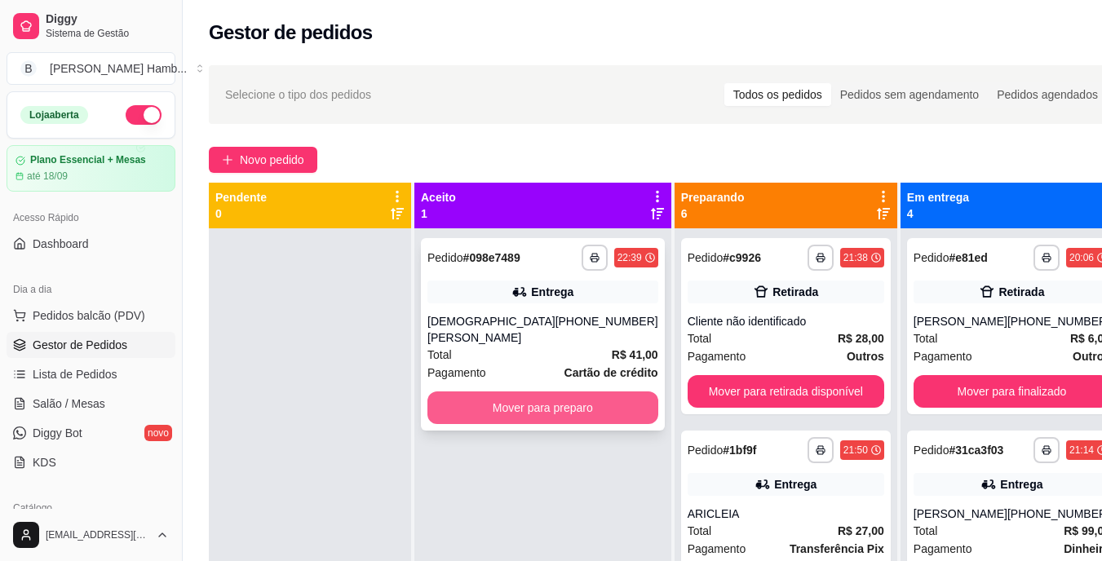
drag, startPoint x: 485, startPoint y: 383, endPoint x: 450, endPoint y: 414, distance: 46.2
click at [450, 414] on div "**********" at bounding box center [543, 334] width 244 height 193
click at [491, 400] on button "Mover para preparo" at bounding box center [542, 408] width 223 height 32
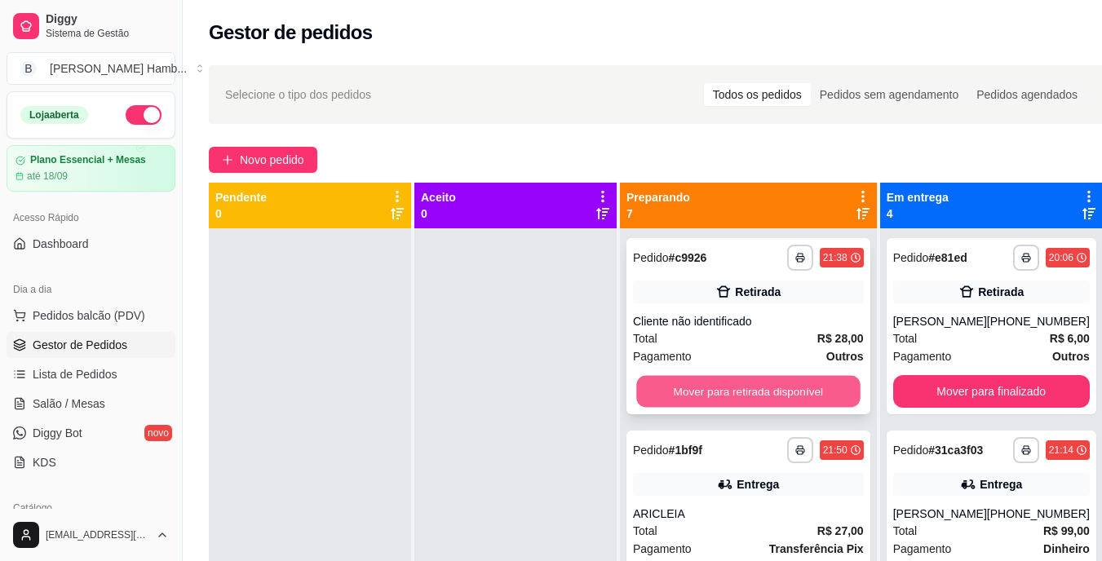
click at [679, 396] on button "Mover para retirada disponível" at bounding box center [747, 392] width 223 height 32
click at [685, 390] on button "Mover para entrega" at bounding box center [747, 392] width 223 height 32
click at [697, 383] on button "Mover para retirada disponível" at bounding box center [747, 392] width 223 height 32
click at [697, 383] on button "Mover para retirada disponível" at bounding box center [748, 391] width 231 height 33
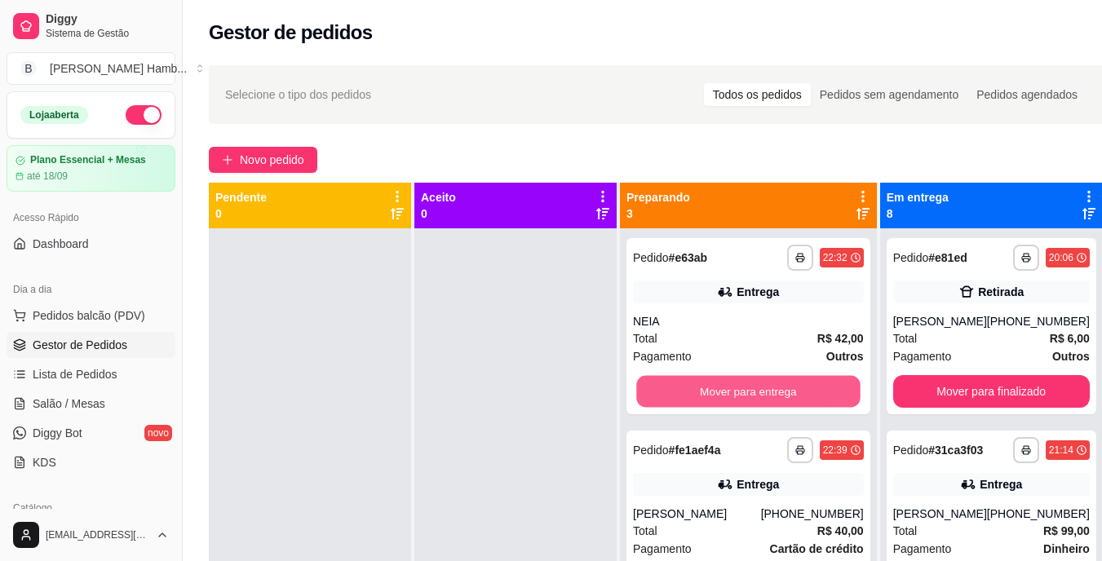
click at [697, 383] on button "Mover para entrega" at bounding box center [747, 392] width 223 height 32
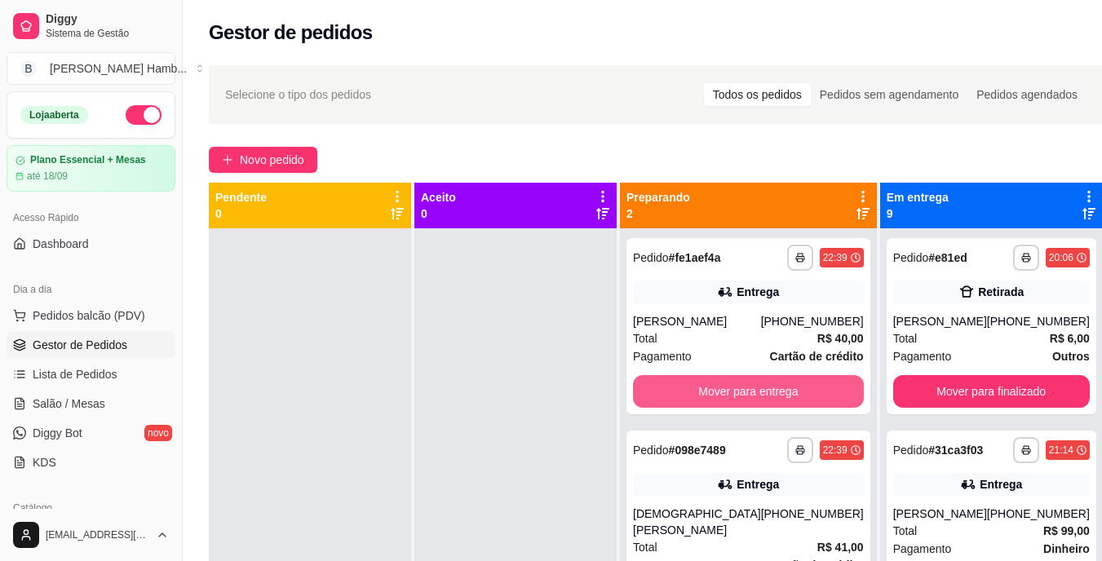
click at [697, 383] on button "Mover para entrega" at bounding box center [748, 391] width 231 height 33
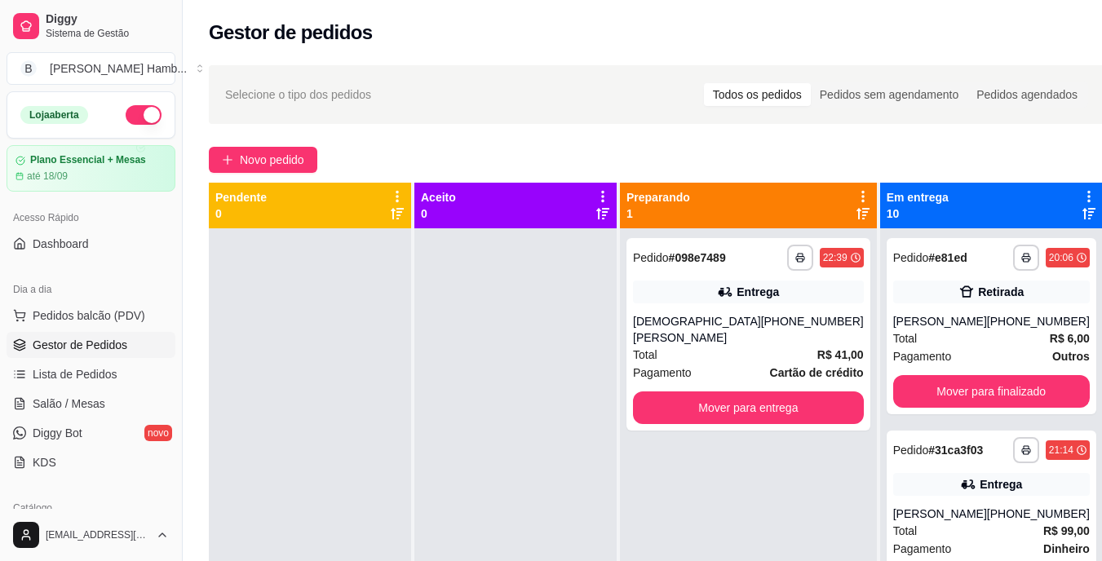
click at [697, 383] on div "**********" at bounding box center [748, 334] width 244 height 193
click at [797, 412] on button "Mover para entrega" at bounding box center [748, 408] width 231 height 33
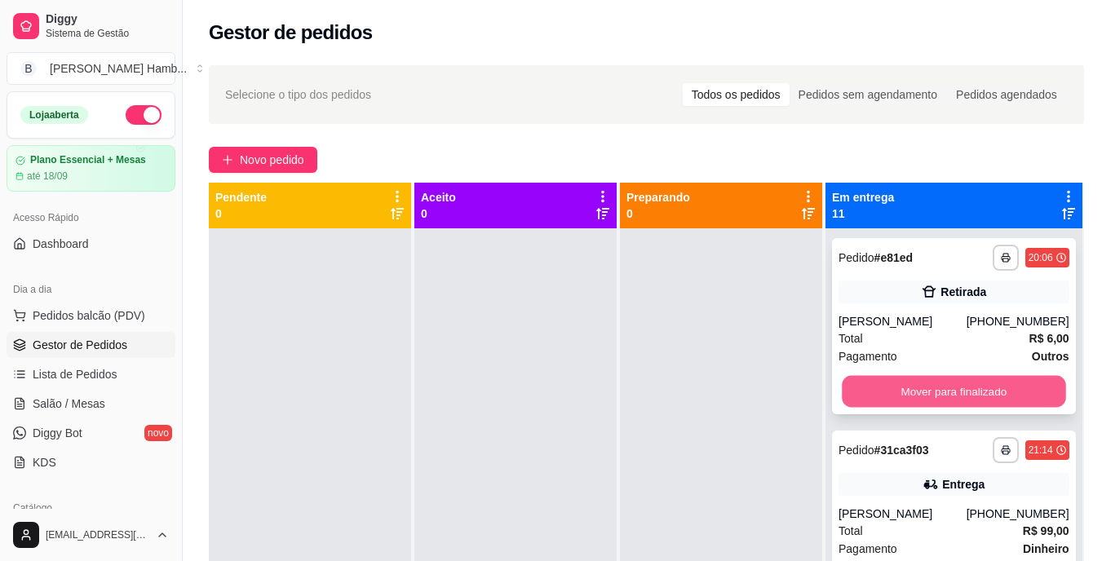
click at [883, 405] on button "Mover para finalizado" at bounding box center [953, 392] width 223 height 32
click at [903, 383] on button "Mover para finalizado" at bounding box center [954, 391] width 231 height 33
click at [945, 389] on button "Mover para finalizado" at bounding box center [954, 391] width 231 height 33
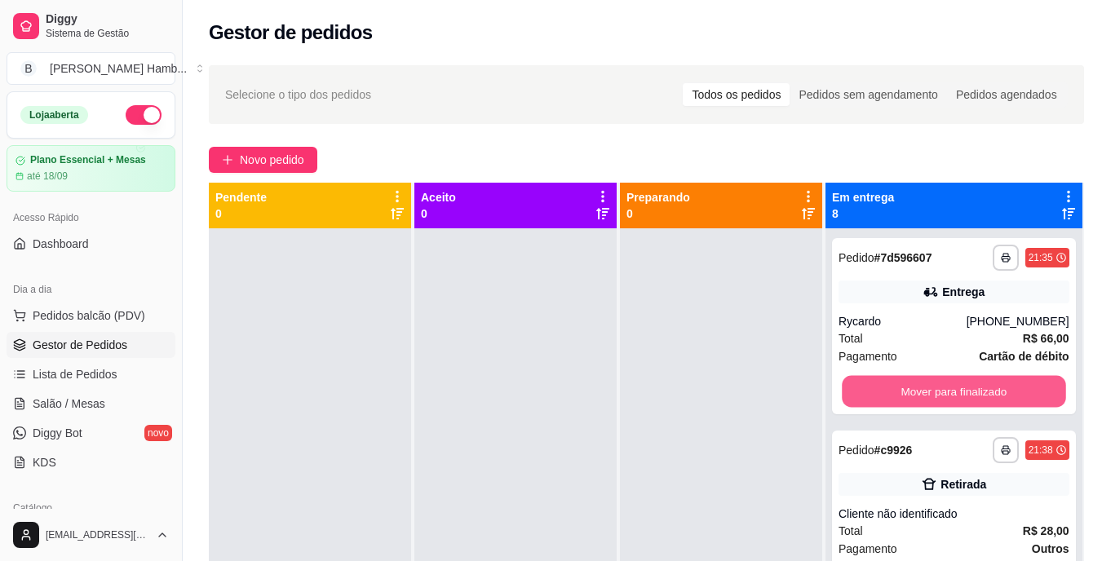
click at [943, 388] on button "Mover para finalizado" at bounding box center [953, 392] width 223 height 32
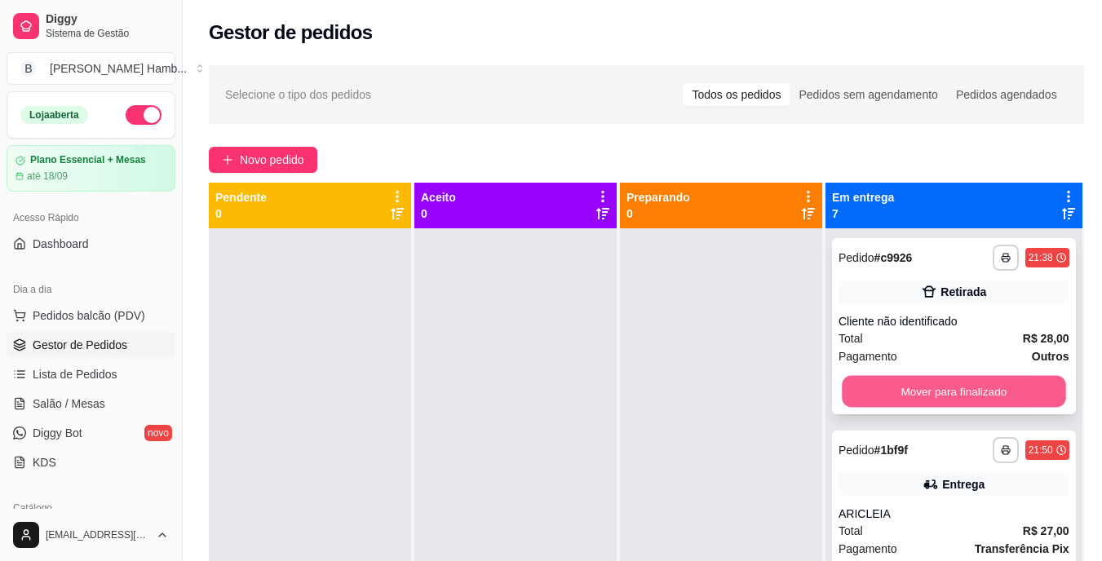
click at [931, 380] on button "Mover para finalizado" at bounding box center [953, 392] width 223 height 32
click at [878, 395] on button "Mover para finalizado" at bounding box center [954, 391] width 231 height 33
click at [892, 394] on button "Mover para finalizado" at bounding box center [954, 391] width 231 height 33
click at [918, 395] on button "Mover para finalizado" at bounding box center [953, 392] width 223 height 32
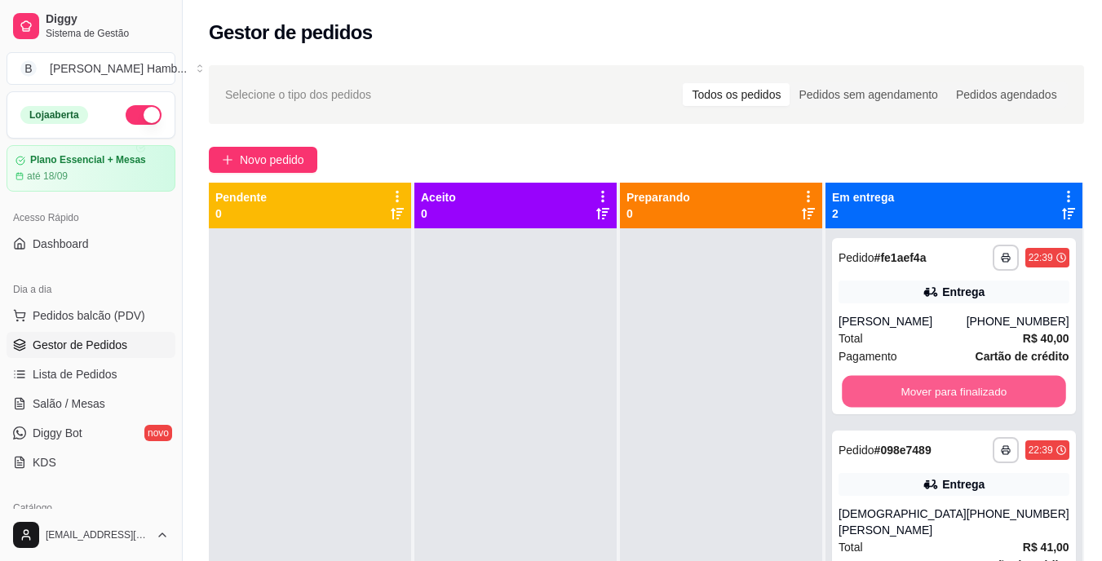
click at [918, 395] on button "Mover para finalizado" at bounding box center [953, 392] width 223 height 32
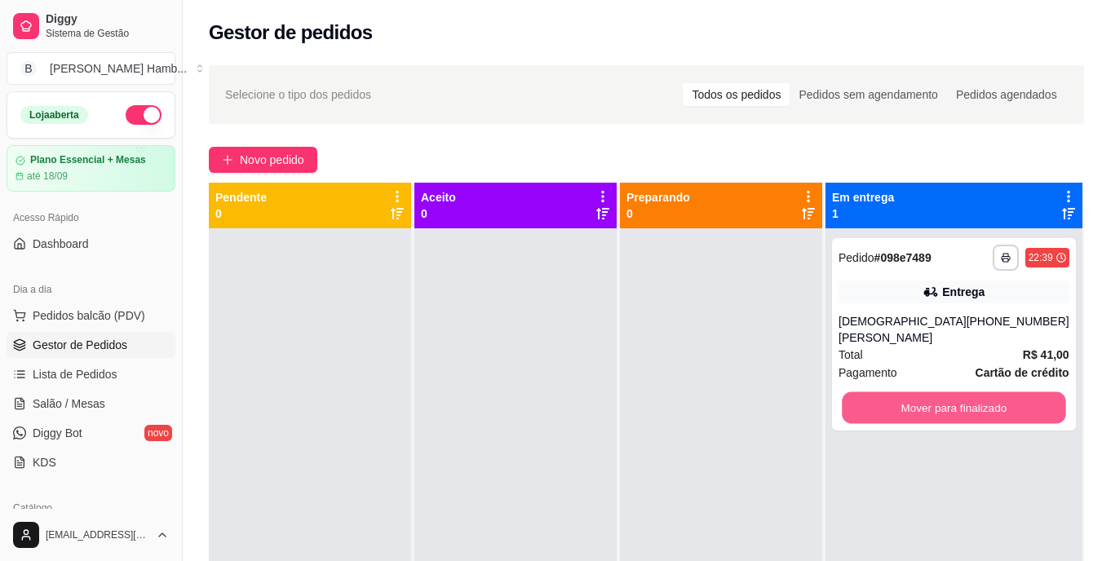
click at [918, 393] on button "Mover para finalizado" at bounding box center [953, 408] width 223 height 32
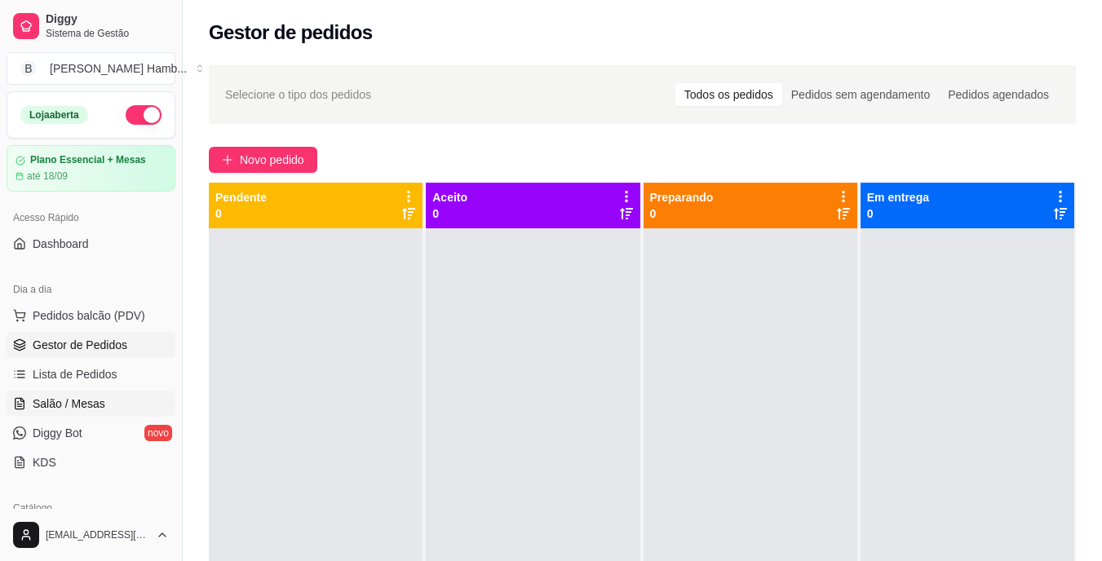
click at [91, 395] on link "Salão / Mesas" at bounding box center [91, 404] width 169 height 26
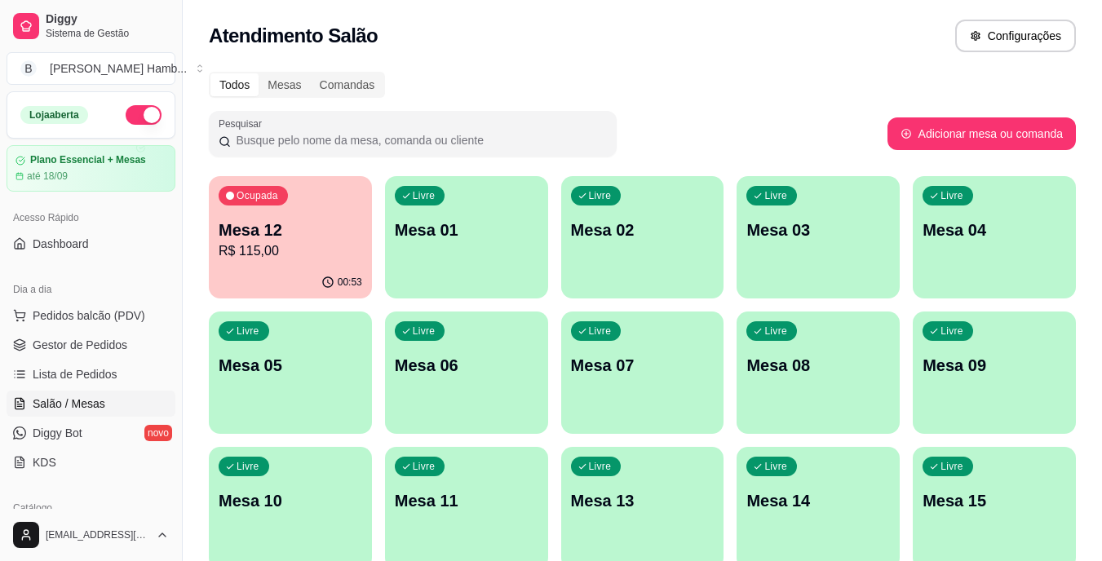
click at [244, 256] on p "R$ 115,00" at bounding box center [291, 251] width 144 height 20
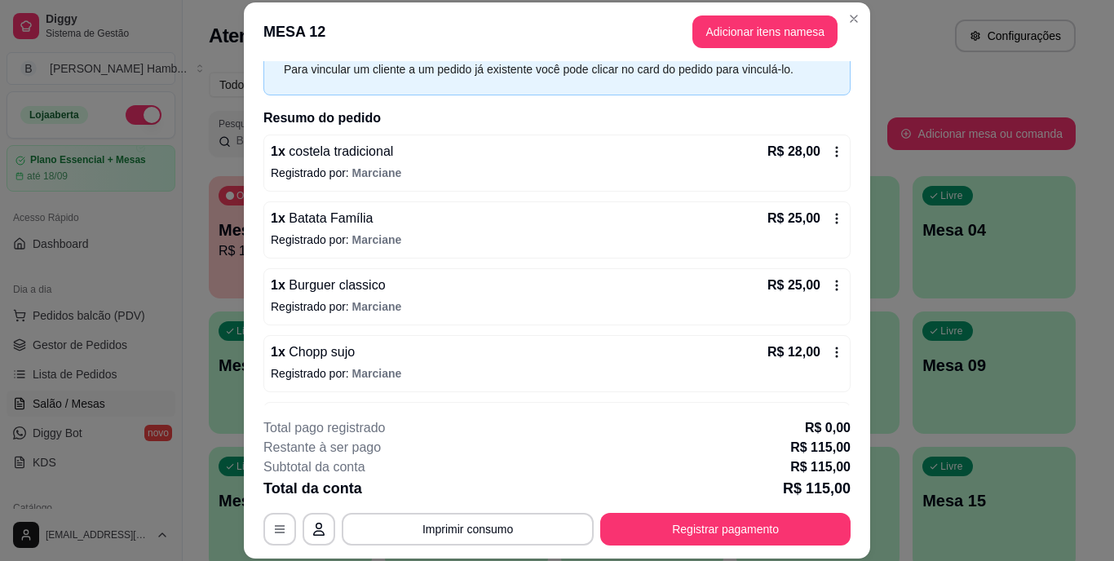
scroll to position [209, 0]
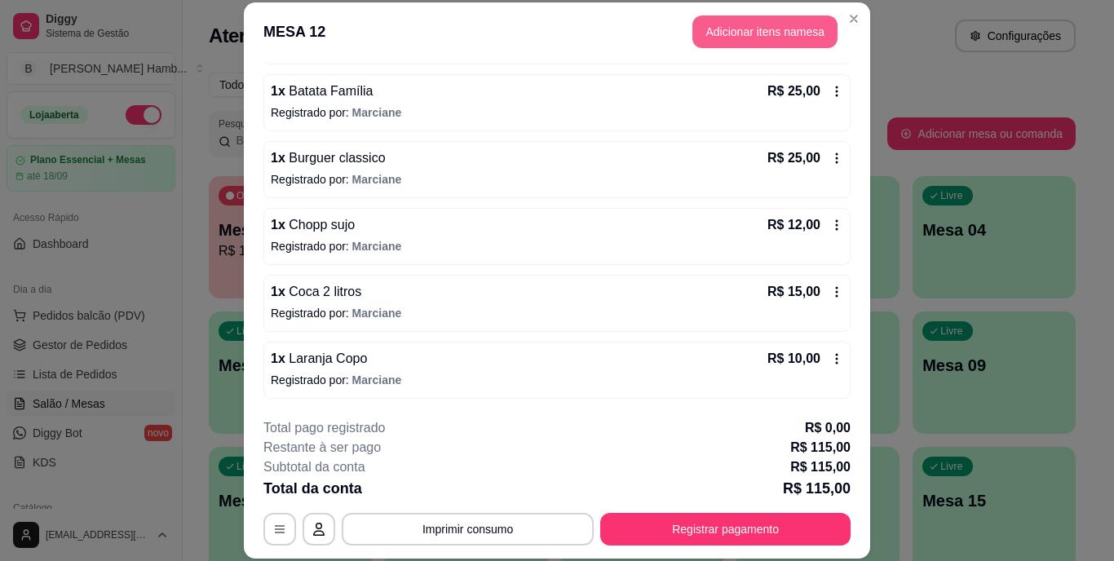
click at [716, 35] on button "Adicionar itens na mesa" at bounding box center [765, 31] width 145 height 33
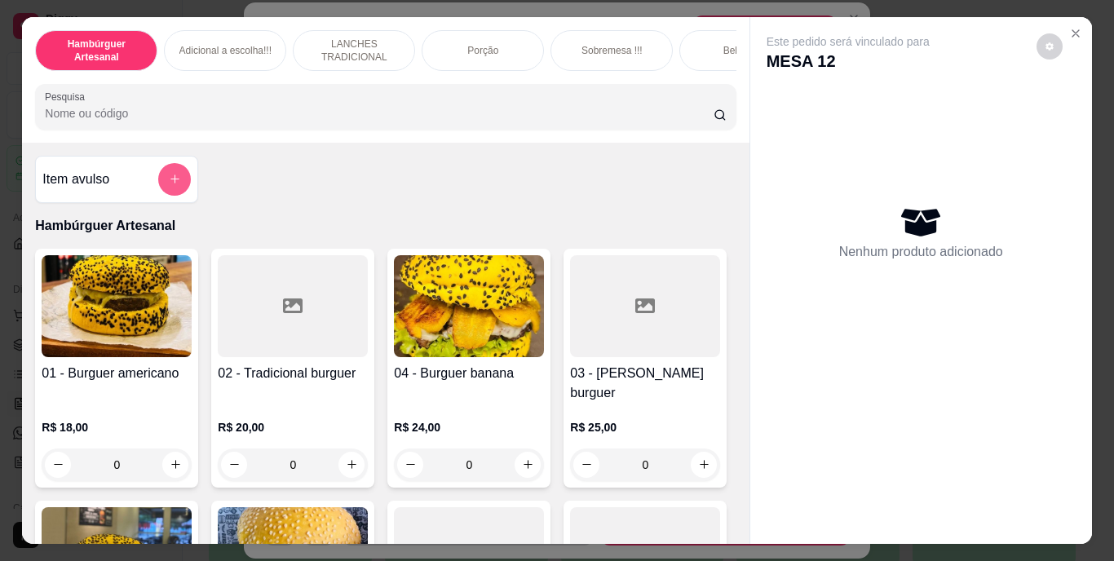
click at [169, 185] on icon "add-separate-item" at bounding box center [175, 179] width 12 height 12
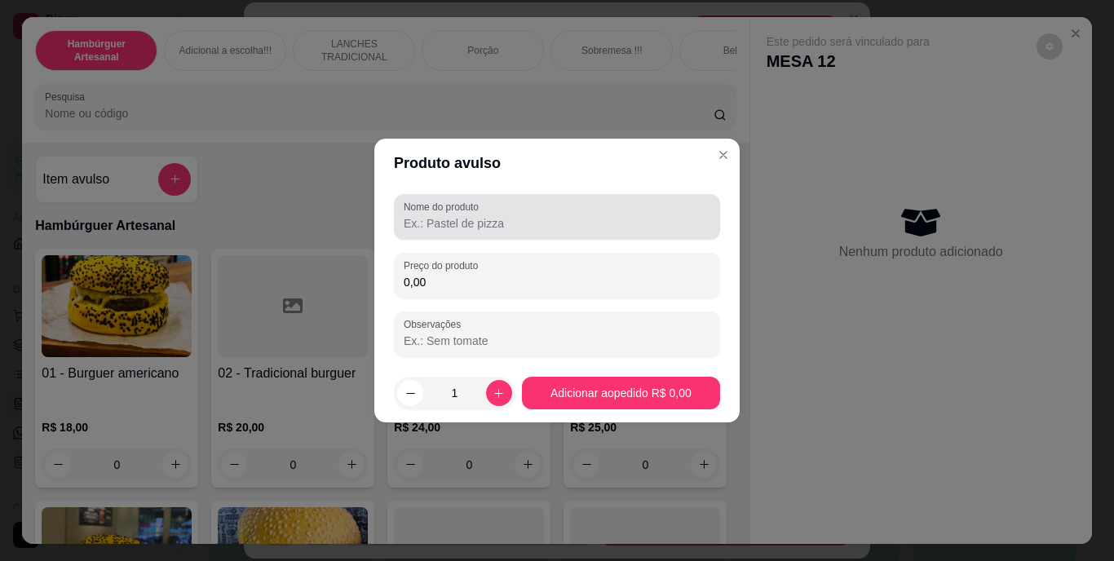
click at [556, 215] on input "Nome do produto" at bounding box center [557, 223] width 307 height 16
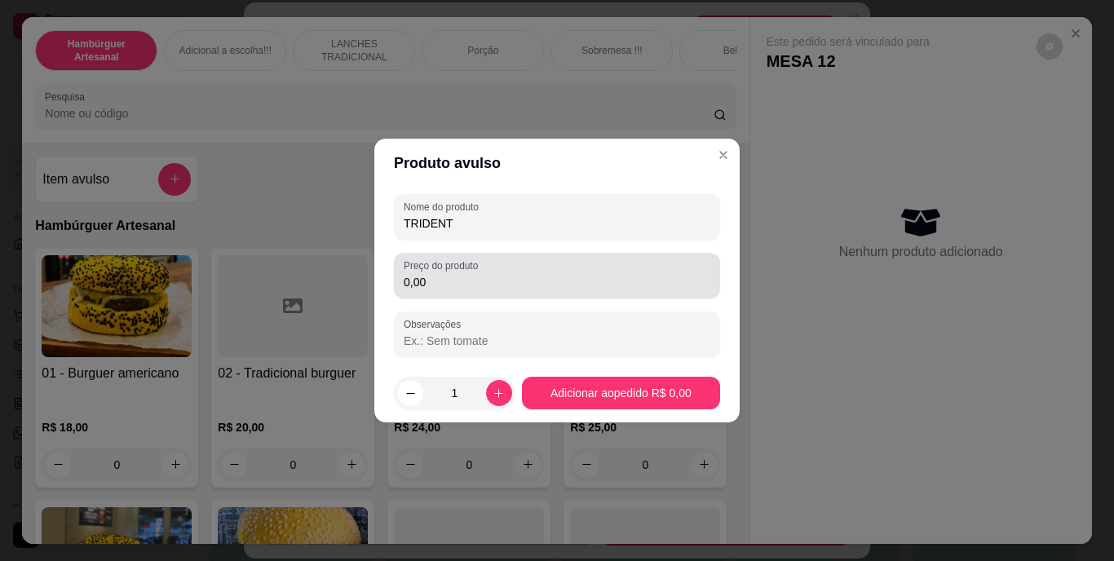
type input "TRIDENT"
click at [530, 267] on div "0,00" at bounding box center [557, 275] width 307 height 33
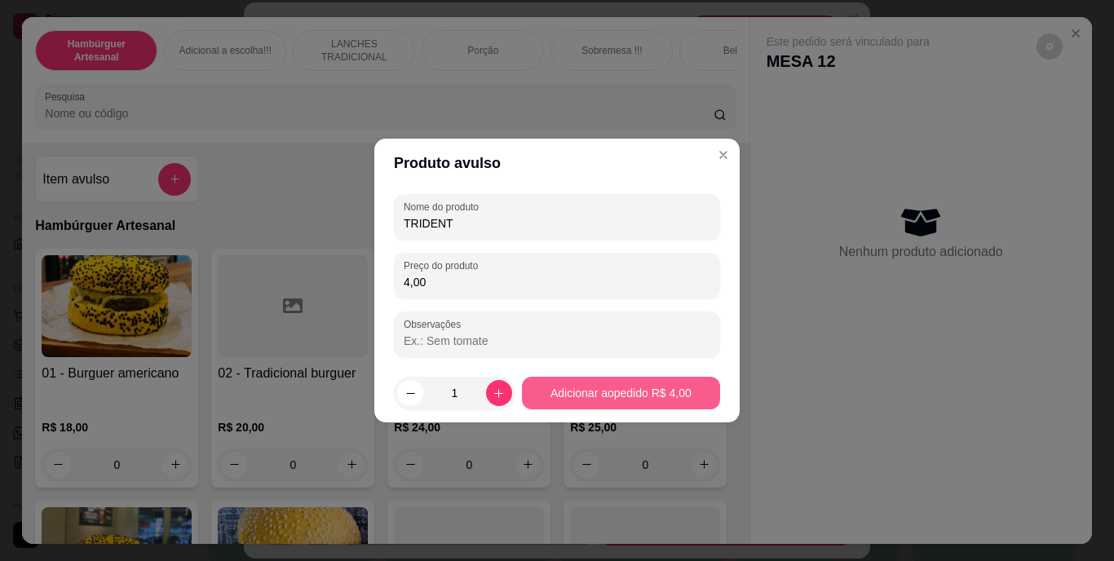
type input "4,00"
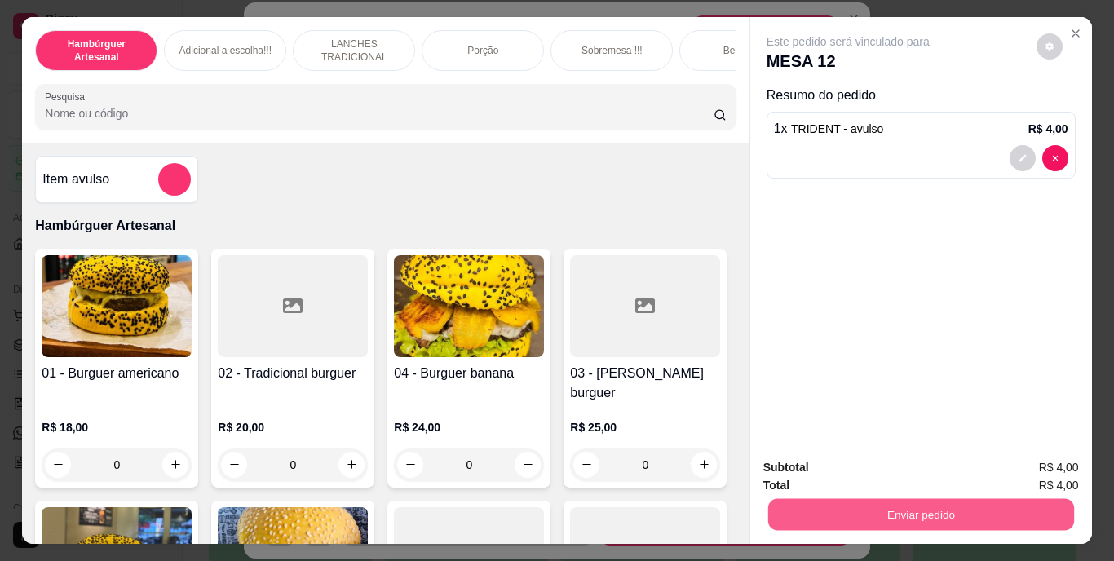
click at [799, 507] on button "Enviar pedido" at bounding box center [921, 515] width 306 height 32
click at [800, 283] on div "Este pedido será vinculado para MESA 12 Resumo do pedido 1 x TRIDENT - avulso R…" at bounding box center [921, 231] width 342 height 429
click at [843, 508] on button "Enviar pedido" at bounding box center [921, 515] width 306 height 32
click at [823, 463] on button "Não registrar e enviar pedido" at bounding box center [867, 469] width 165 height 30
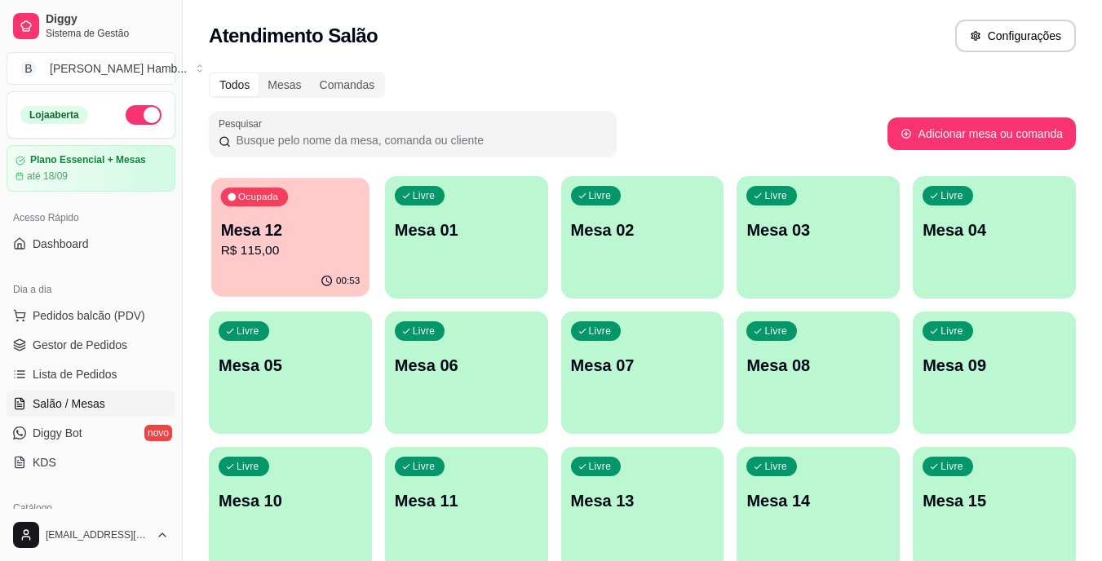
click at [348, 260] on p "R$ 115,00" at bounding box center [290, 250] width 139 height 19
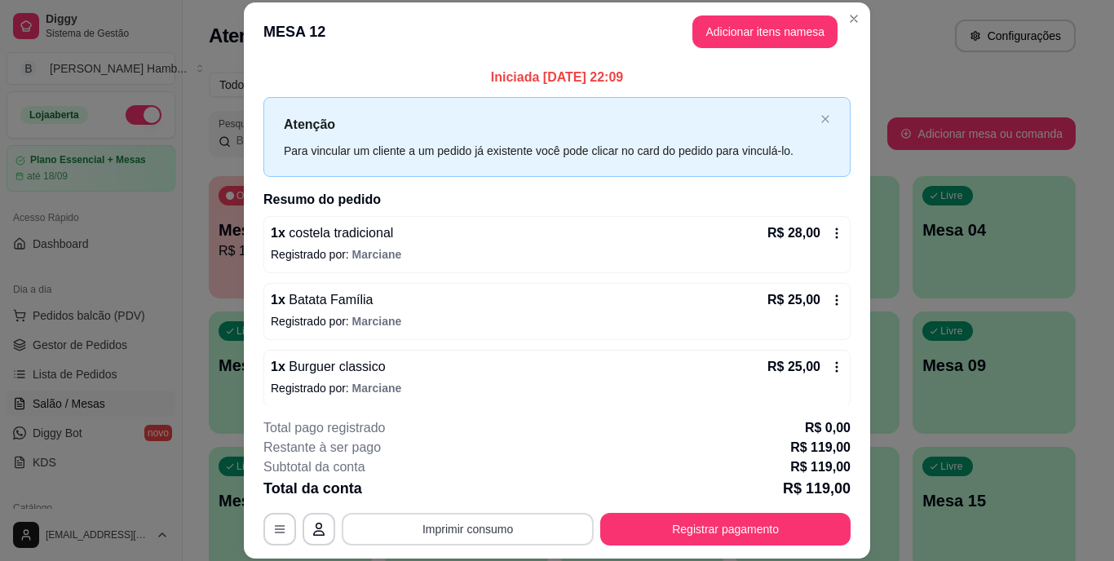
click at [551, 520] on button "Imprimir consumo" at bounding box center [468, 529] width 252 height 33
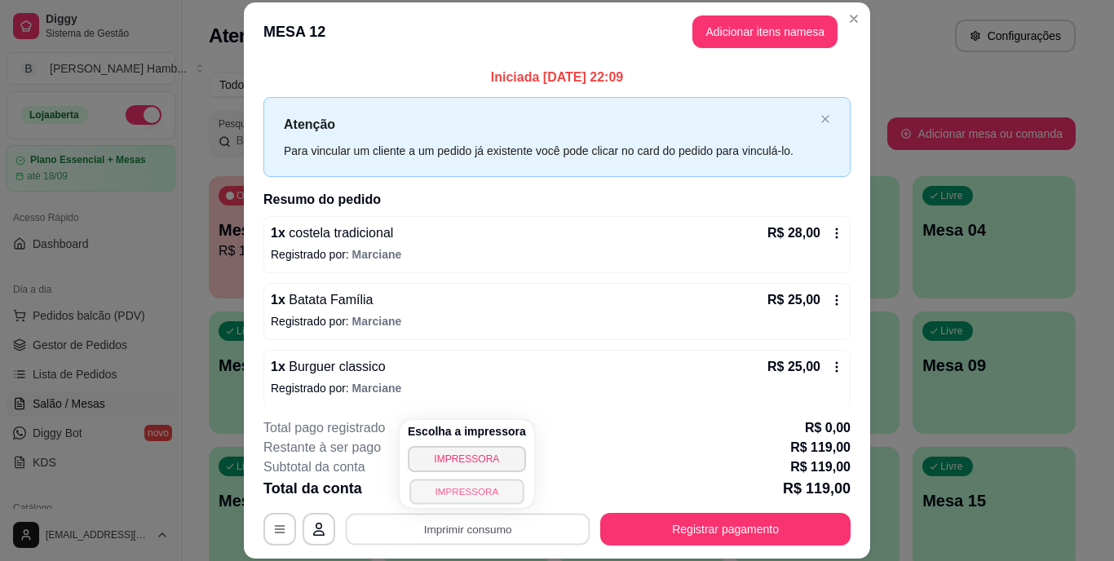
click at [411, 487] on button "IMPRESSORA" at bounding box center [466, 491] width 114 height 25
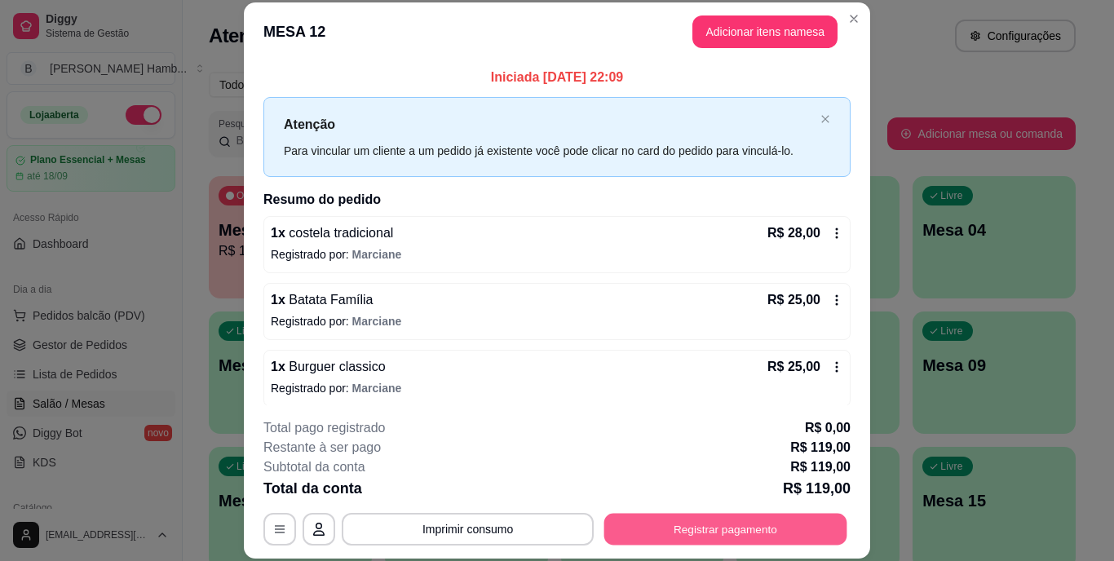
click at [702, 522] on button "Registrar pagamento" at bounding box center [725, 529] width 243 height 32
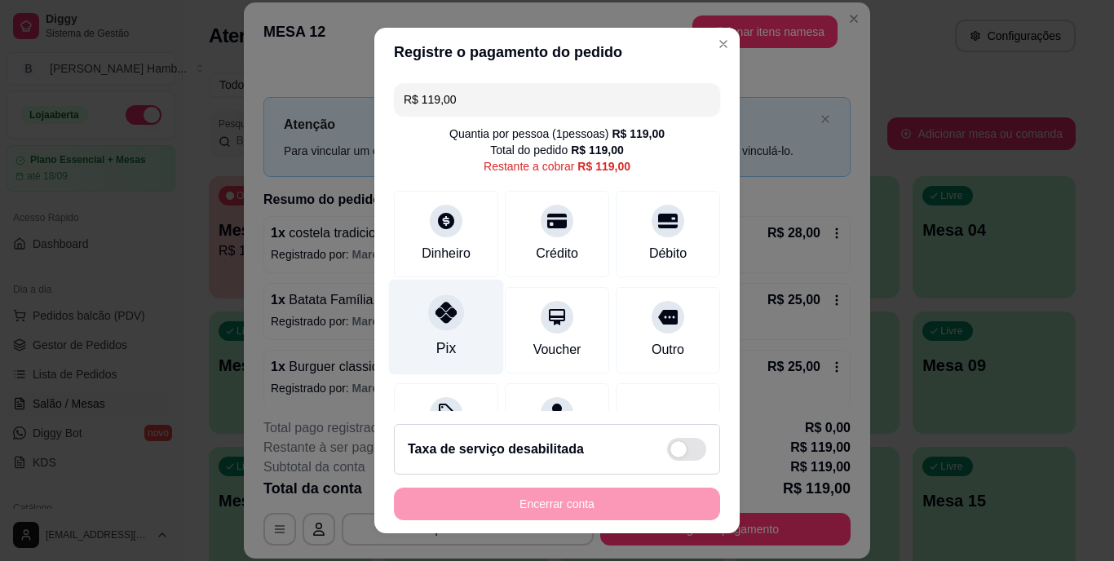
click at [440, 308] on icon at bounding box center [446, 313] width 21 height 21
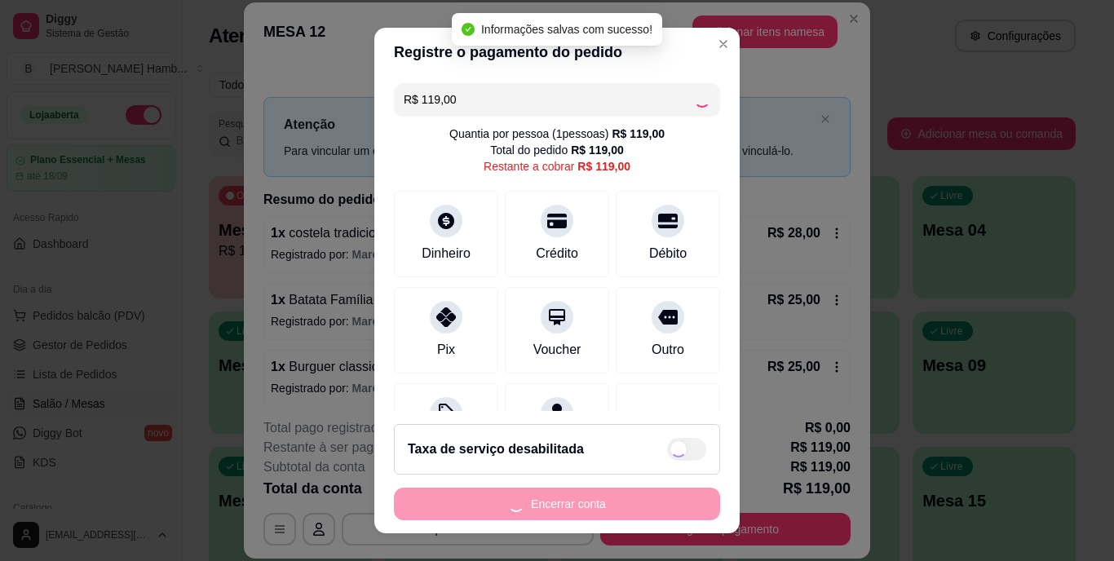
type input "R$ 0,00"
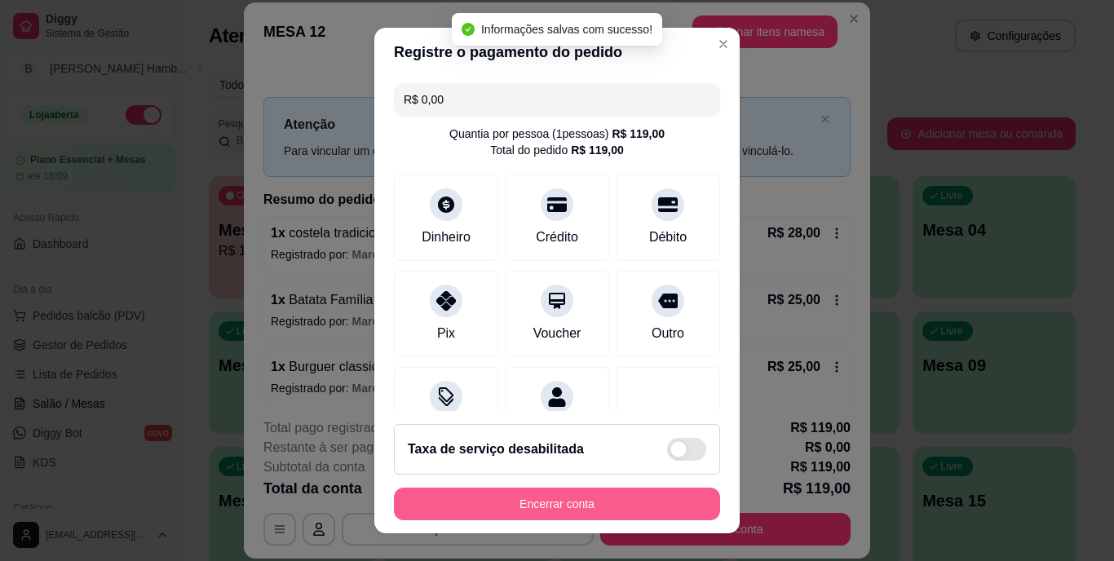
click at [522, 499] on button "Encerrar conta" at bounding box center [557, 504] width 326 height 33
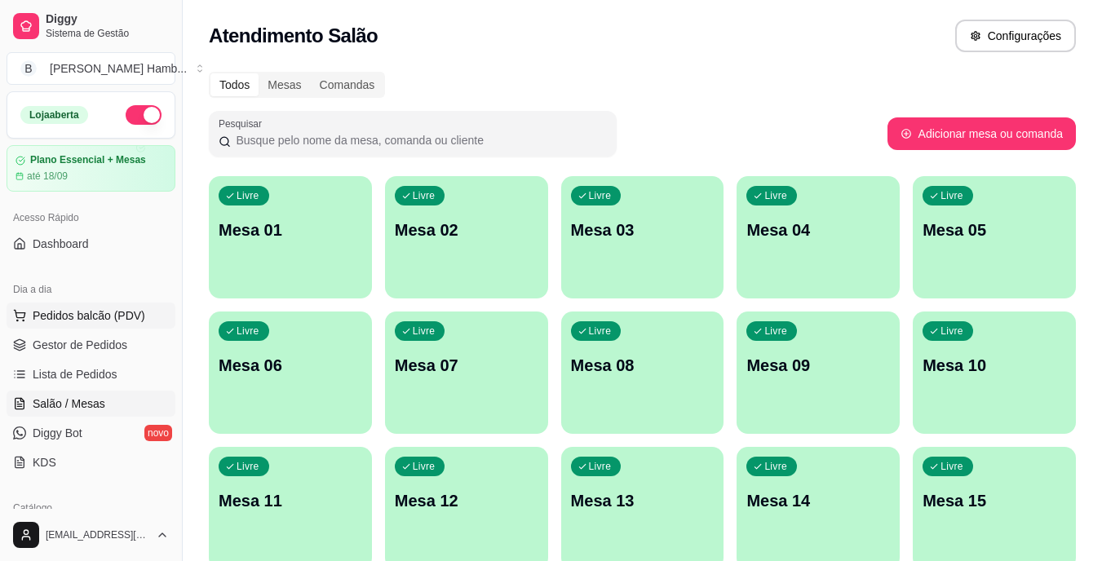
click at [129, 317] on span "Pedidos balcão (PDV)" at bounding box center [89, 316] width 113 height 16
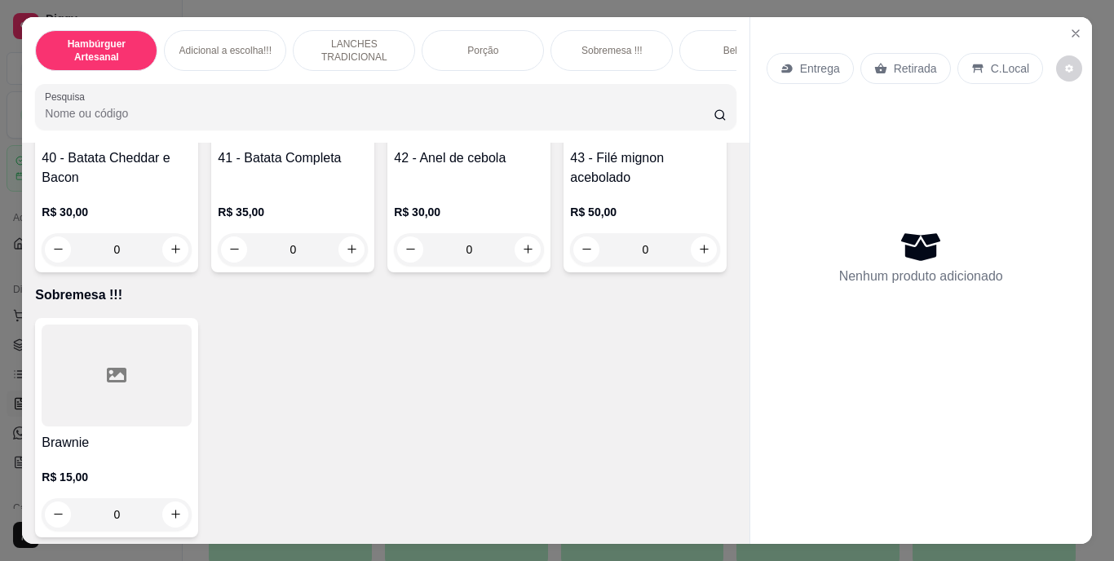
scroll to position [3100, 0]
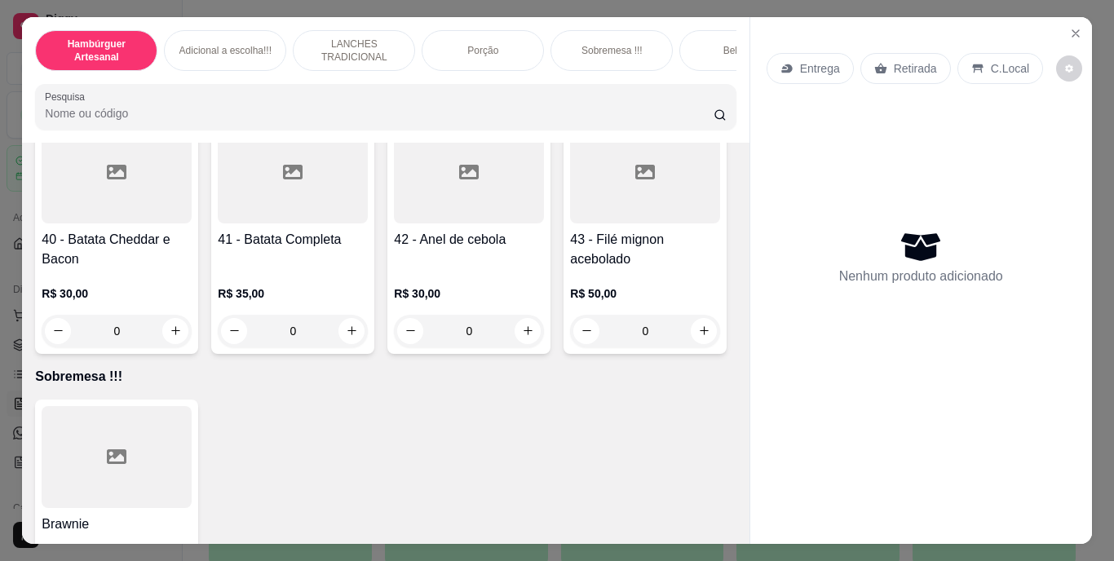
type input "1"
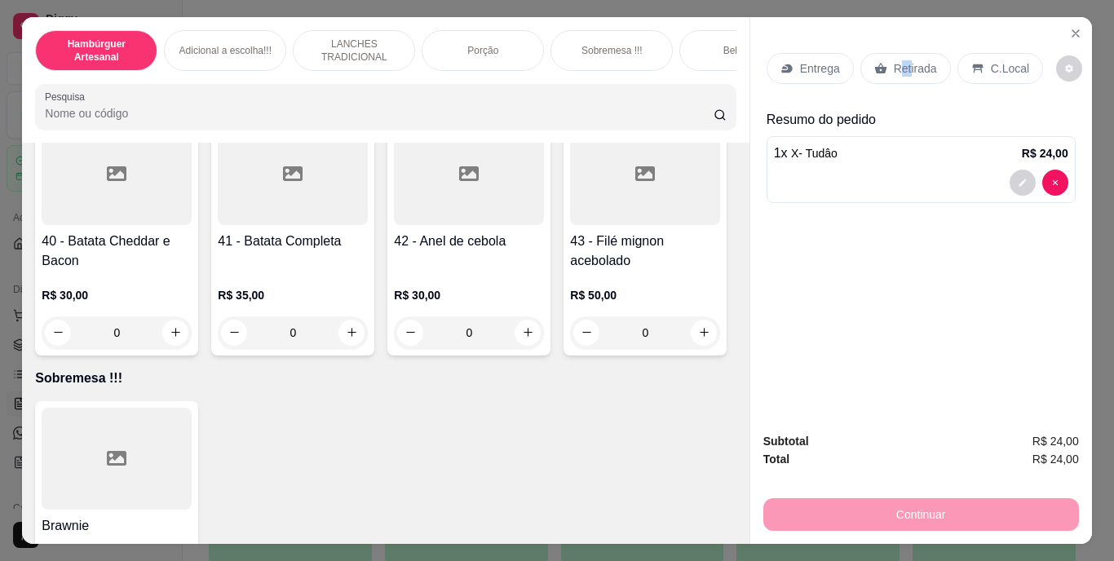
drag, startPoint x: 895, startPoint y: 44, endPoint x: 904, endPoint y: 60, distance: 18.6
click at [904, 60] on div "Entrega Retirada C.Local" at bounding box center [921, 68] width 309 height 57
drag, startPoint x: 904, startPoint y: 60, endPoint x: 914, endPoint y: 62, distance: 10.7
click at [914, 62] on p "Retirada" at bounding box center [915, 68] width 43 height 16
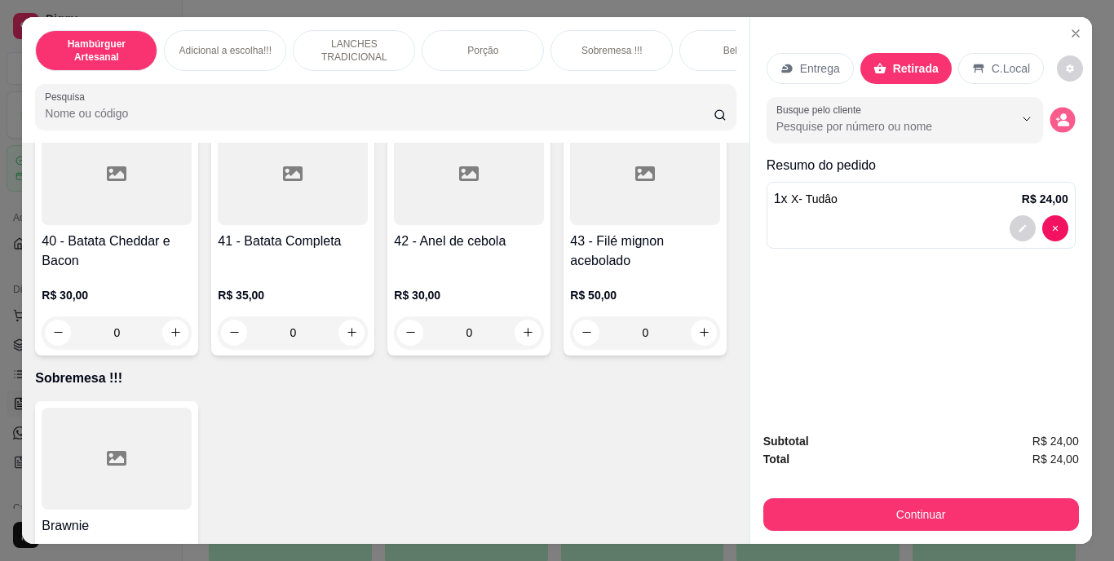
click at [1061, 113] on icon "decrease-product-quantity" at bounding box center [1062, 120] width 14 height 14
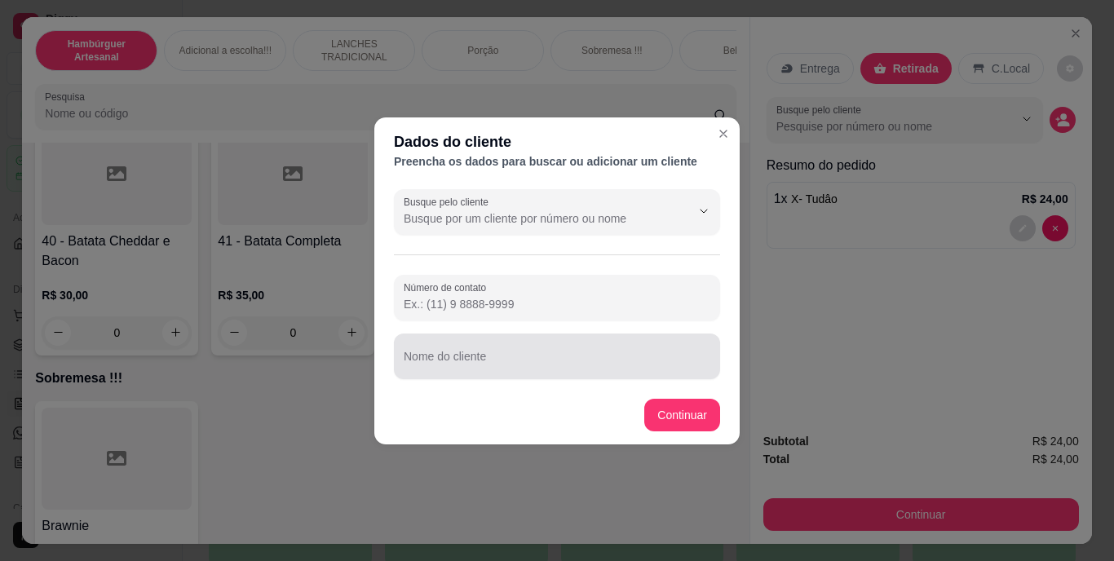
click at [570, 352] on div at bounding box center [557, 356] width 307 height 33
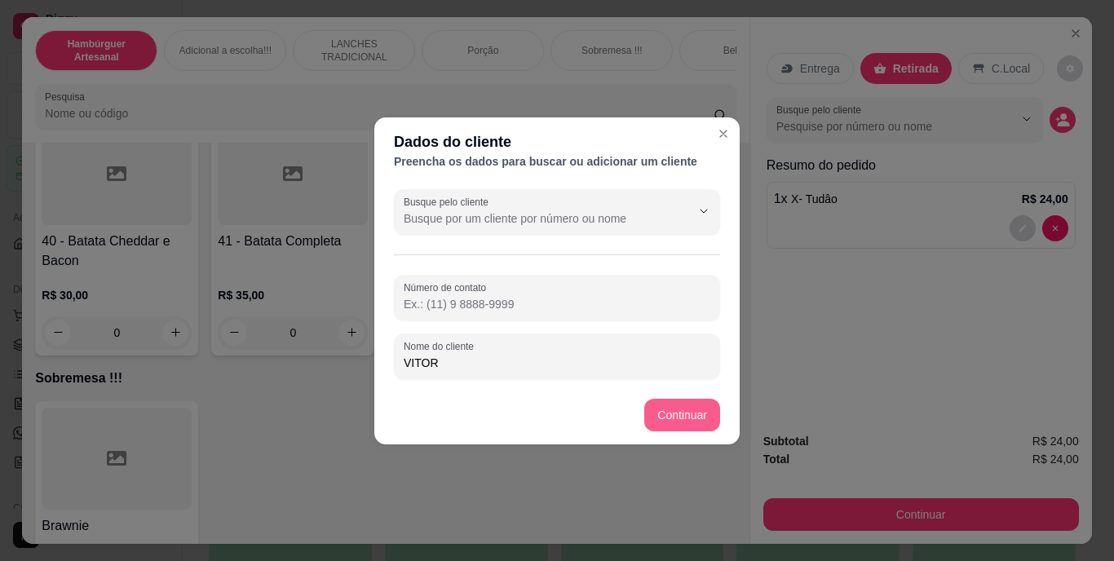
type input "VITOR"
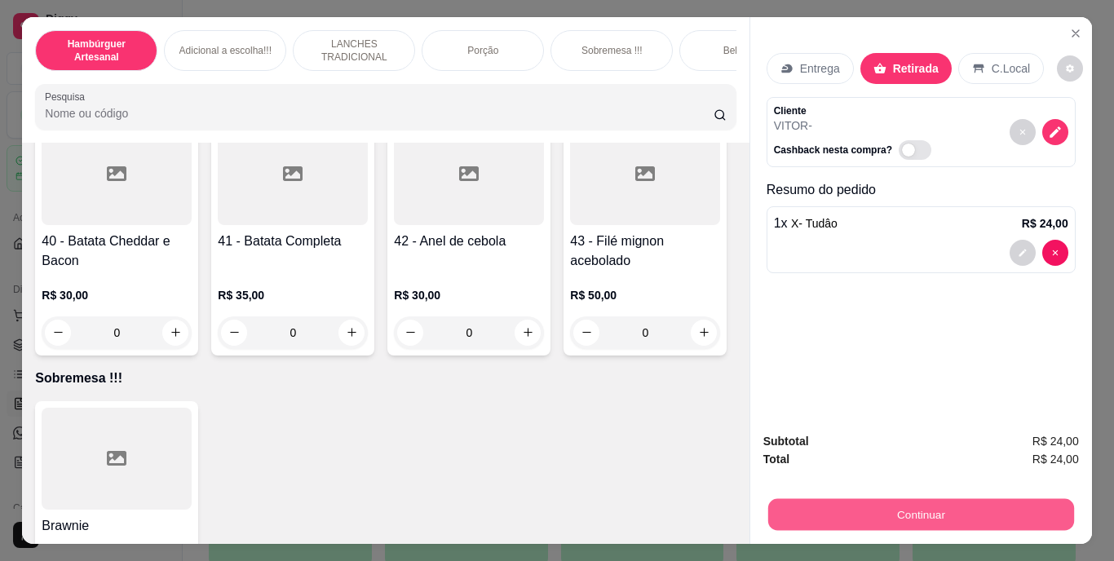
click at [803, 517] on button "Continuar" at bounding box center [921, 515] width 306 height 32
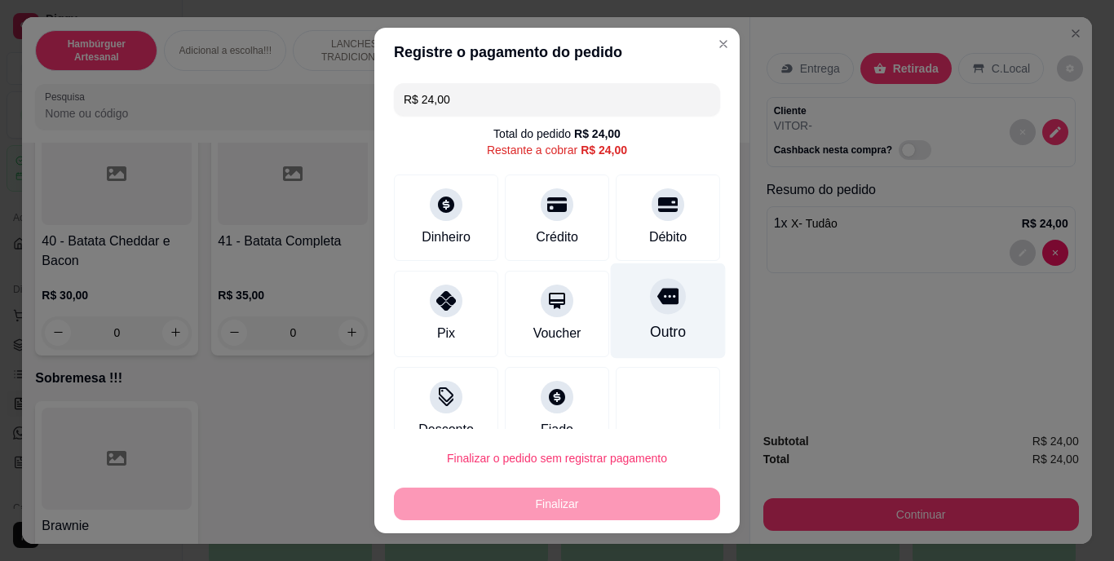
click at [657, 294] on icon at bounding box center [667, 296] width 21 height 21
type input "R$ 0,00"
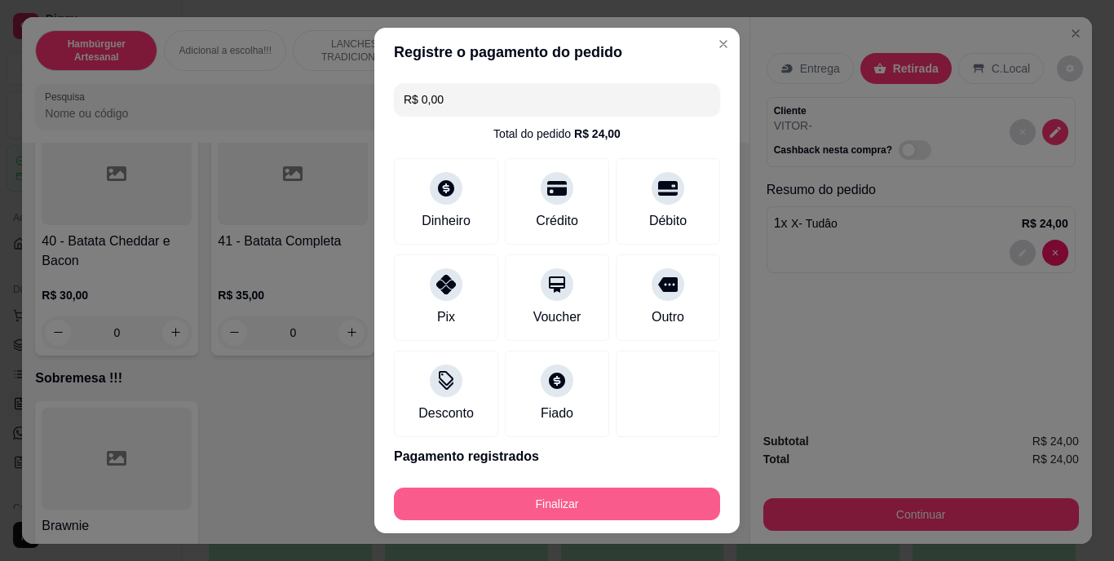
click at [627, 504] on button "Finalizar" at bounding box center [557, 504] width 326 height 33
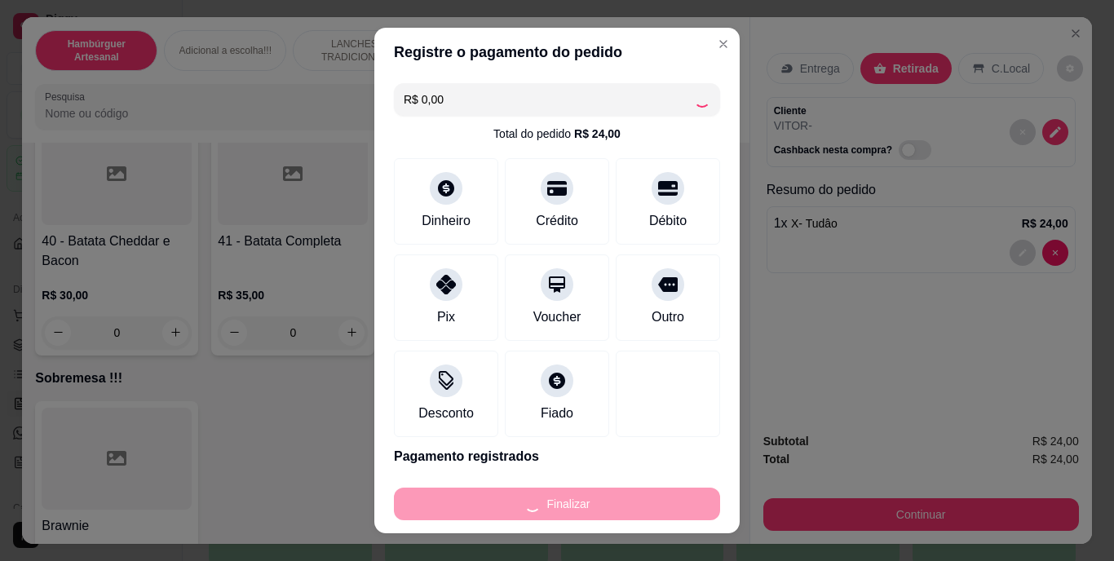
type input "0"
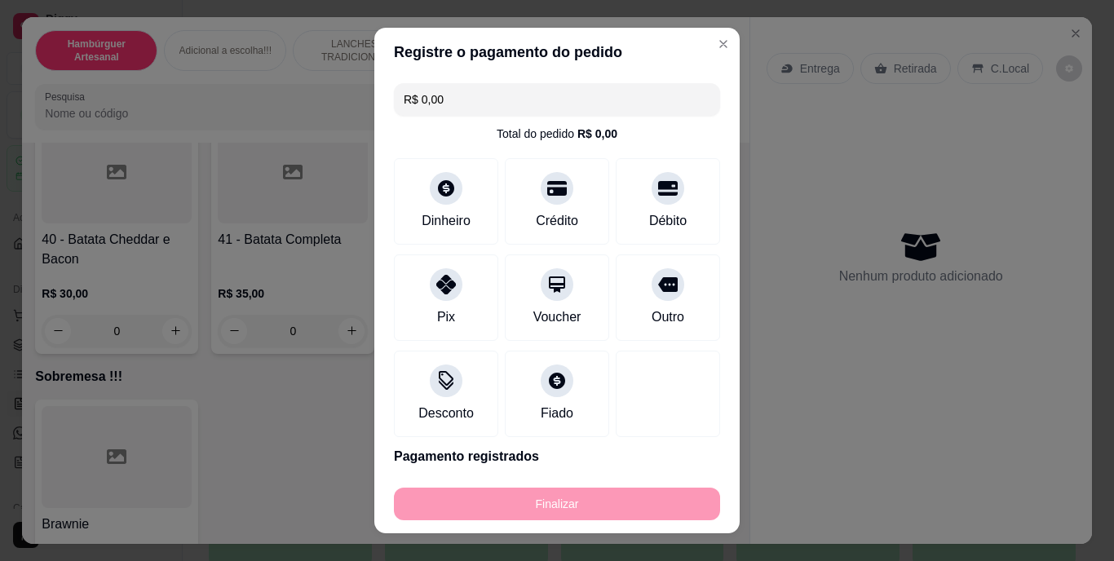
type input "-R$ 24,00"
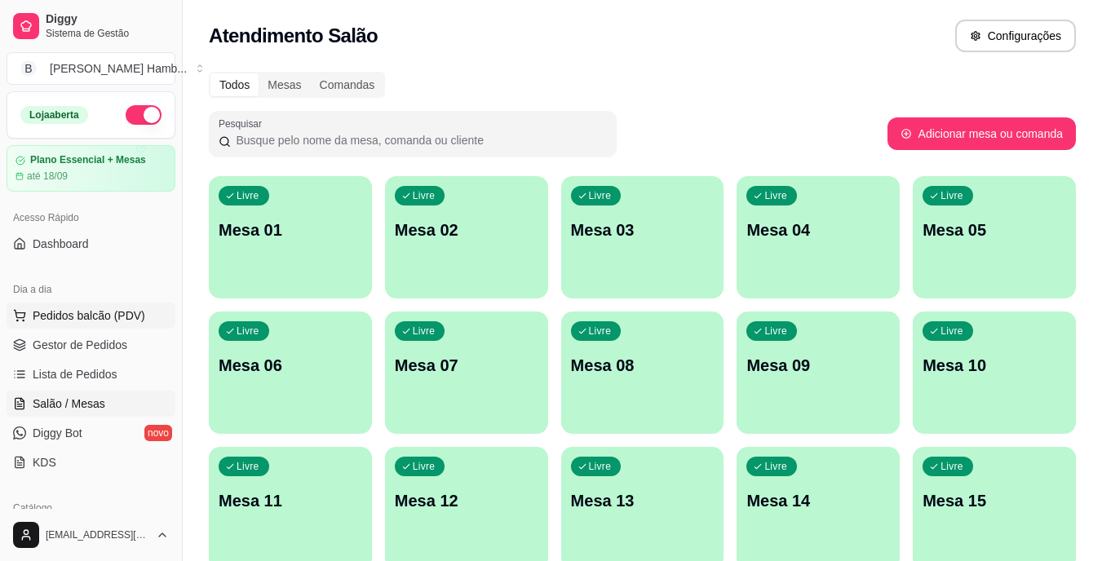
click at [144, 308] on button "Pedidos balcão (PDV)" at bounding box center [91, 316] width 169 height 26
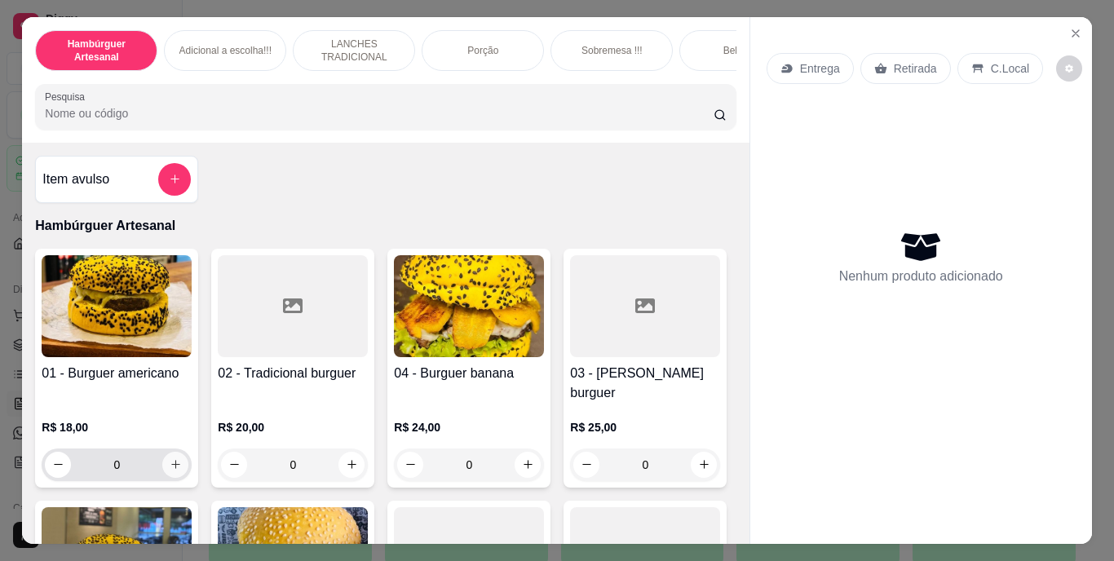
click at [170, 458] on icon "increase-product-quantity" at bounding box center [176, 464] width 12 height 12
type input "1"
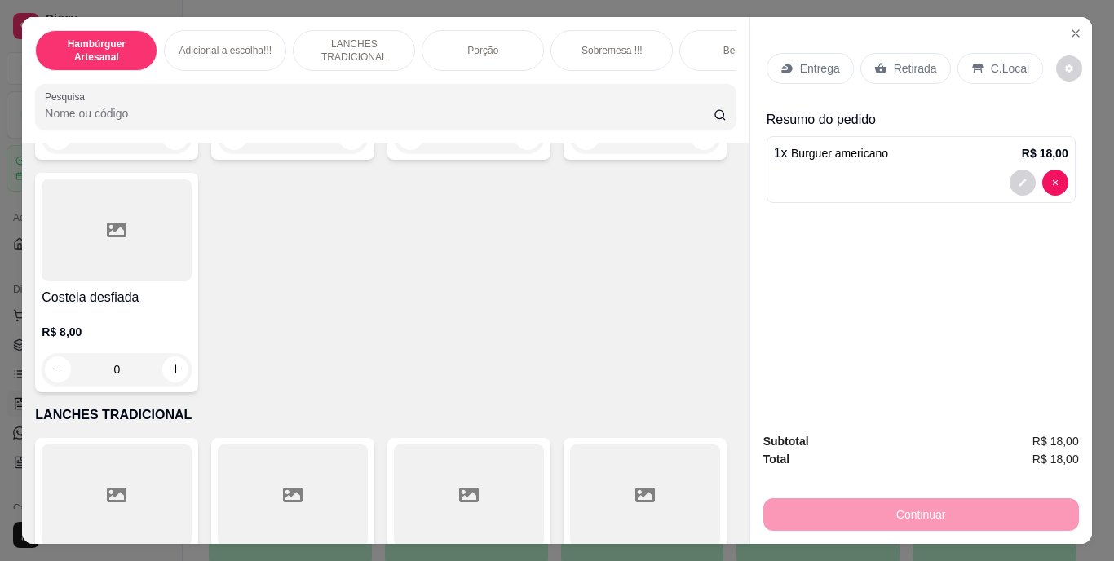
scroll to position [1958, 0]
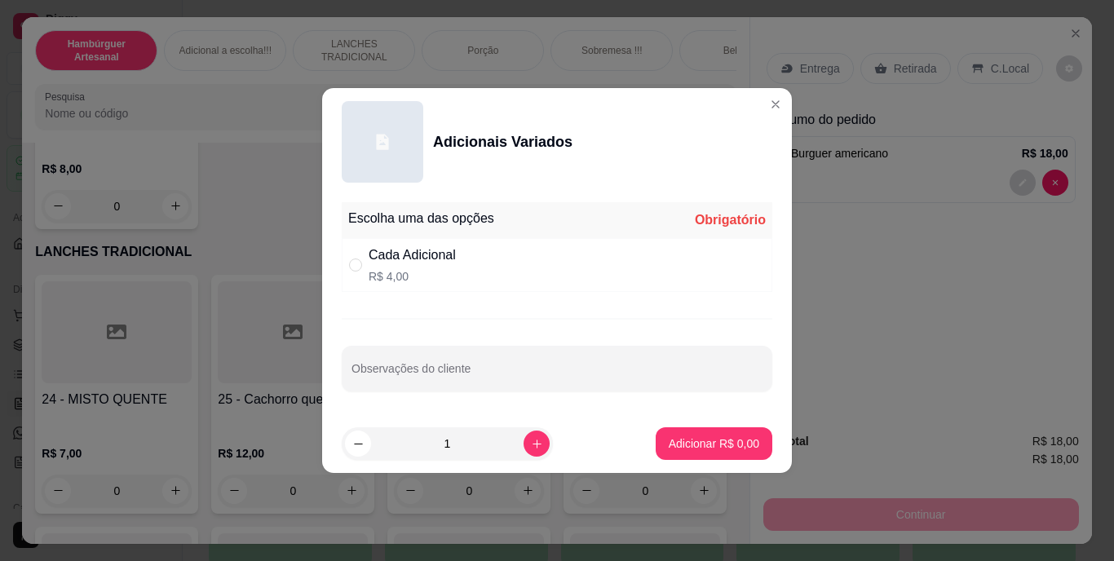
click at [383, 263] on div "Cada Adicional" at bounding box center [412, 256] width 87 height 20
radio input "true"
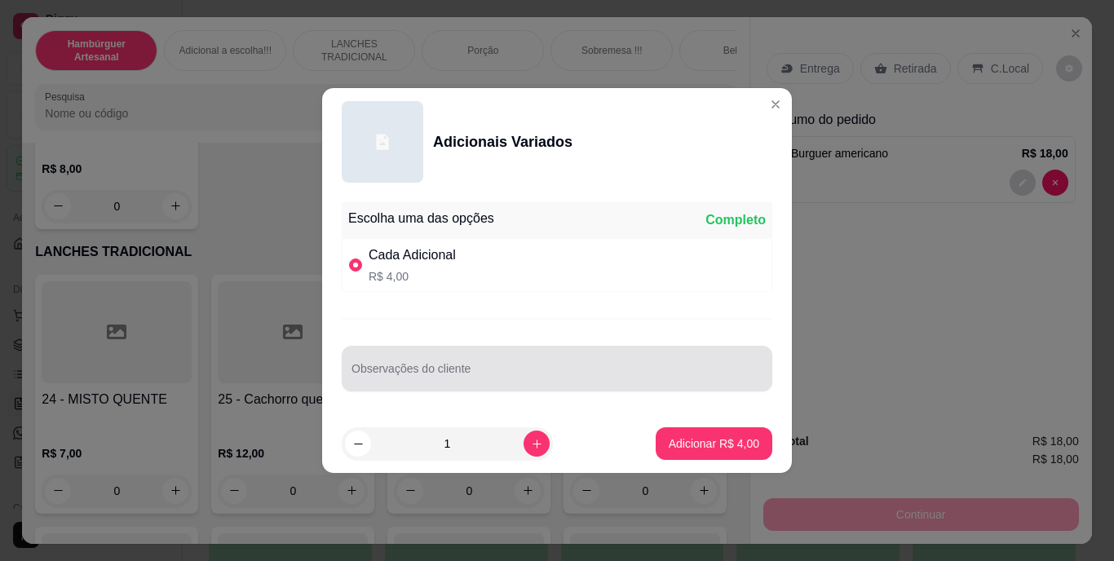
click at [467, 365] on div at bounding box center [557, 368] width 411 height 33
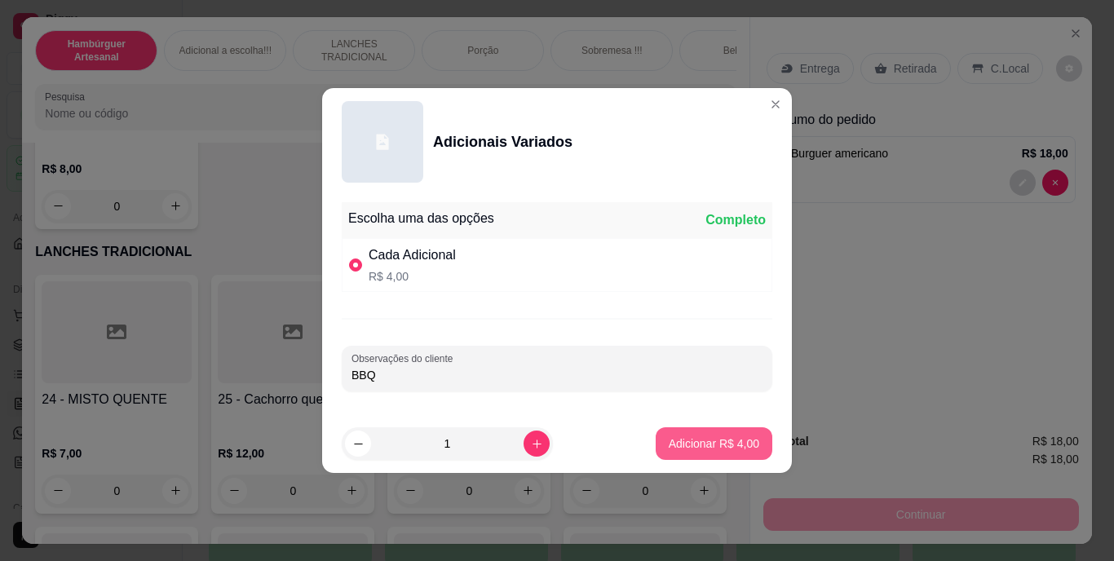
type input "BBQ"
click at [706, 450] on p "Adicionar R$ 4,00" at bounding box center [714, 443] width 88 height 15
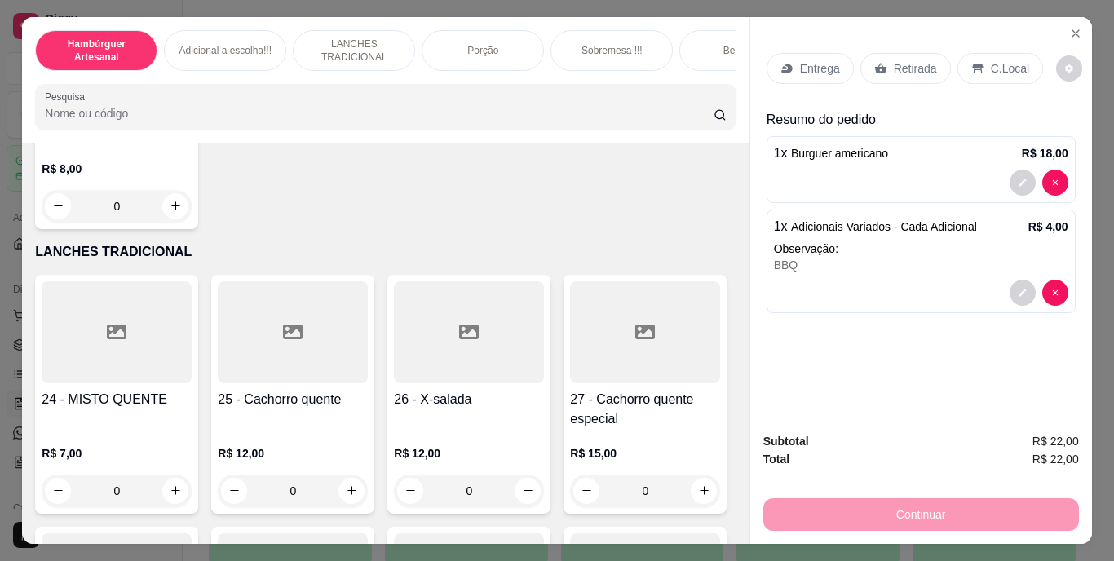
click at [897, 53] on div "Retirada" at bounding box center [906, 68] width 91 height 31
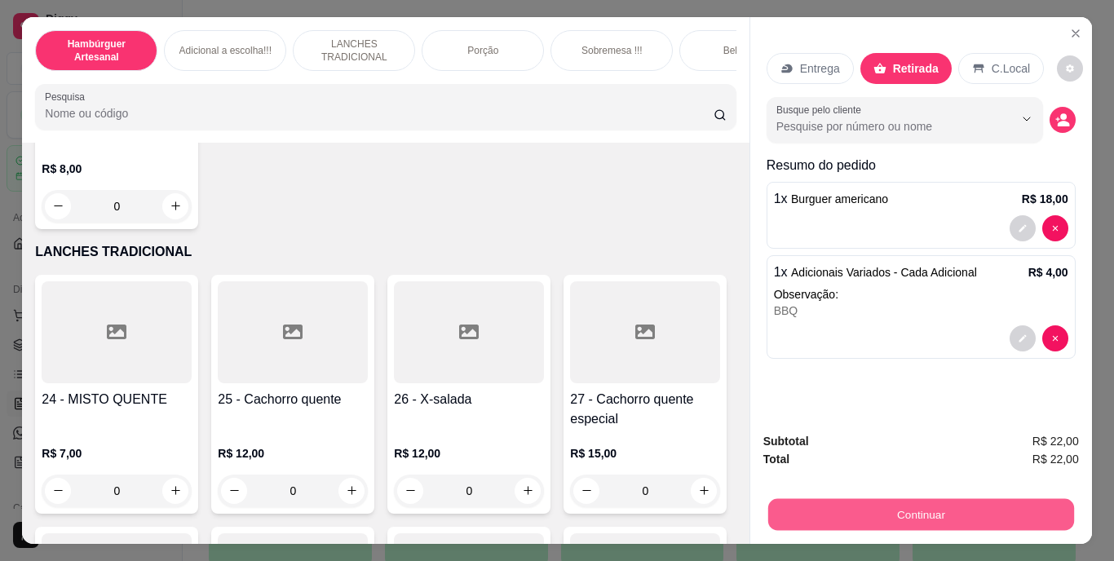
click at [927, 517] on button "Continuar" at bounding box center [921, 515] width 306 height 32
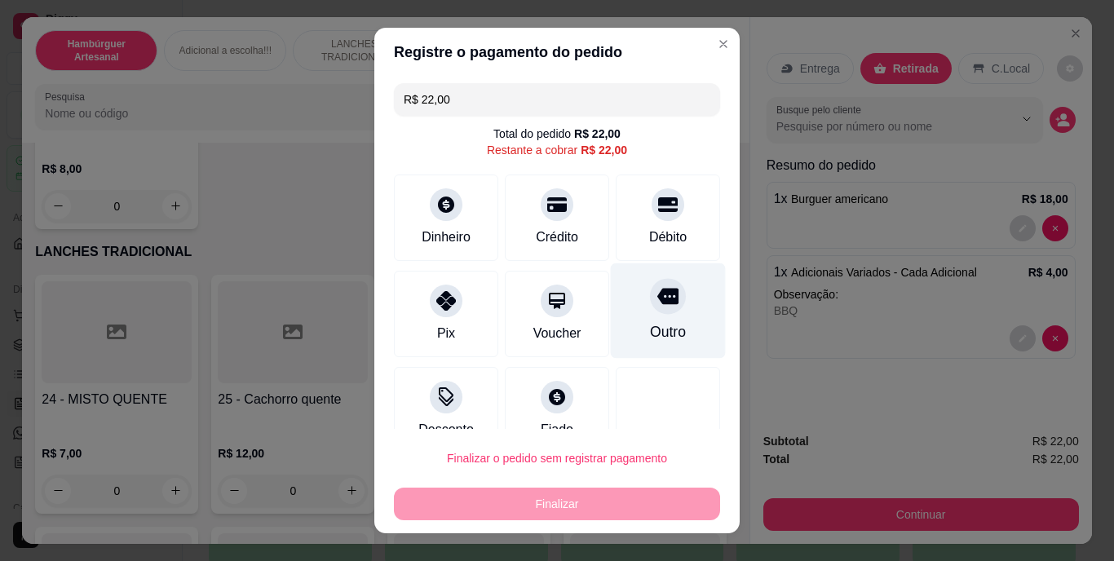
click at [650, 308] on div at bounding box center [668, 297] width 36 height 36
type input "R$ 0,00"
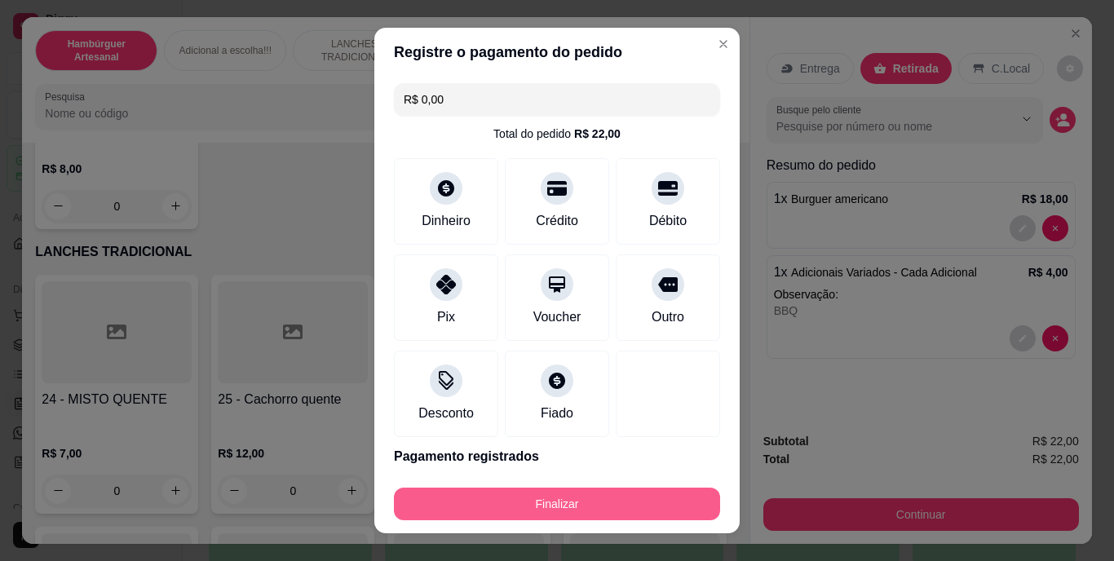
click at [630, 508] on button "Finalizar" at bounding box center [557, 504] width 326 height 33
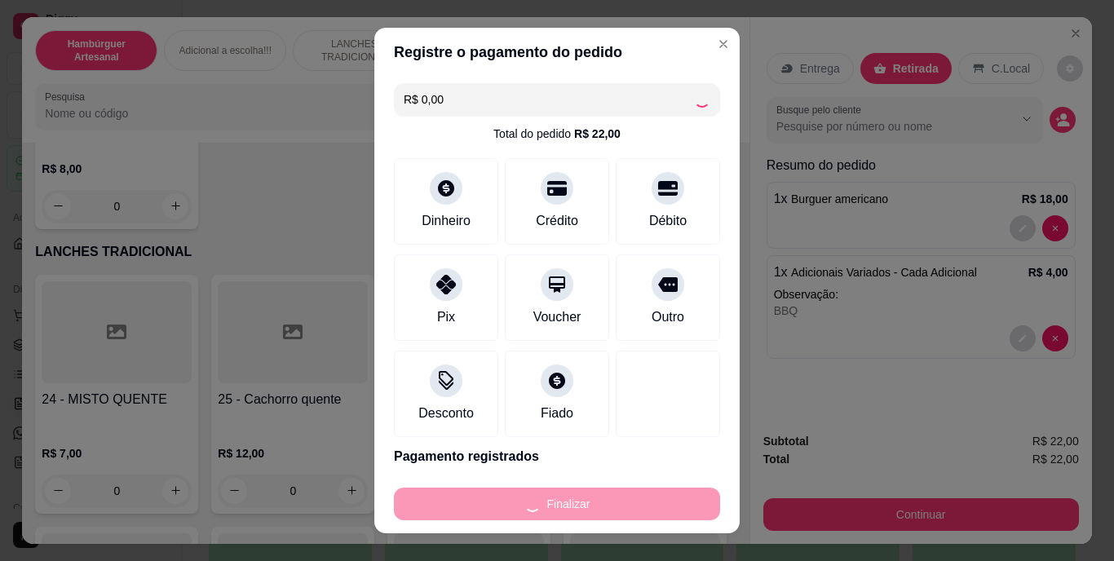
type input "0"
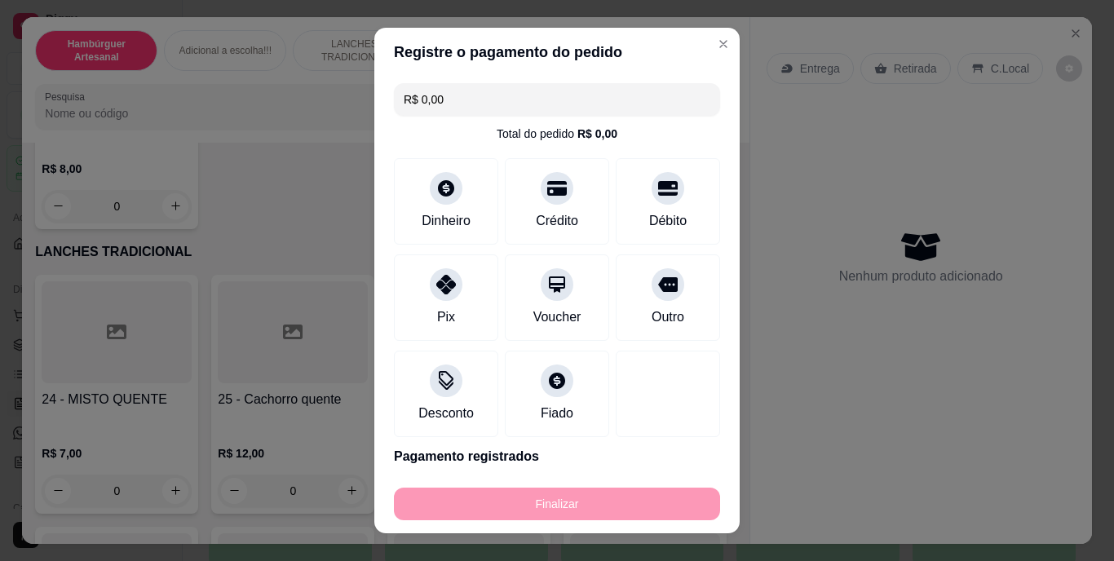
type input "-R$ 22,00"
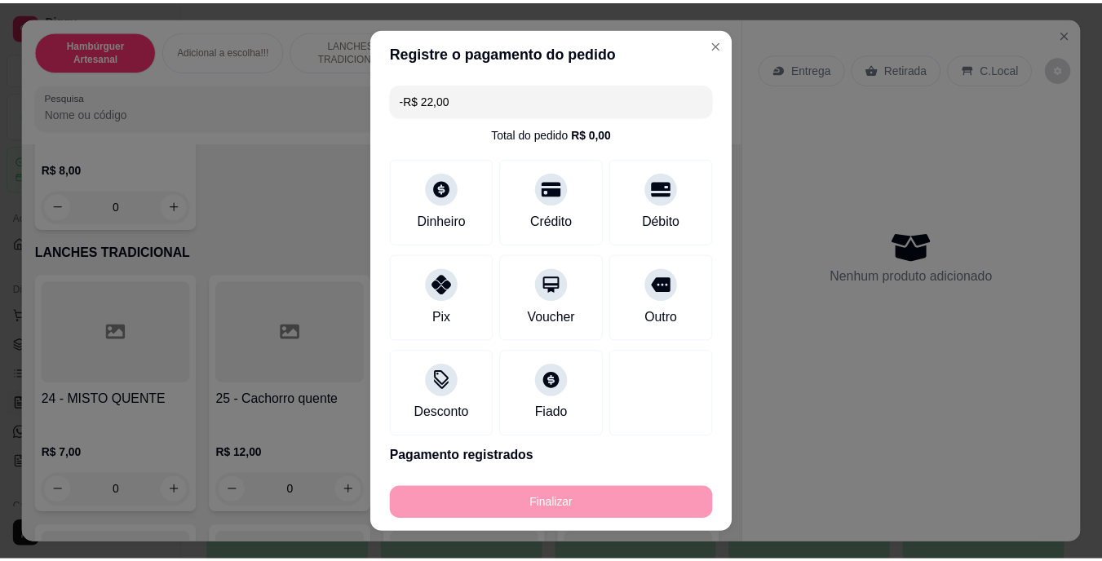
scroll to position [1956, 0]
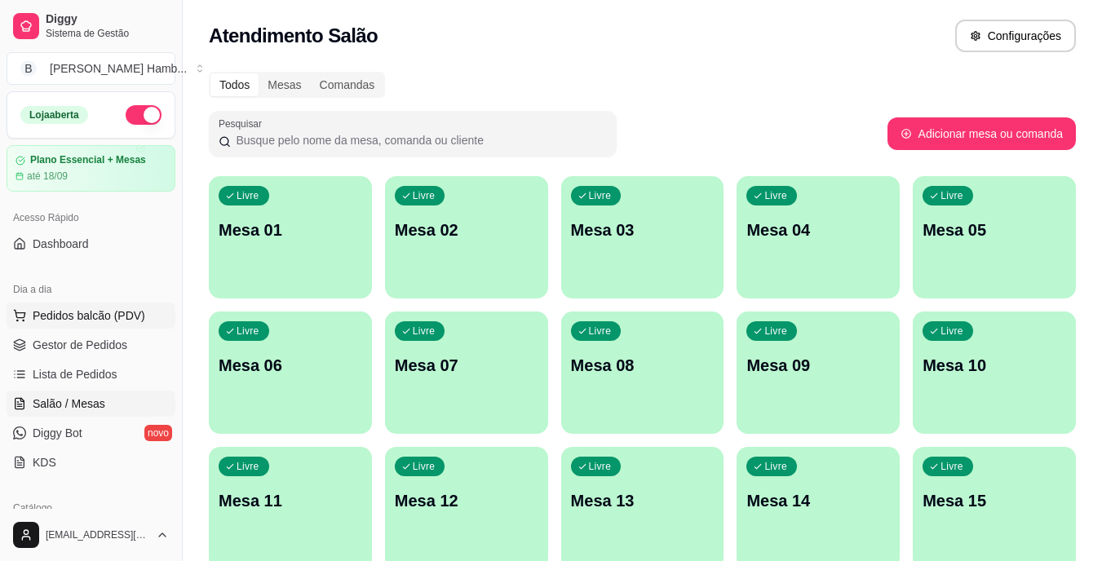
click at [126, 305] on button "Pedidos balcão (PDV)" at bounding box center [91, 316] width 169 height 26
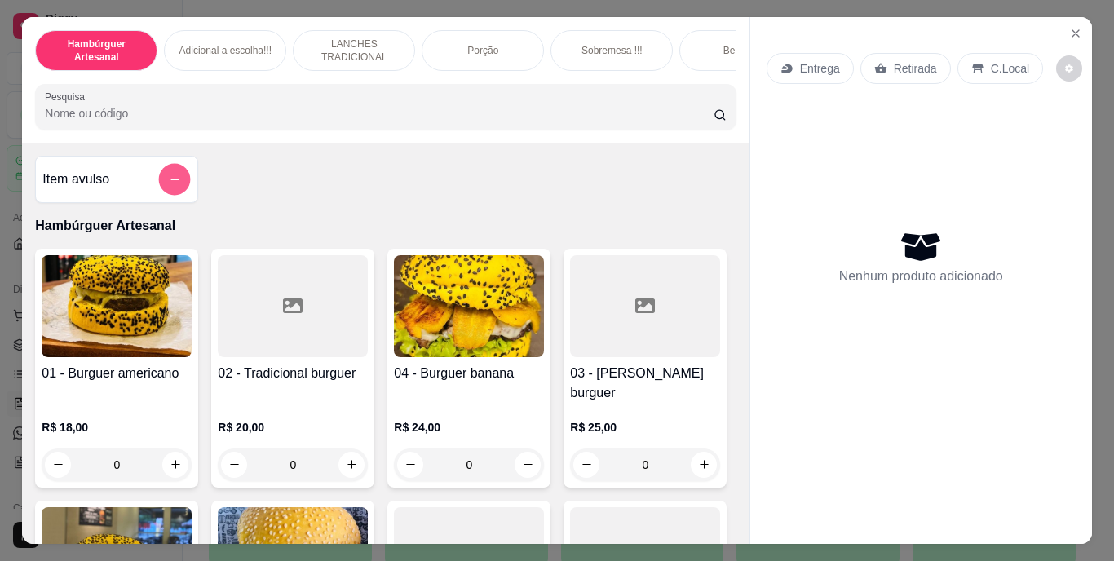
click at [169, 176] on button "add-separate-item" at bounding box center [175, 179] width 32 height 32
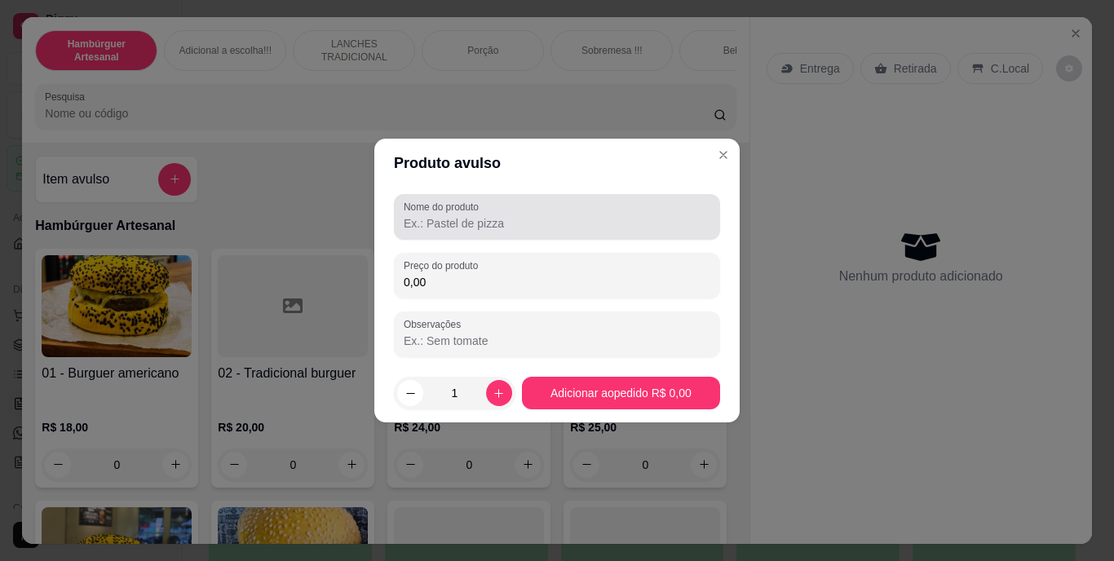
click at [460, 203] on label "Nome do produto" at bounding box center [444, 207] width 81 height 14
click at [460, 215] on input "Nome do produto" at bounding box center [557, 223] width 307 height 16
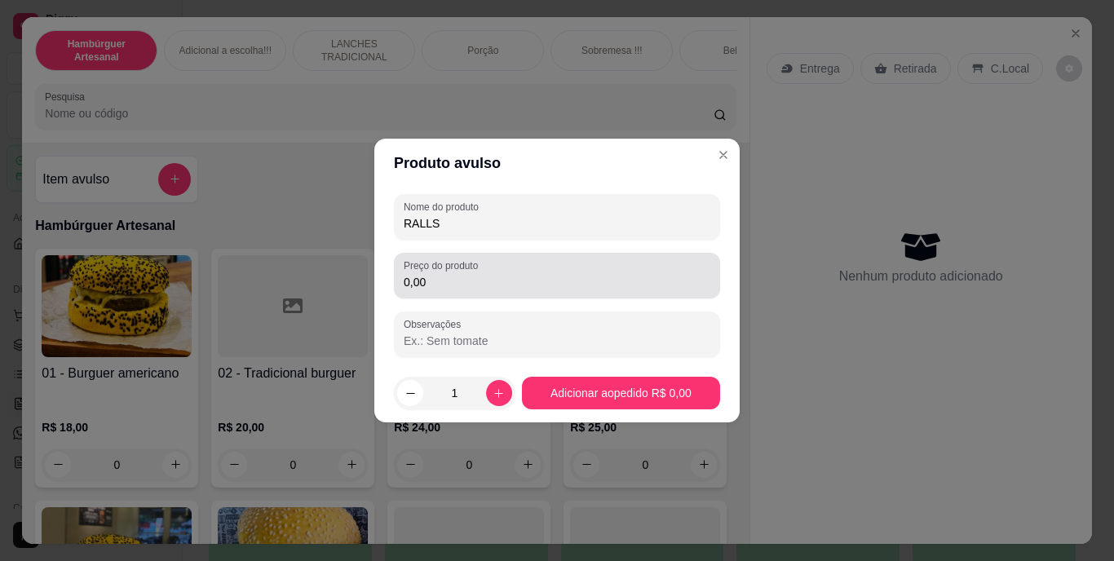
type input "RALLS"
click at [477, 293] on div "Preço do produto 0,00" at bounding box center [557, 276] width 326 height 46
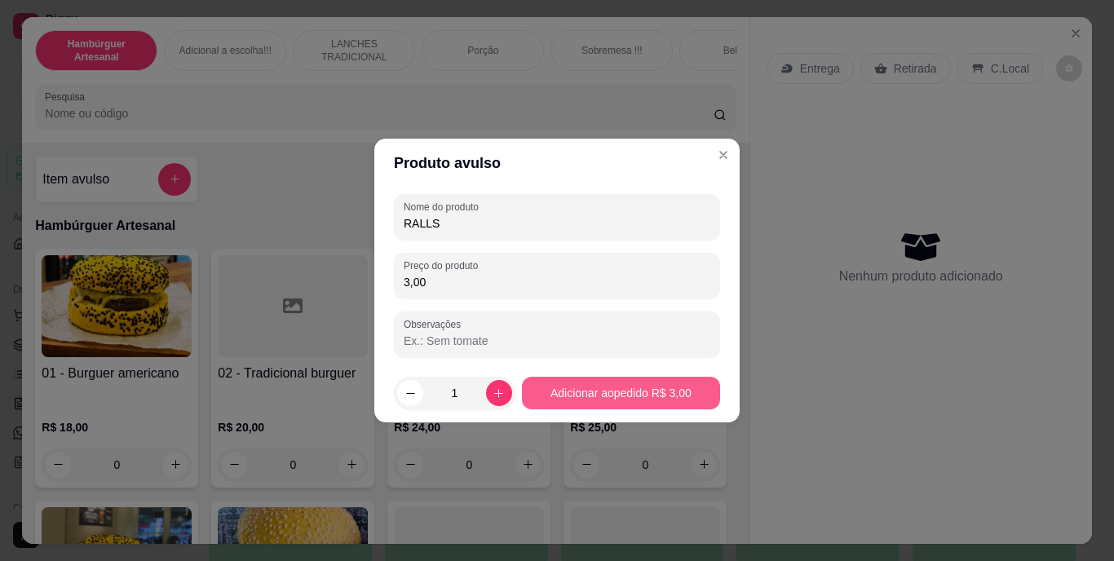
type input "3,00"
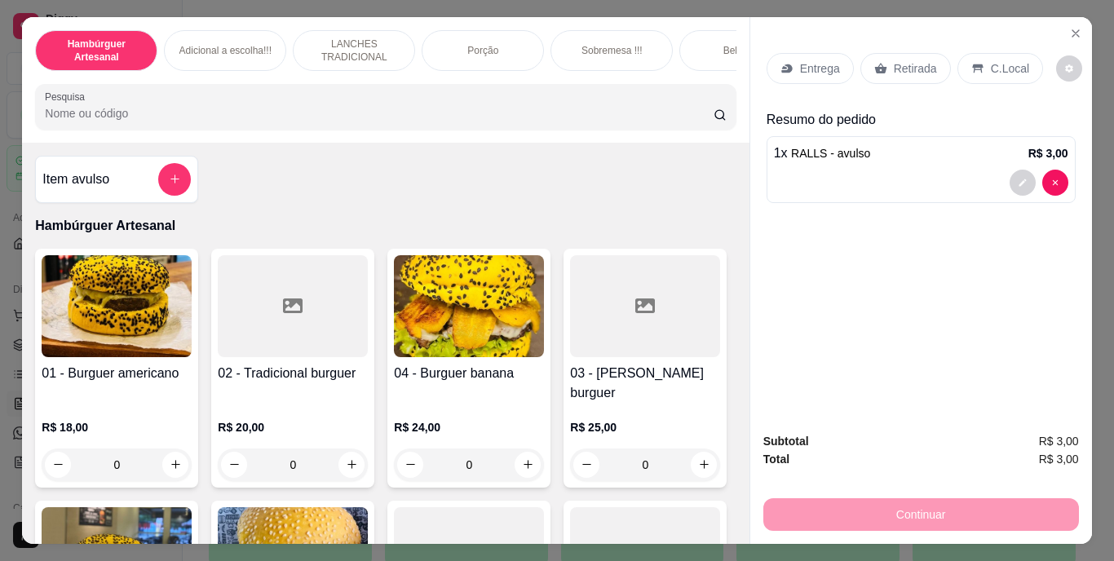
click at [901, 64] on p "Retirada" at bounding box center [915, 68] width 43 height 16
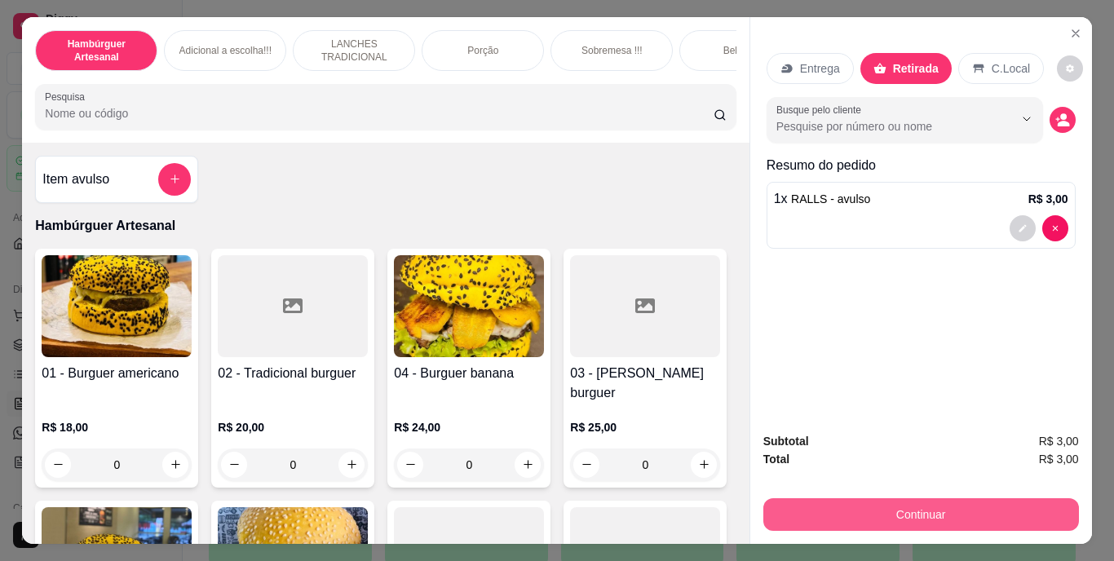
click at [843, 510] on button "Continuar" at bounding box center [921, 514] width 316 height 33
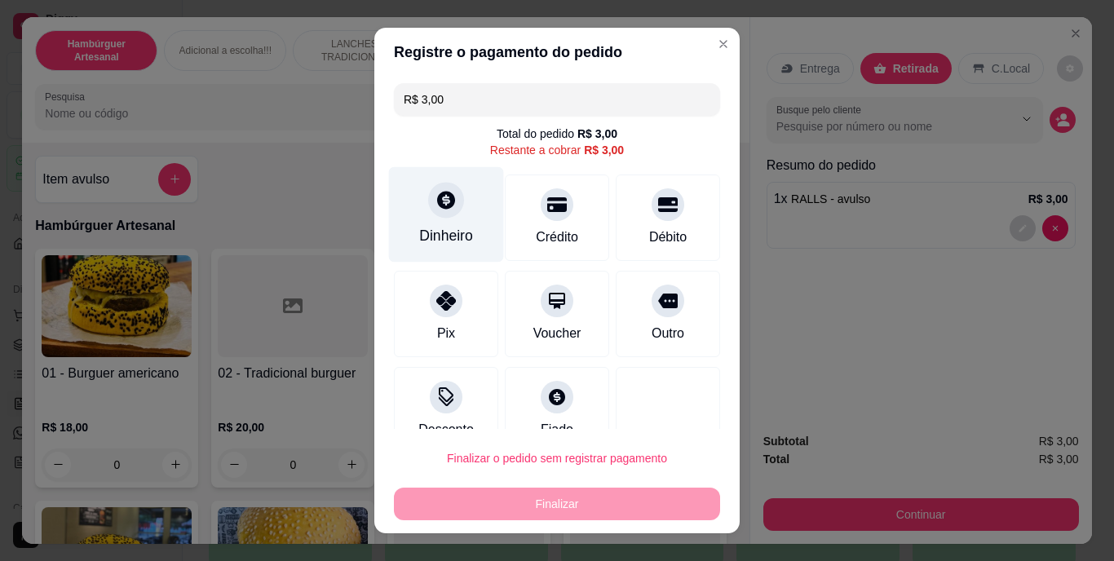
click at [440, 228] on div "Dinheiro" at bounding box center [446, 236] width 54 height 21
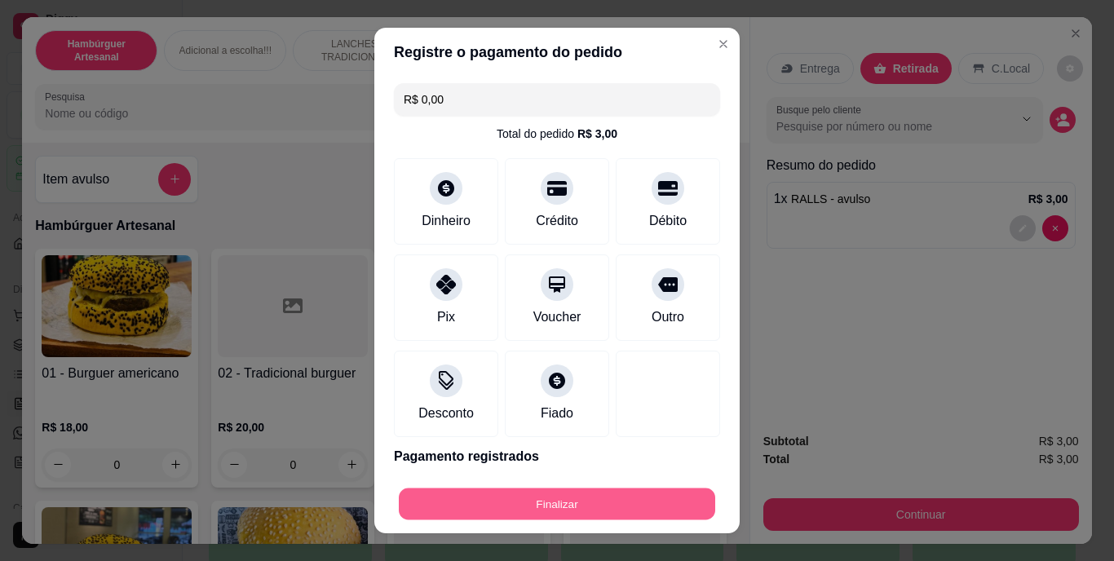
click at [536, 509] on button "Finalizar" at bounding box center [557, 504] width 316 height 32
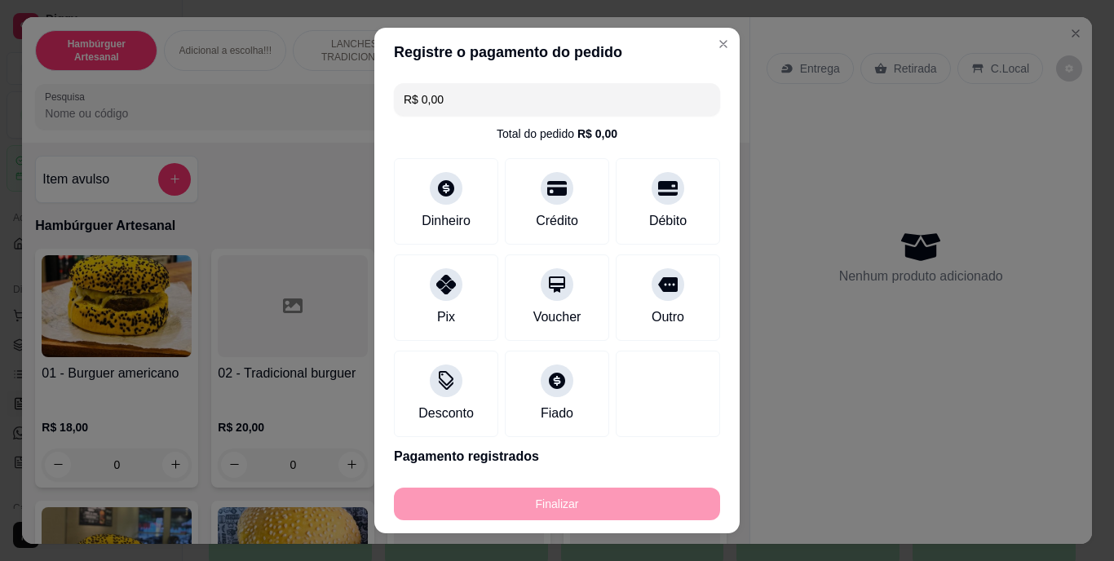
type input "-R$ 3,00"
